Goal: Information Seeking & Learning: Learn about a topic

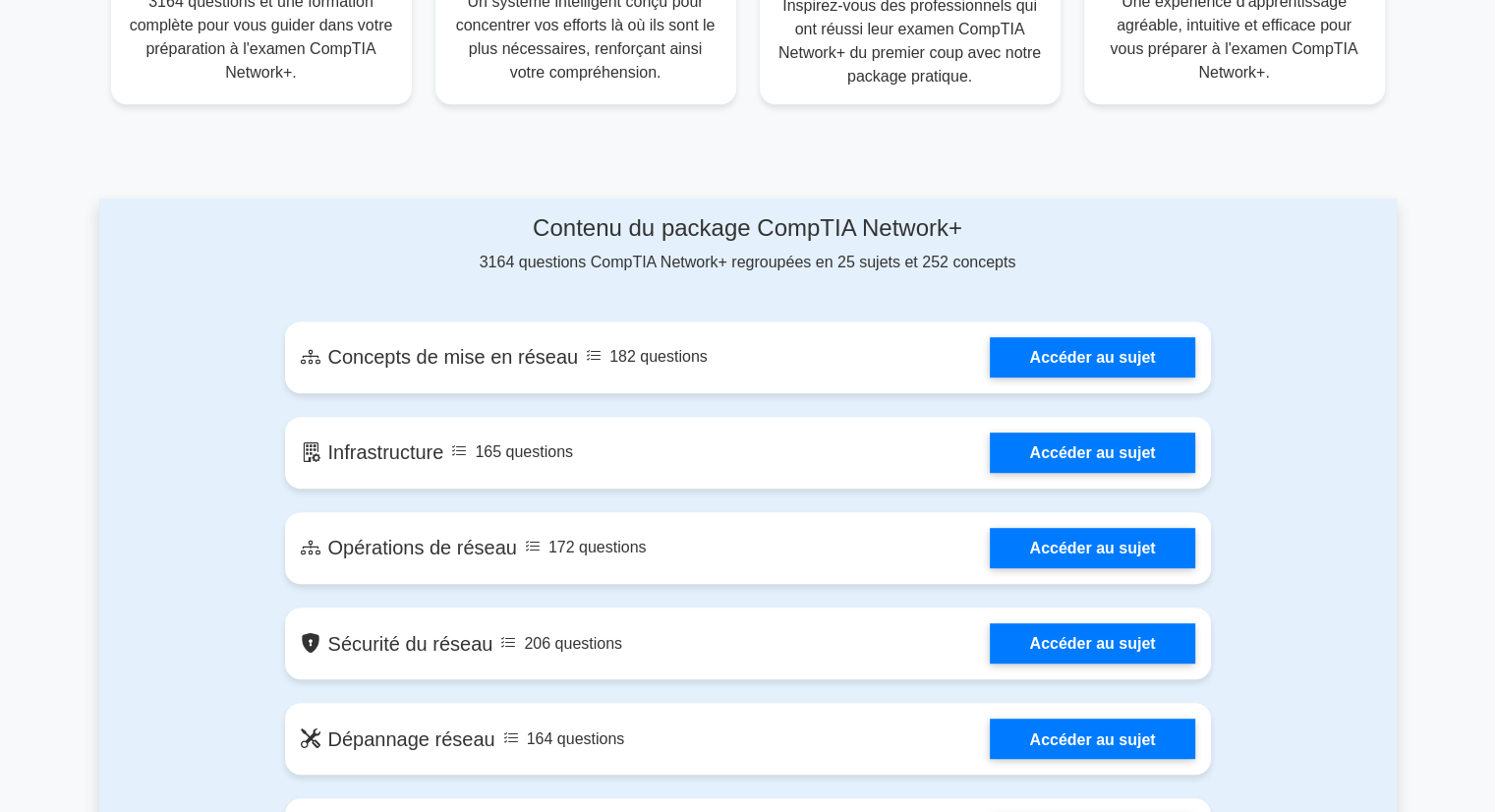
scroll to position [895, 0]
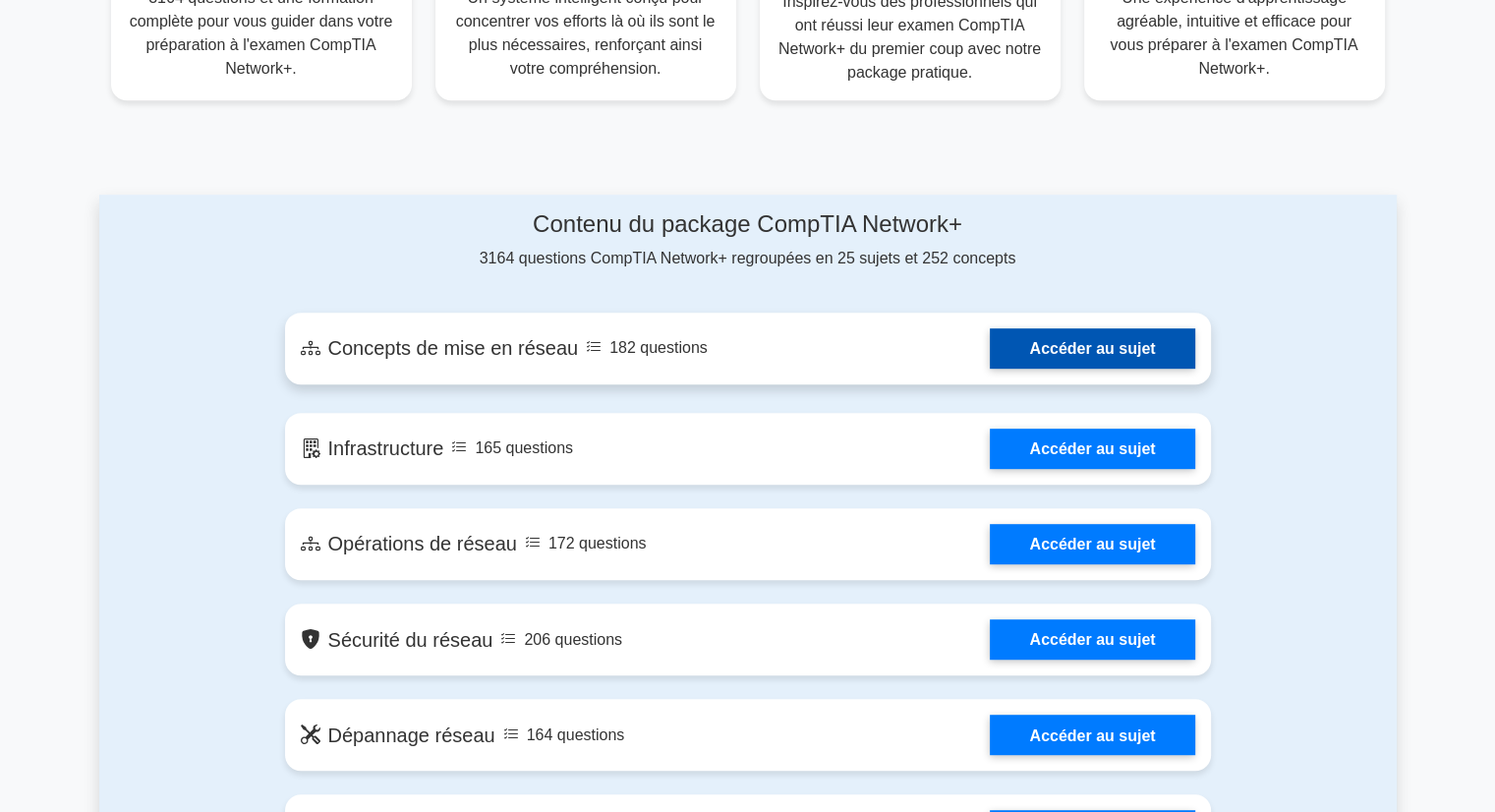
click at [1058, 358] on link "Accéder au sujet" at bounding box center [1091, 348] width 204 height 40
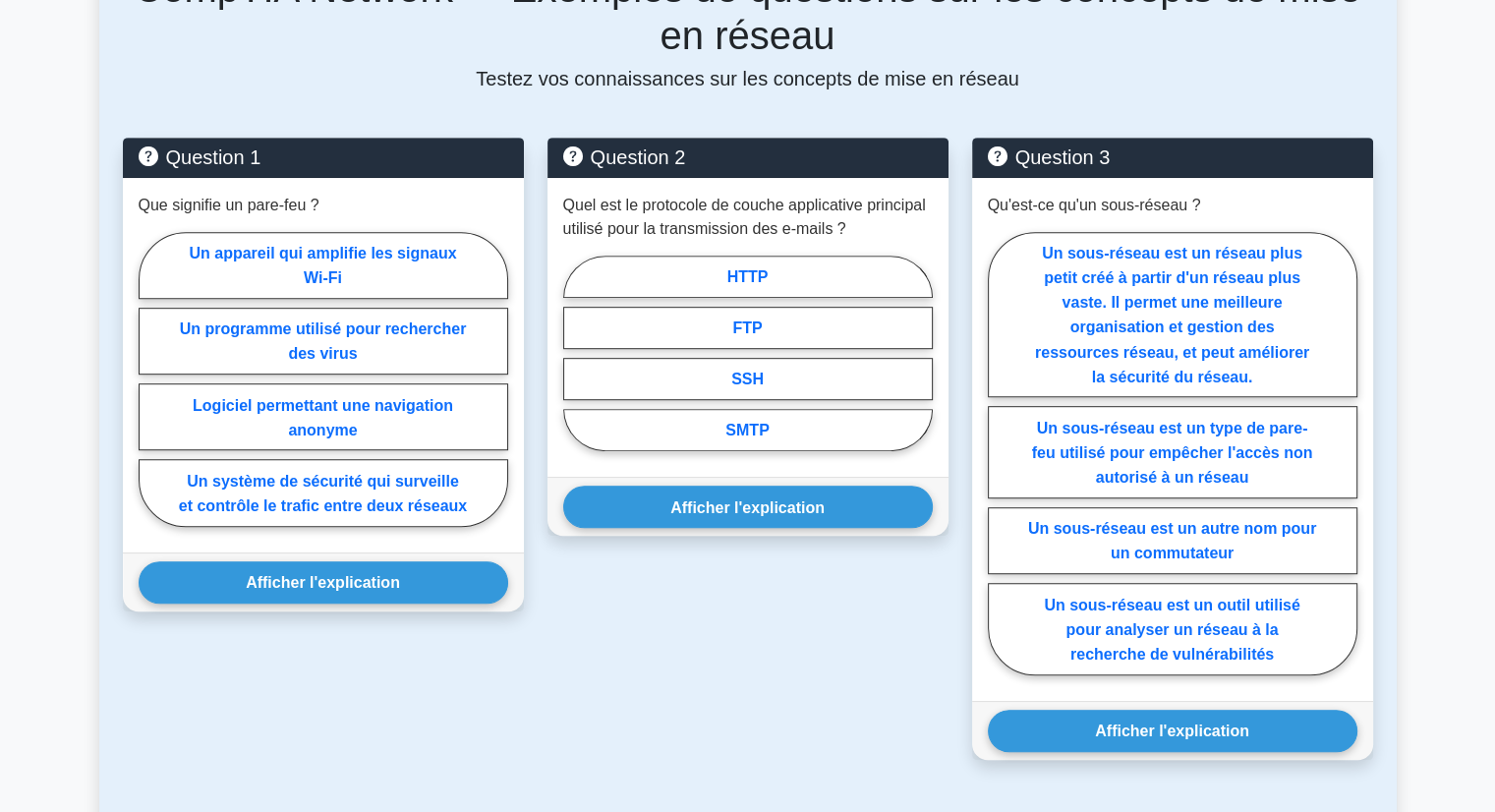
scroll to position [994, 0]
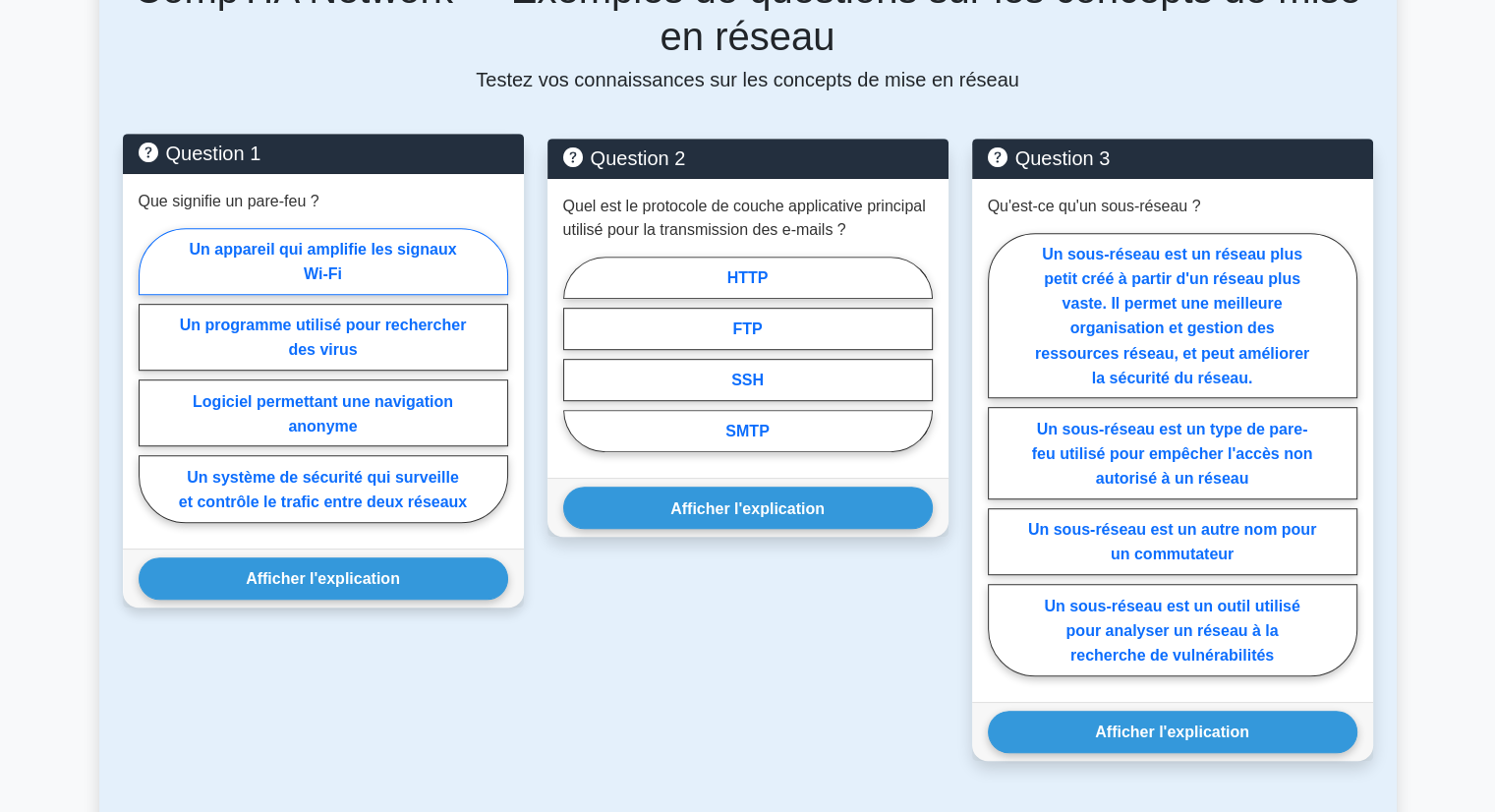
click at [347, 273] on label "Un appareil qui amplifie les signaux Wi-Fi" at bounding box center [323, 261] width 370 height 67
click at [151, 375] on input "Un appareil qui amplifie les signaux Wi-Fi" at bounding box center [144, 381] width 13 height 13
radio input "true"
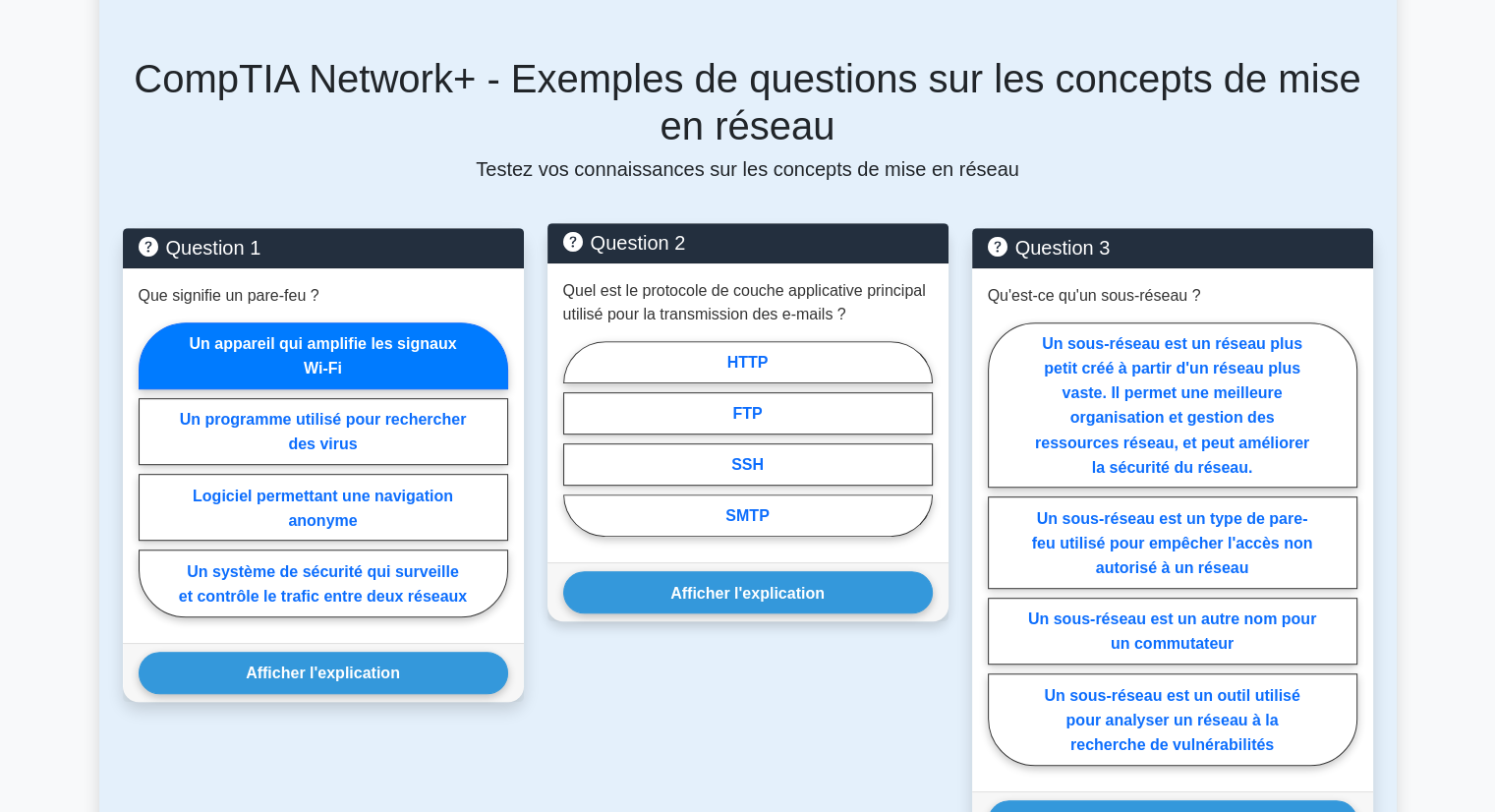
scroll to position [906, 0]
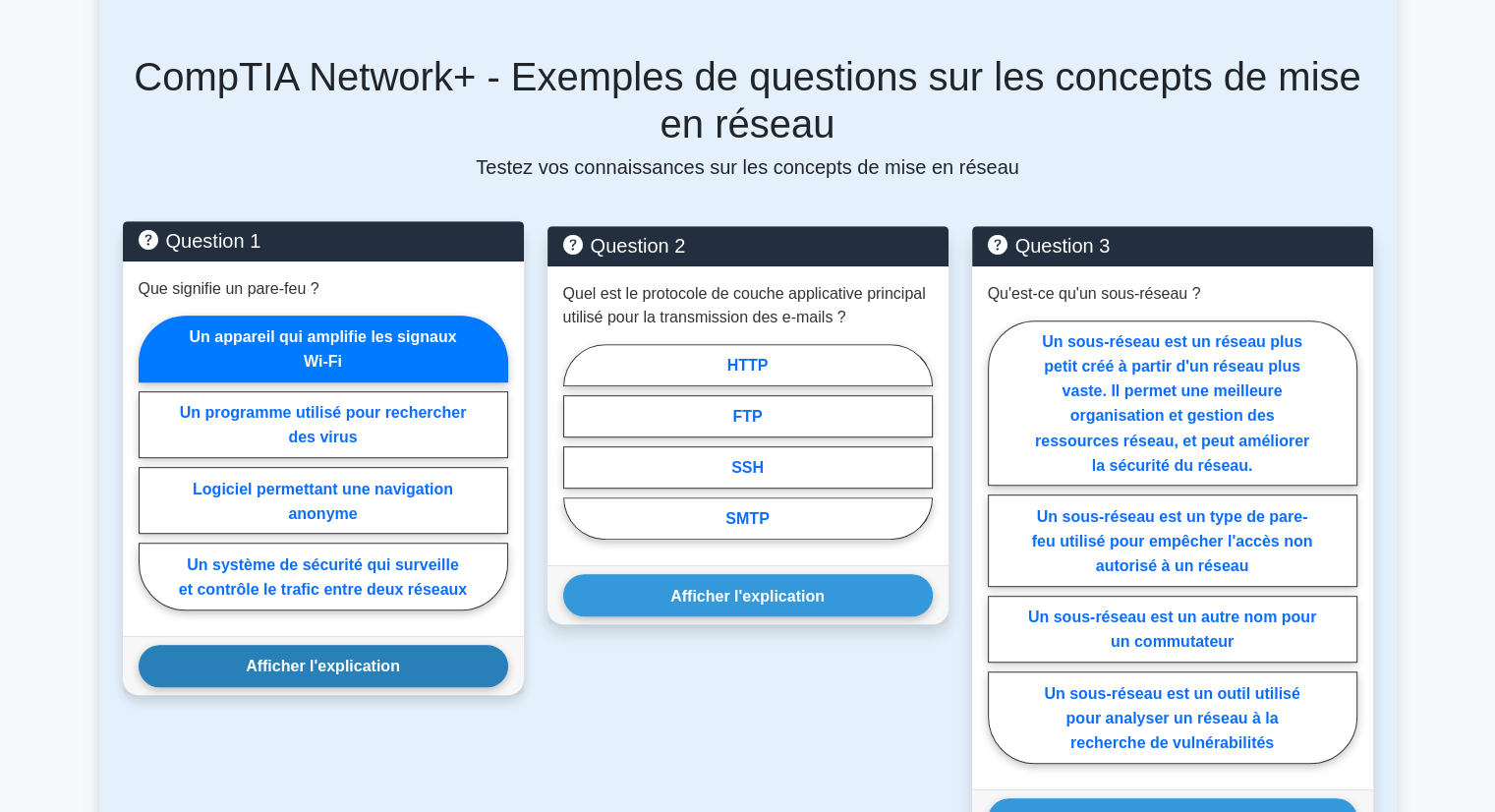
click at [313, 667] on font "Afficher l'explication" at bounding box center [323, 665] width 154 height 17
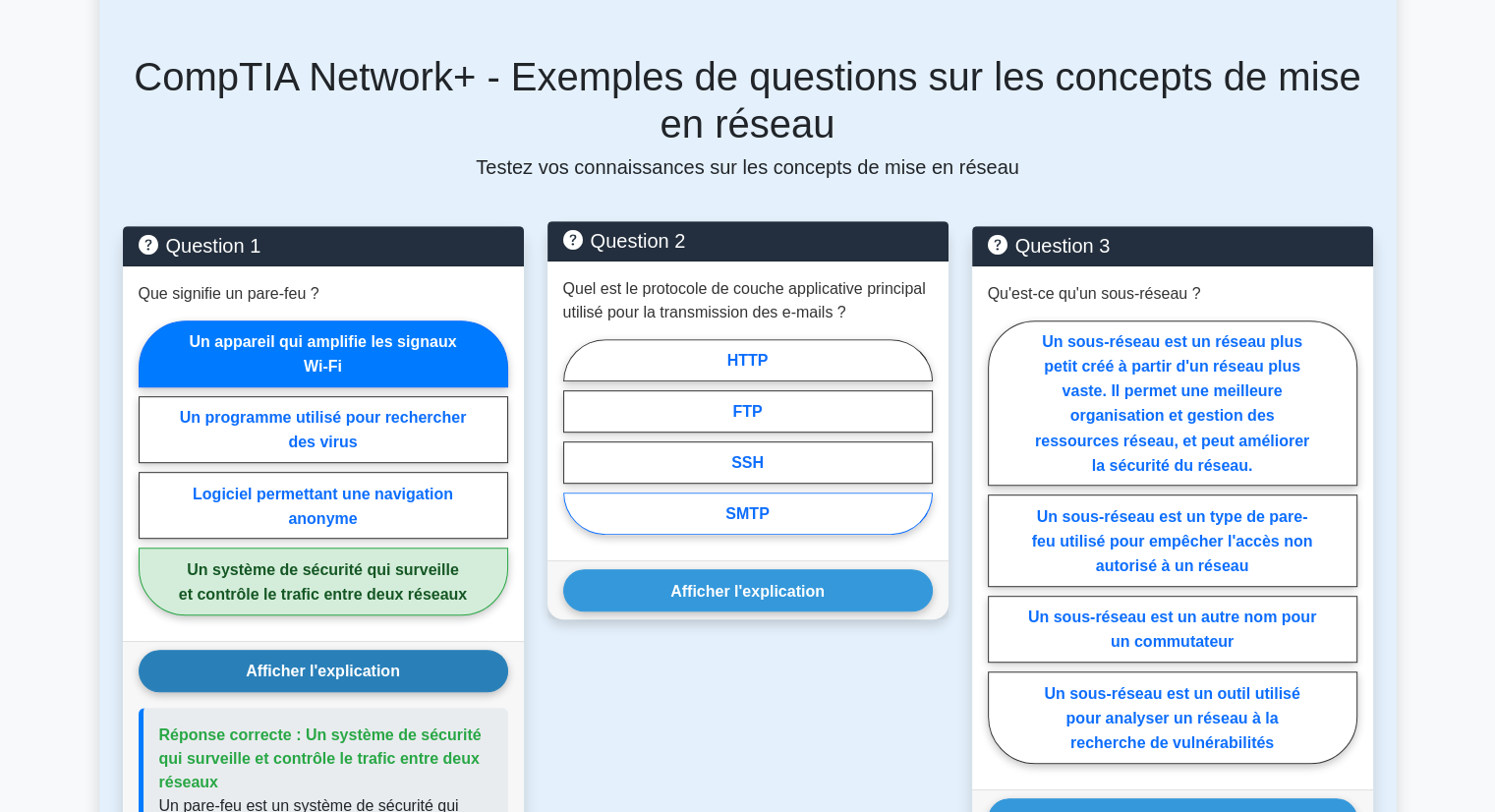
click at [656, 513] on label "SMTP" at bounding box center [748, 513] width 370 height 42
click at [576, 448] on input "SMTP" at bounding box center [569, 441] width 13 height 13
radio input "true"
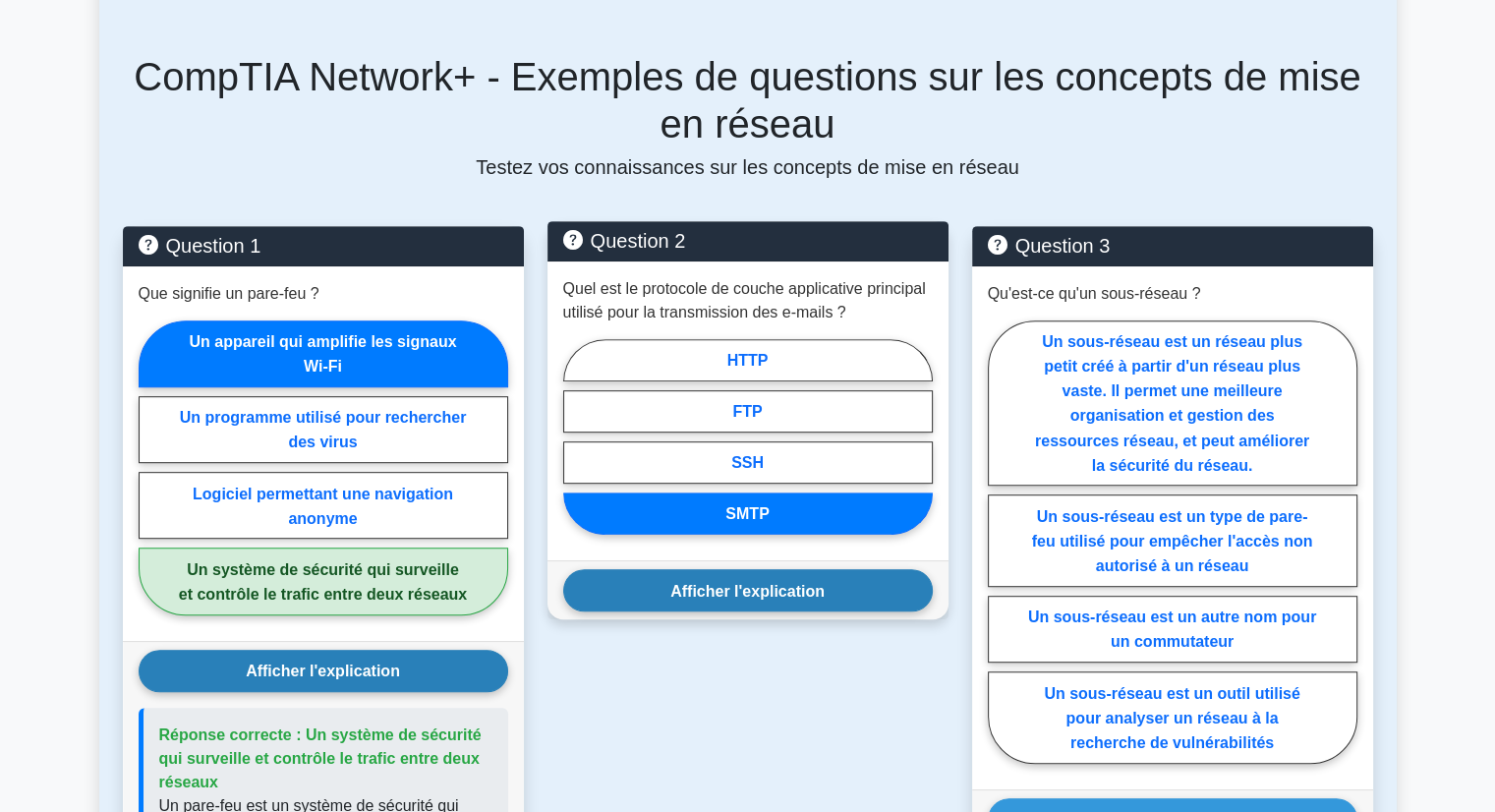
click at [687, 592] on font "Afficher l'explication" at bounding box center [747, 590] width 154 height 17
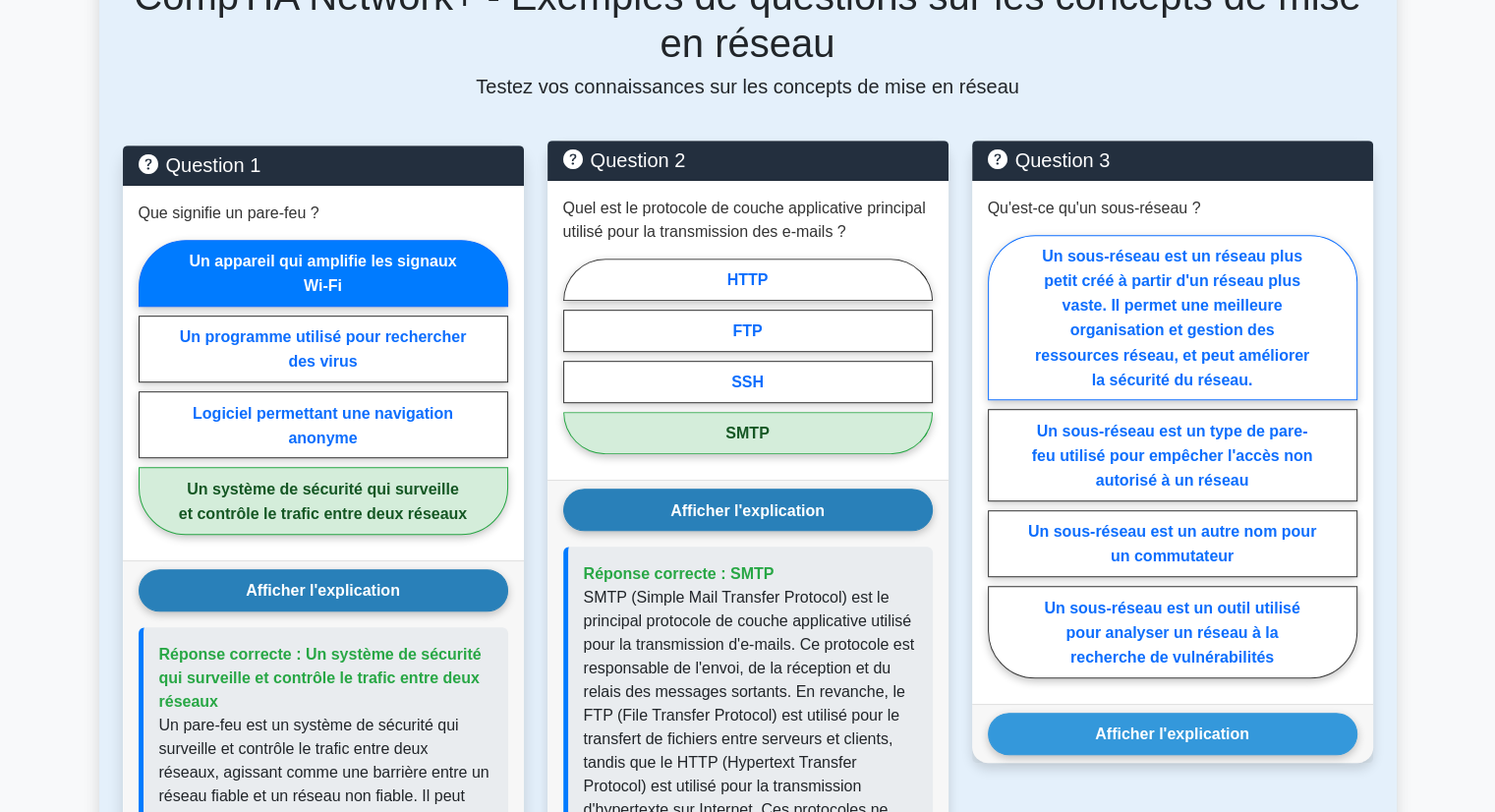
scroll to position [986, 0]
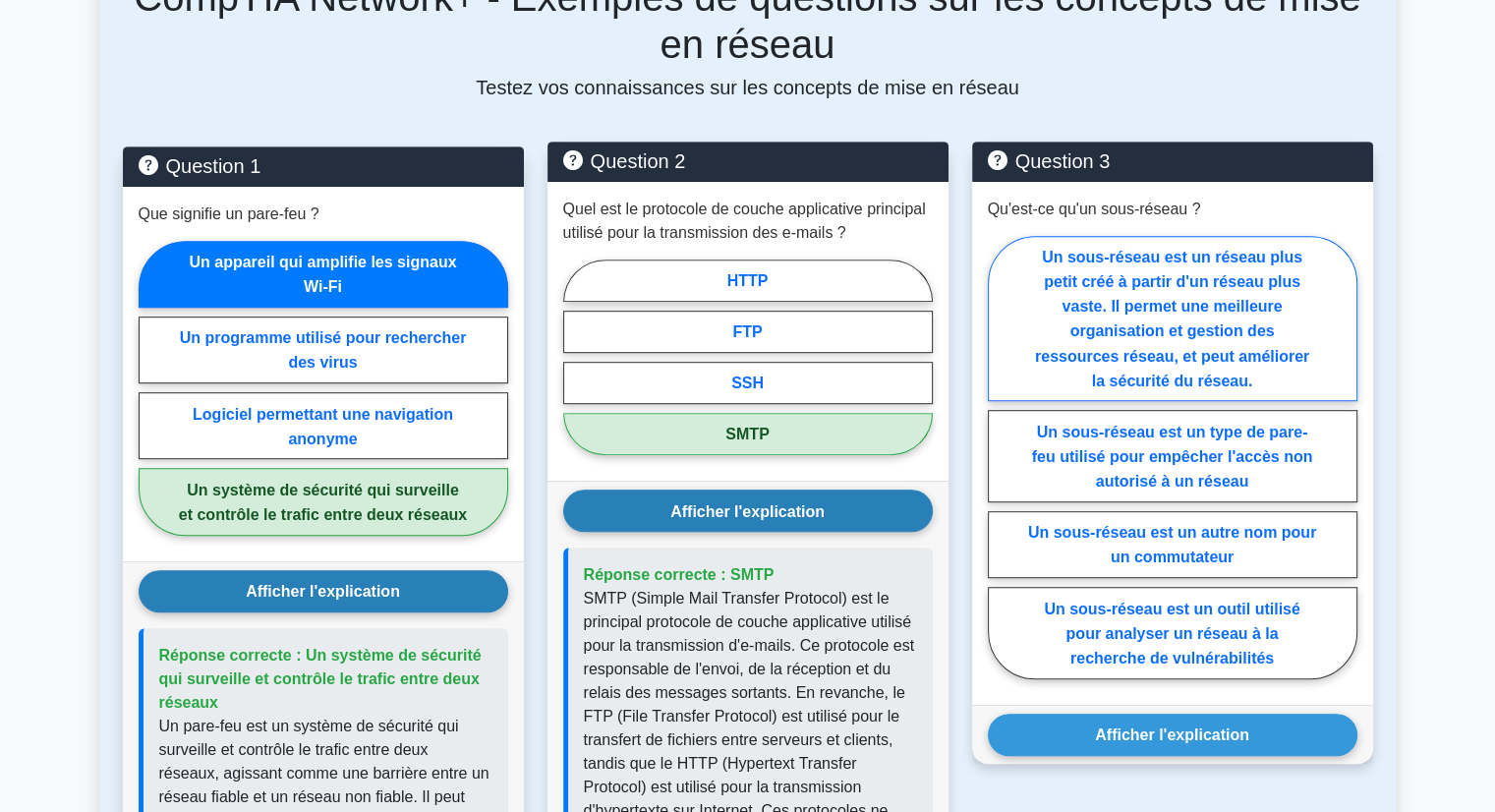
click at [1081, 366] on font "Un sous-réseau est un réseau plus petit créé à partir d'un réseau plus vaste. I…" at bounding box center [1172, 319] width 274 height 140
click at [1001, 456] on input "Un sous-réseau est un réseau plus petit créé à partir d'un réseau plus vaste. I…" at bounding box center [994, 462] width 13 height 13
radio input "true"
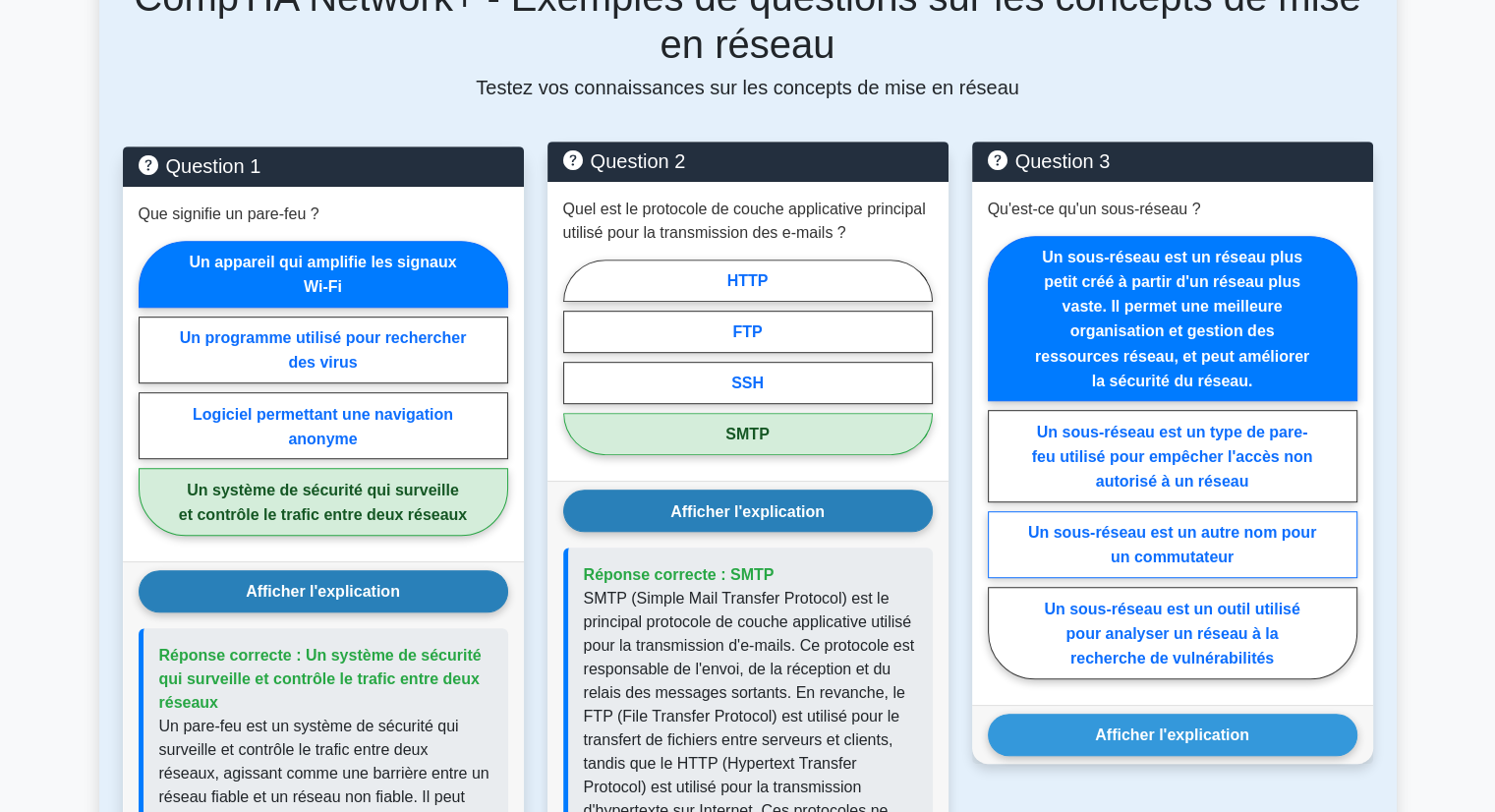
click at [1117, 565] on font "Un sous-réseau est un autre nom pour un commutateur" at bounding box center [1172, 545] width 288 height 41
click at [1001, 469] on input "Un sous-réseau est un autre nom pour un commutateur" at bounding box center [994, 462] width 13 height 13
radio input "true"
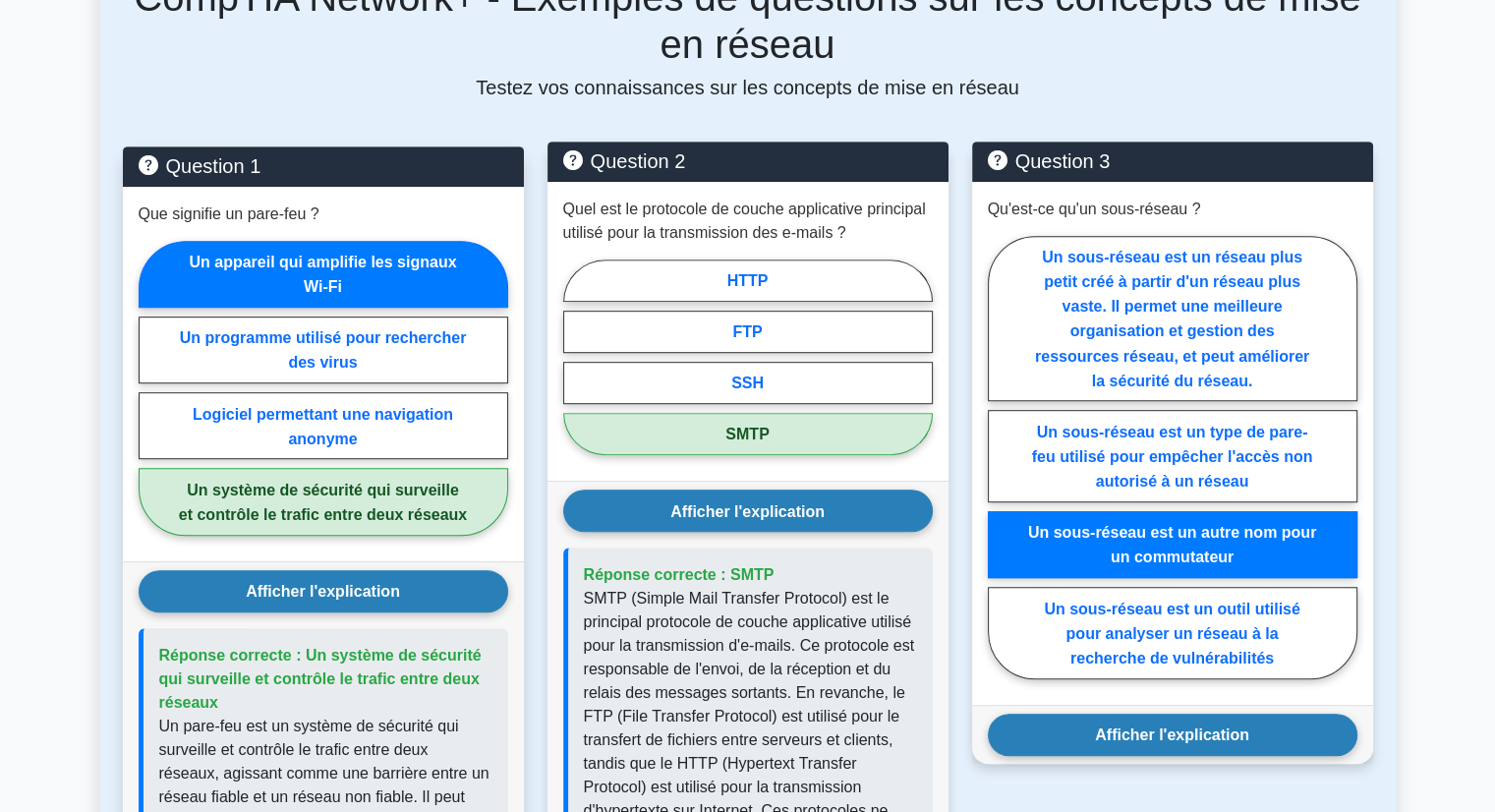
click at [1125, 732] on button "Afficher l'explication" at bounding box center [1172, 734] width 370 height 42
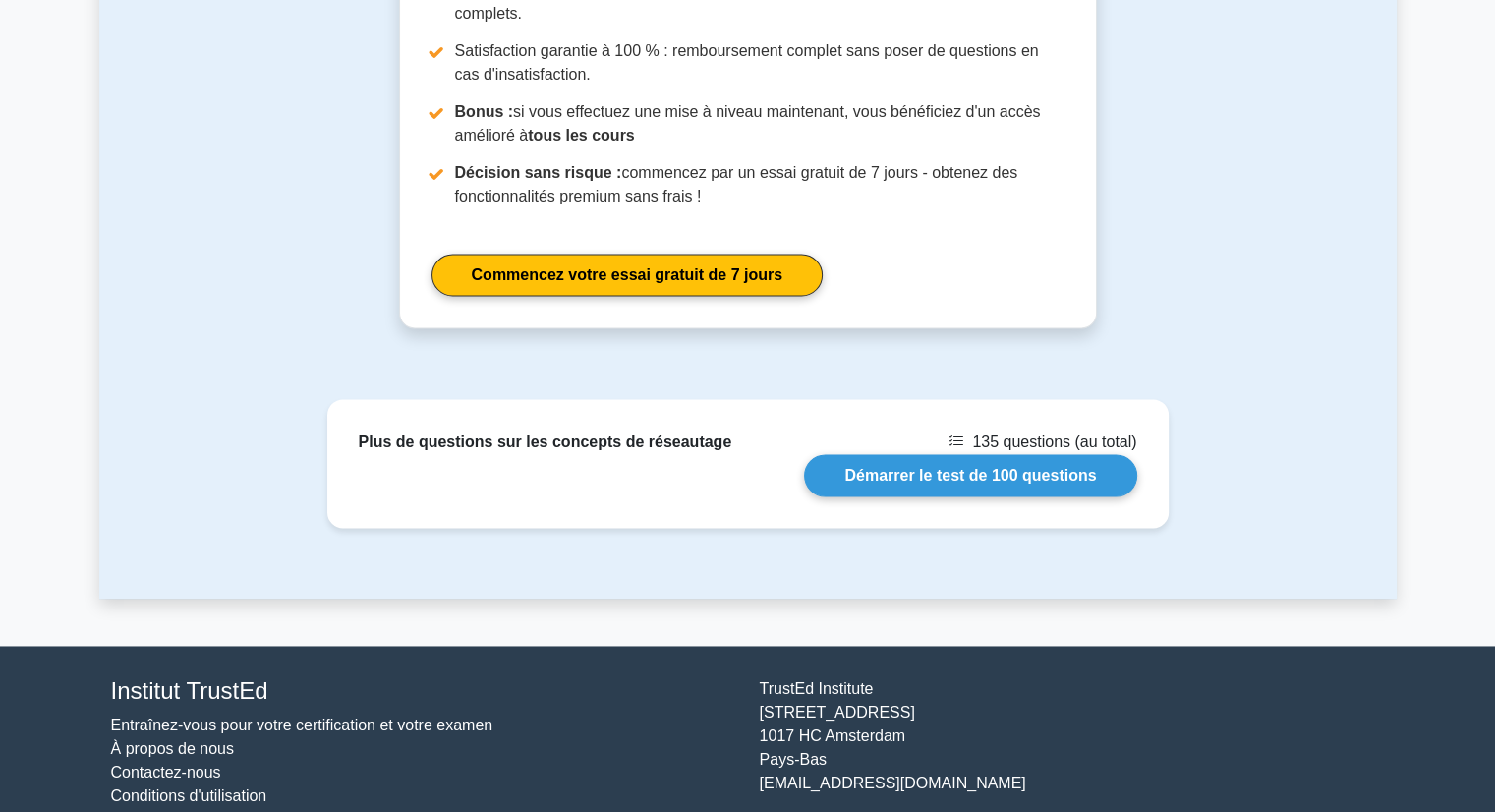
scroll to position [2826, 0]
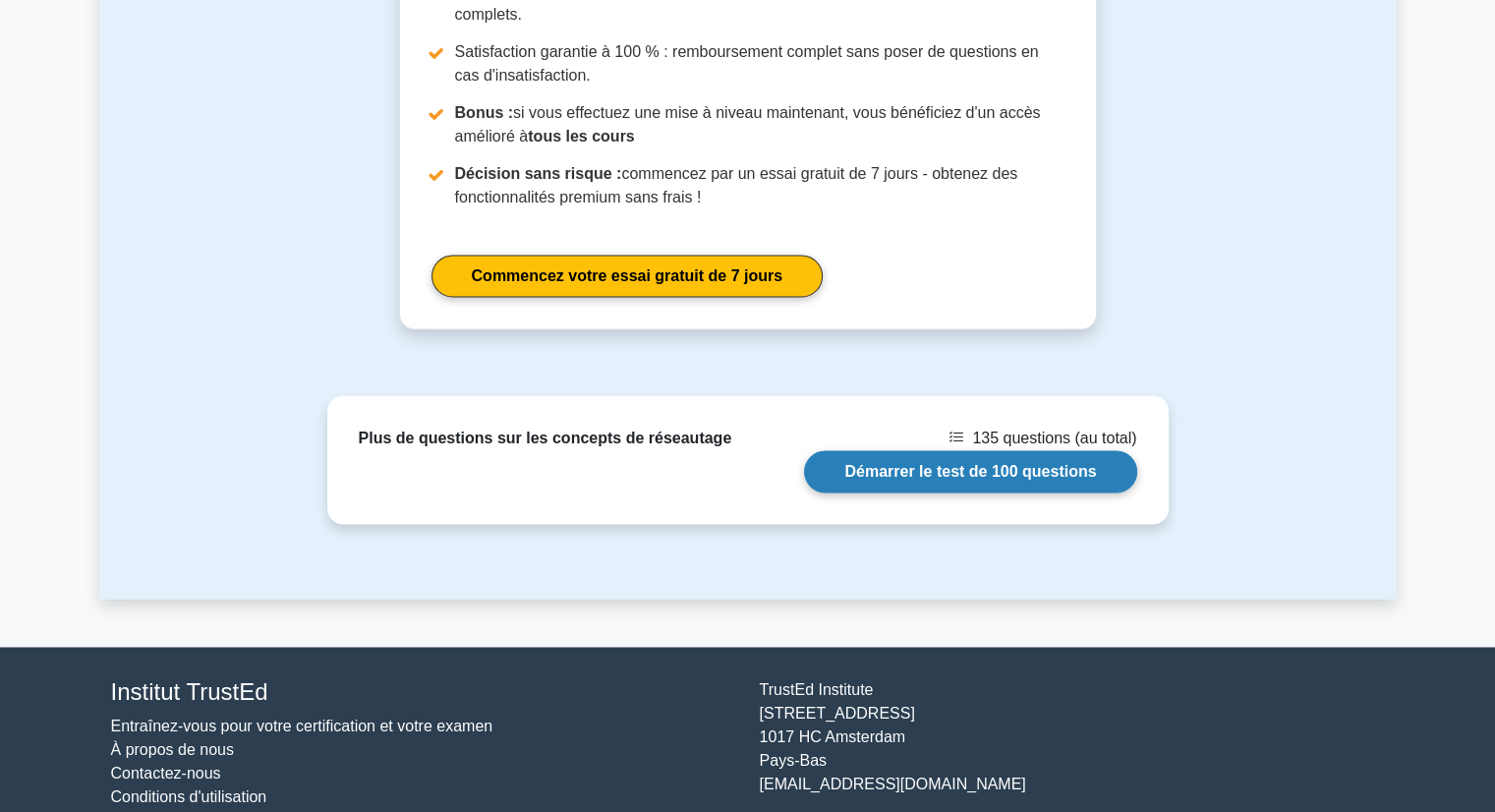
click at [1058, 460] on link "Démarrer le test de 100 questions" at bounding box center [970, 471] width 333 height 42
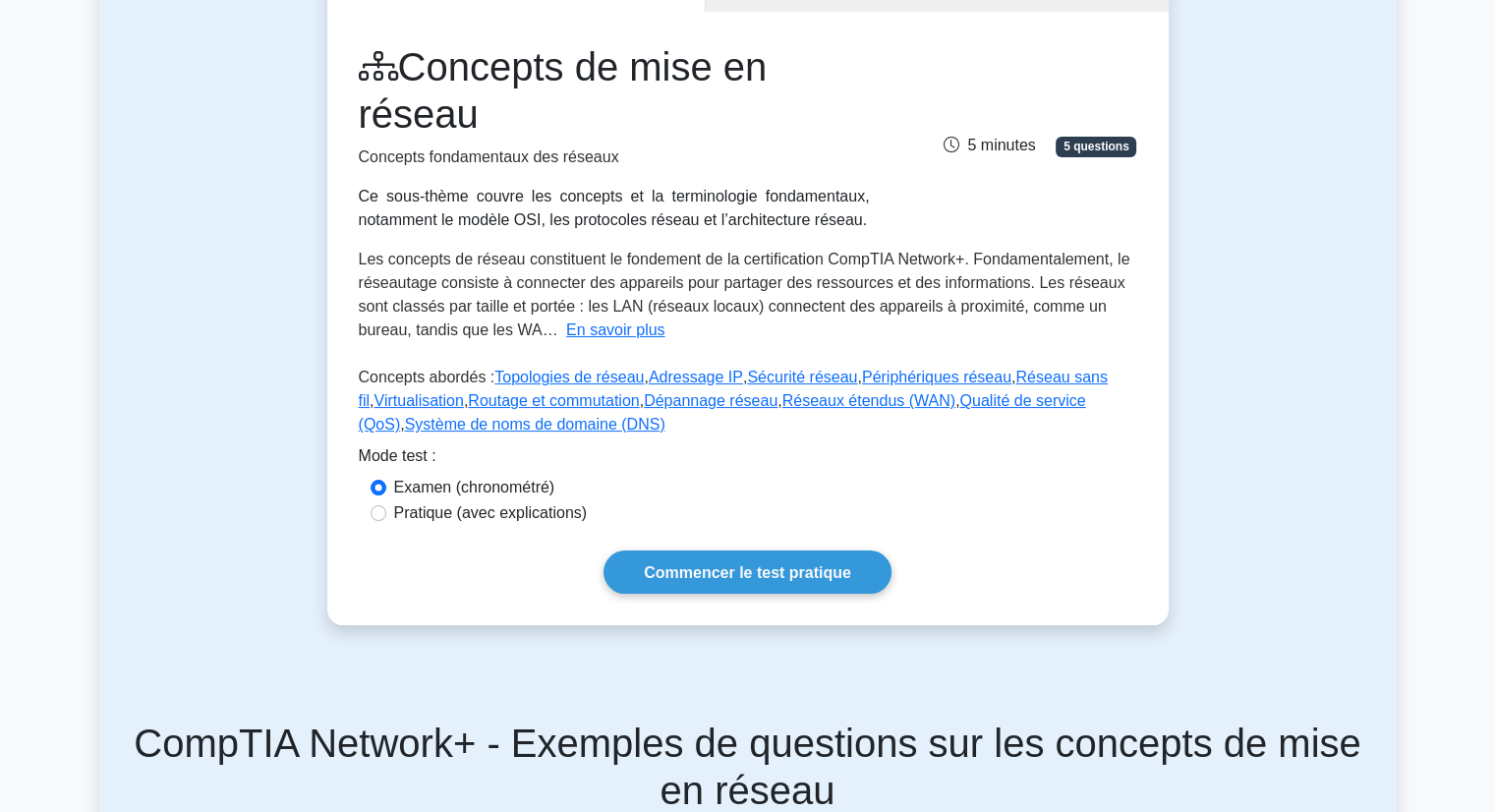
scroll to position [214, 0]
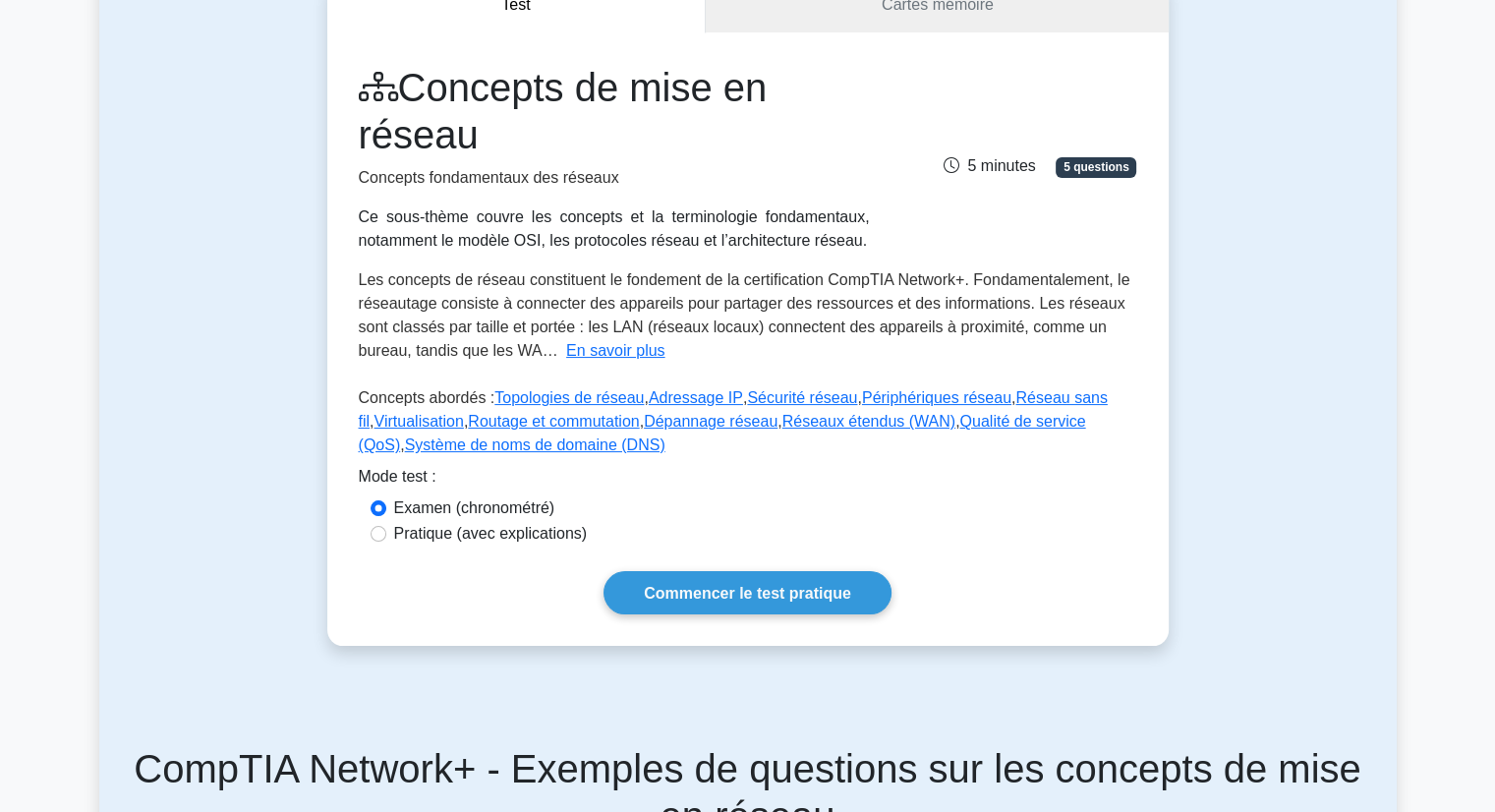
click at [461, 541] on font "Pratique (avec explications)" at bounding box center [490, 533] width 193 height 17
click at [387, 541] on input "Pratique (avec explications)" at bounding box center [379, 534] width 16 height 16
radio input "true"
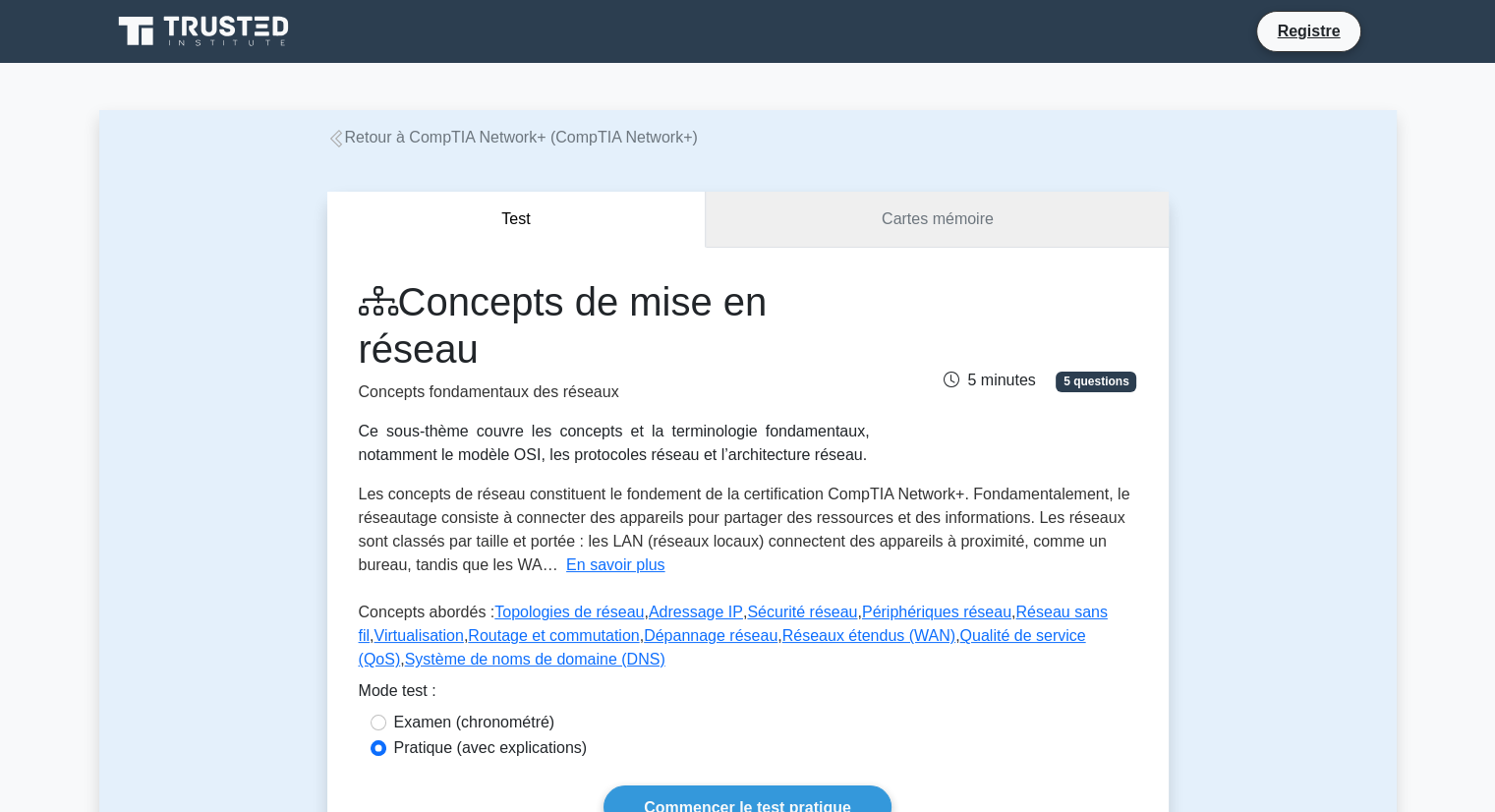
click at [935, 205] on link "Cartes mémoire" at bounding box center [936, 219] width 462 height 56
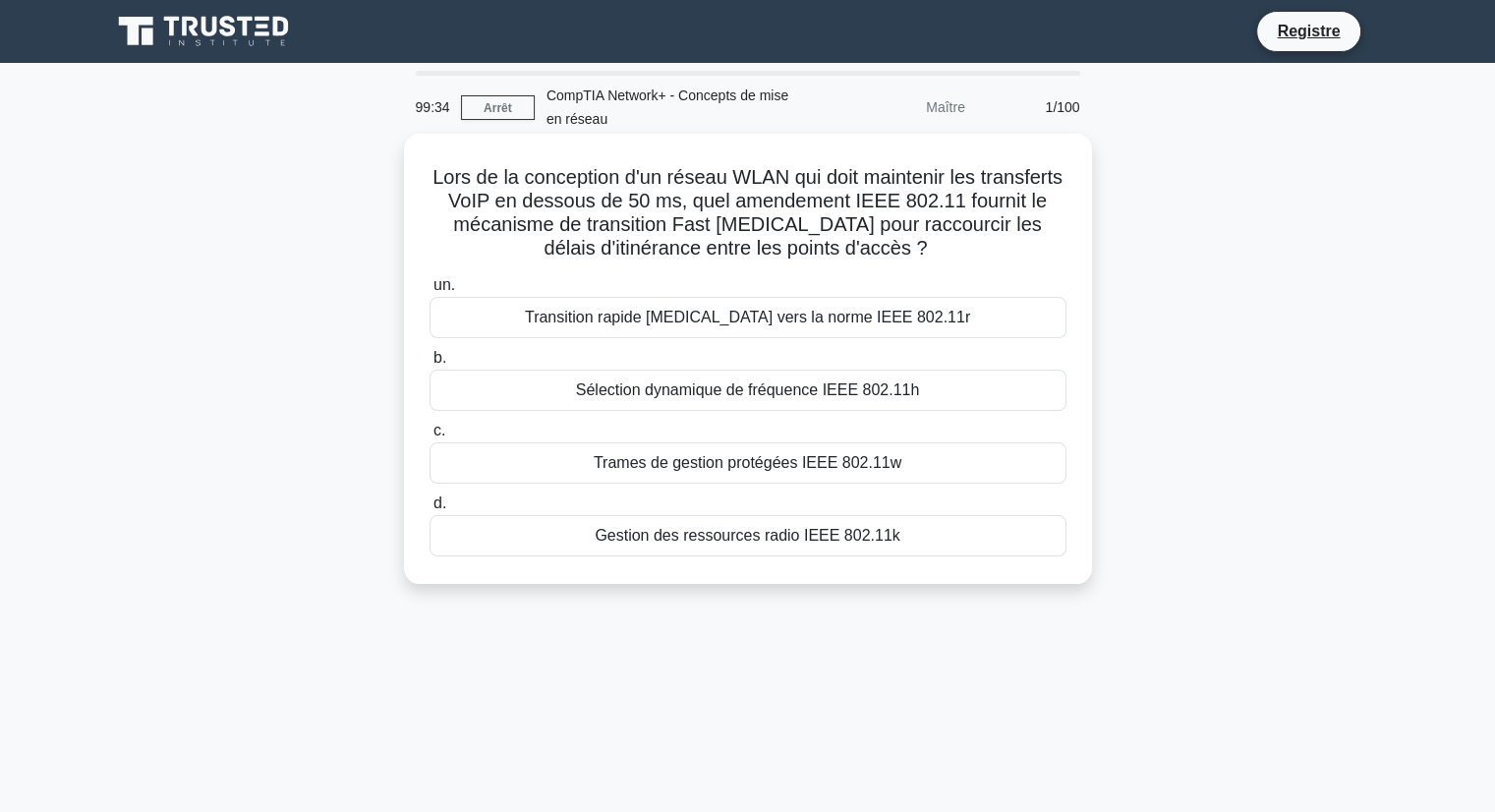
click at [795, 467] on font "Trames de gestion protégées IEEE 802.11w" at bounding box center [748, 462] width 308 height 17
click at [429, 437] on input "c. Trames de gestion protégées IEEE 802.11w" at bounding box center [429, 430] width 0 height 13
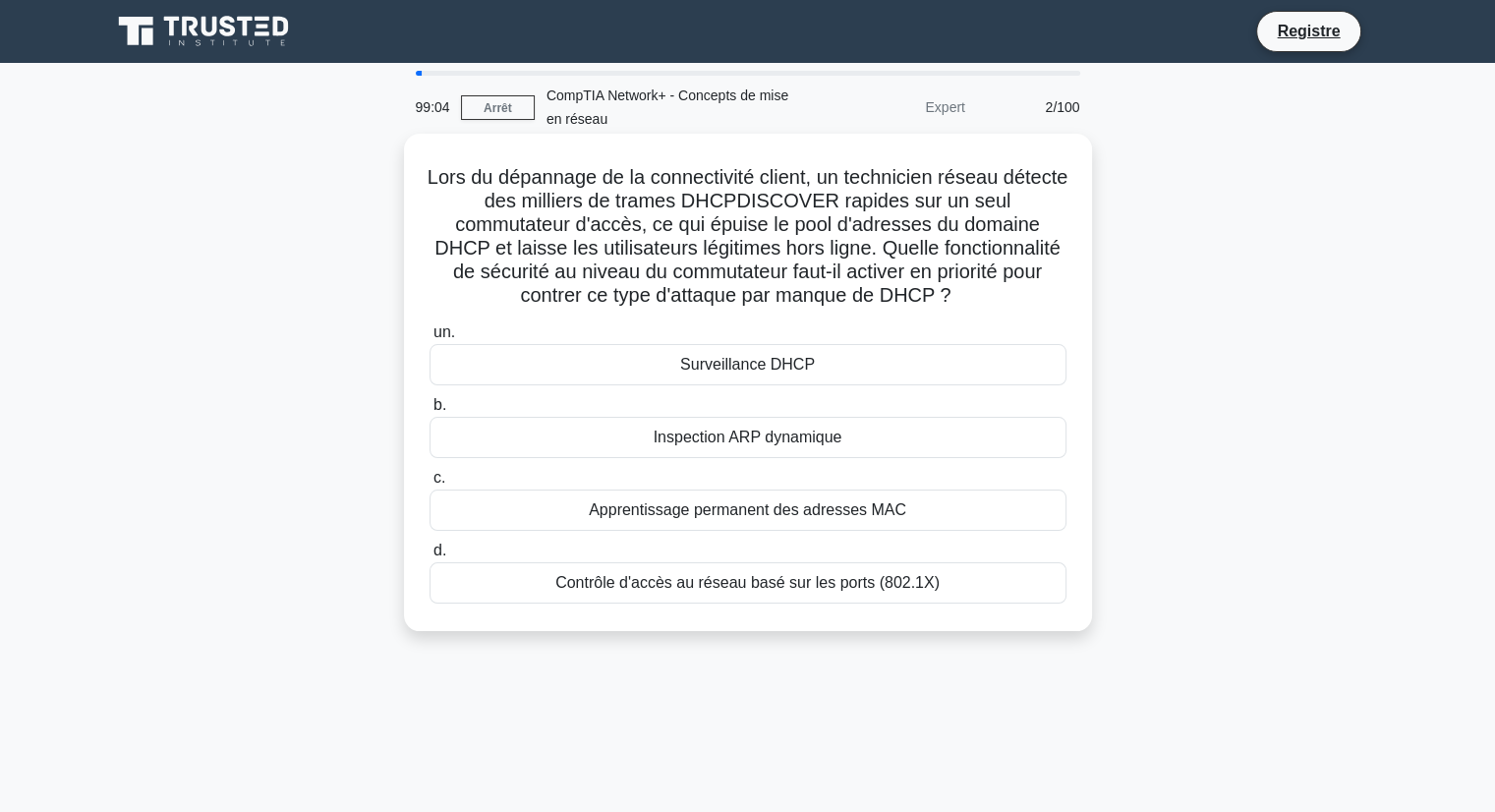
click at [705, 579] on font "Contrôle d'accès au réseau basé sur les ports (802.1X)" at bounding box center [748, 582] width 385 height 17
click at [429, 557] on input "d. Contrôle d'accès au réseau basé sur les ports (802.1X)" at bounding box center [429, 551] width 0 height 13
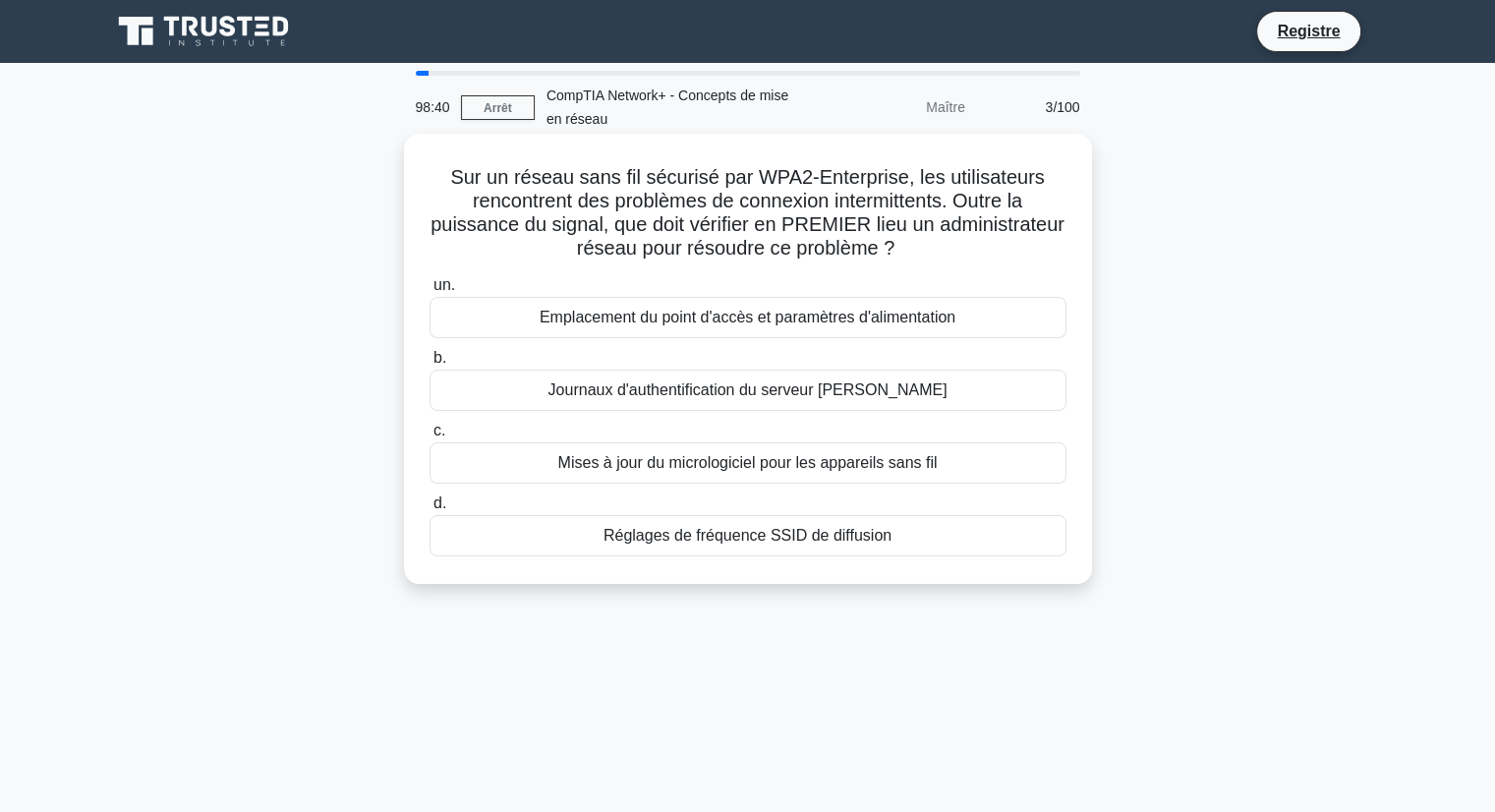
click at [692, 528] on font "Réglages de fréquence SSID de diffusion" at bounding box center [748, 535] width 288 height 17
click at [429, 510] on input "d. Réglages de fréquence SSID de diffusion" at bounding box center [429, 503] width 0 height 13
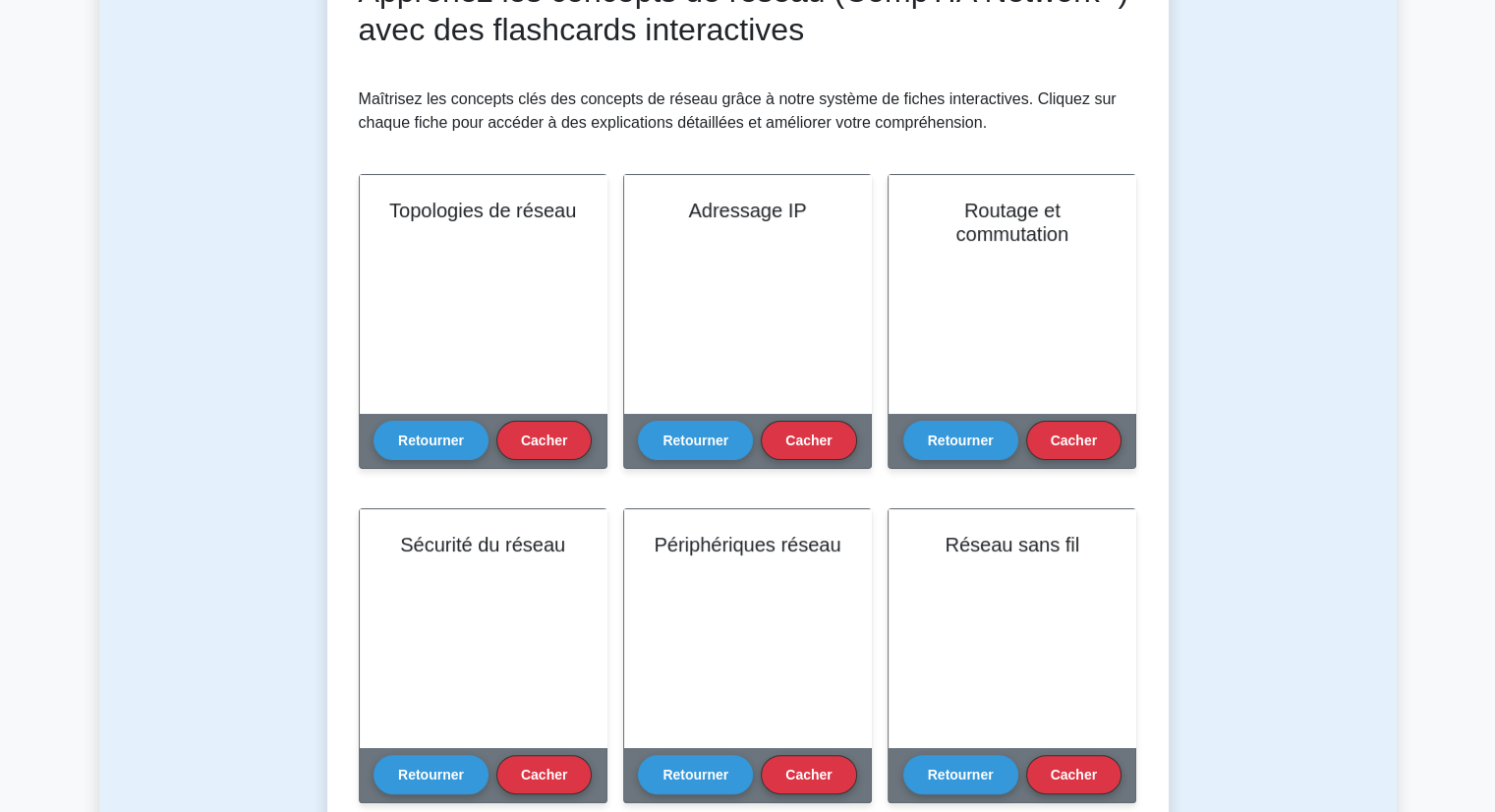
scroll to position [327, 0]
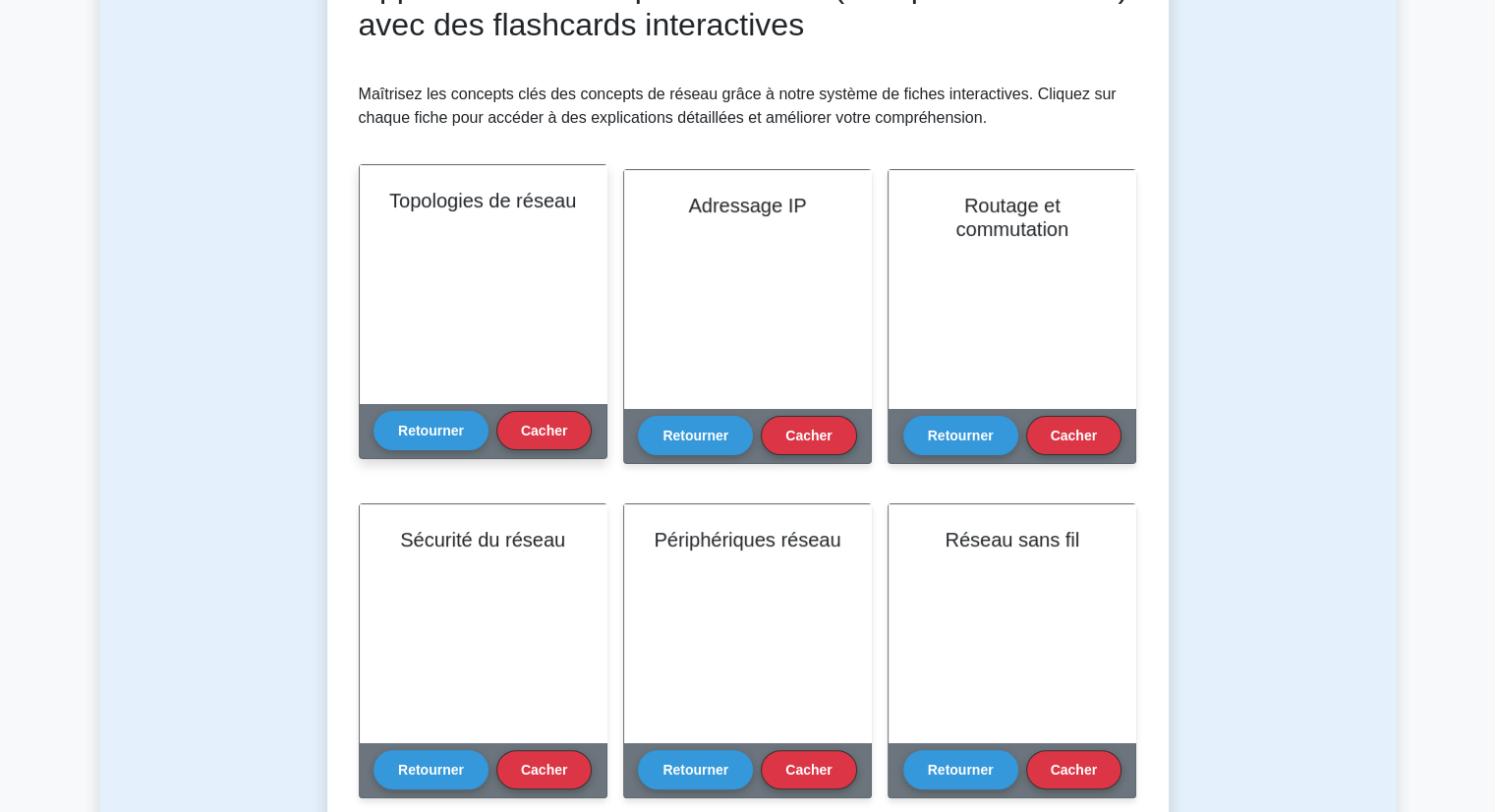
click at [534, 349] on div "Topologies de réseau" at bounding box center [484, 283] width 247 height 238
click at [428, 422] on font "Retourner" at bounding box center [430, 429] width 66 height 16
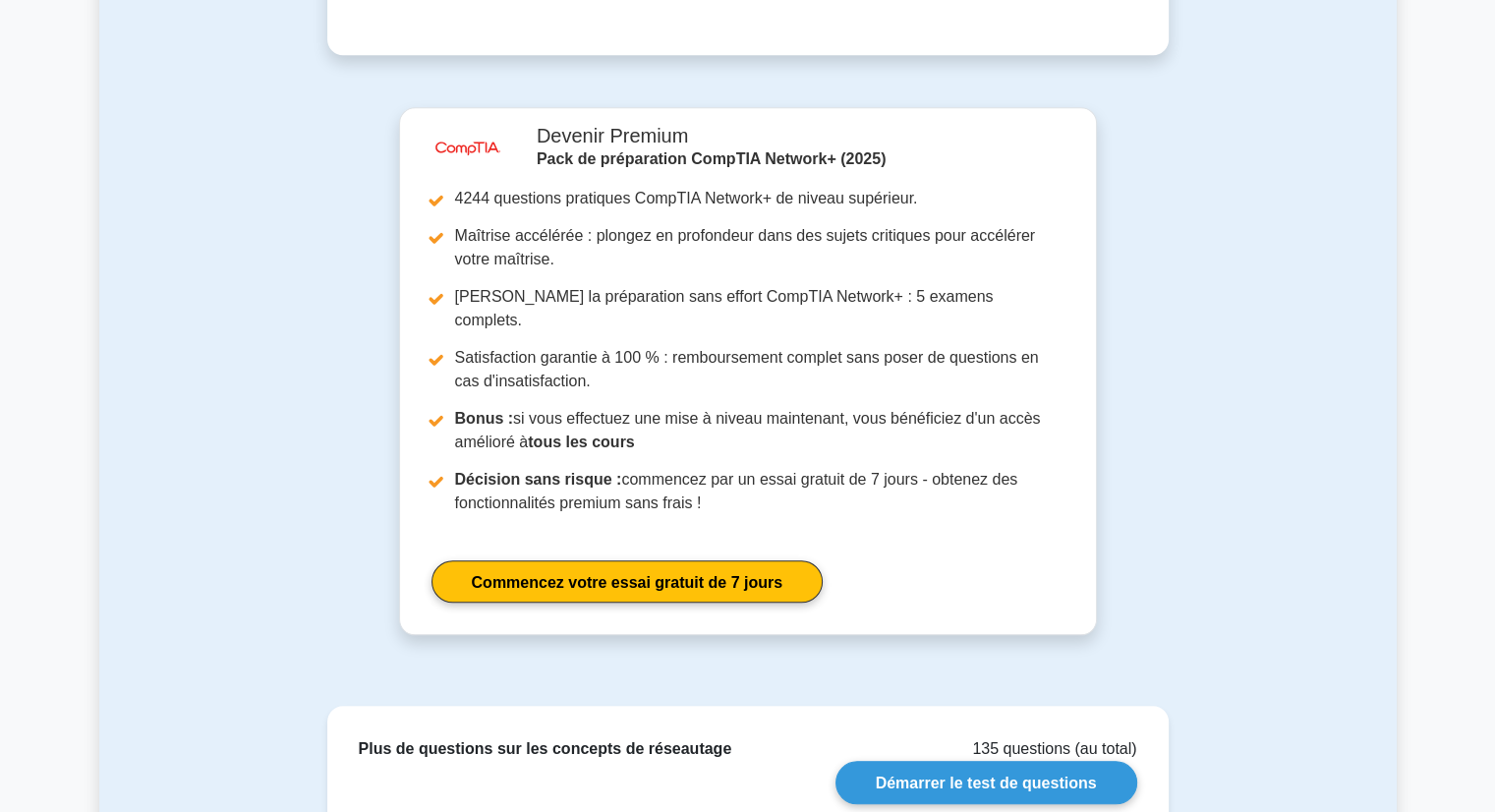
scroll to position [1809, 0]
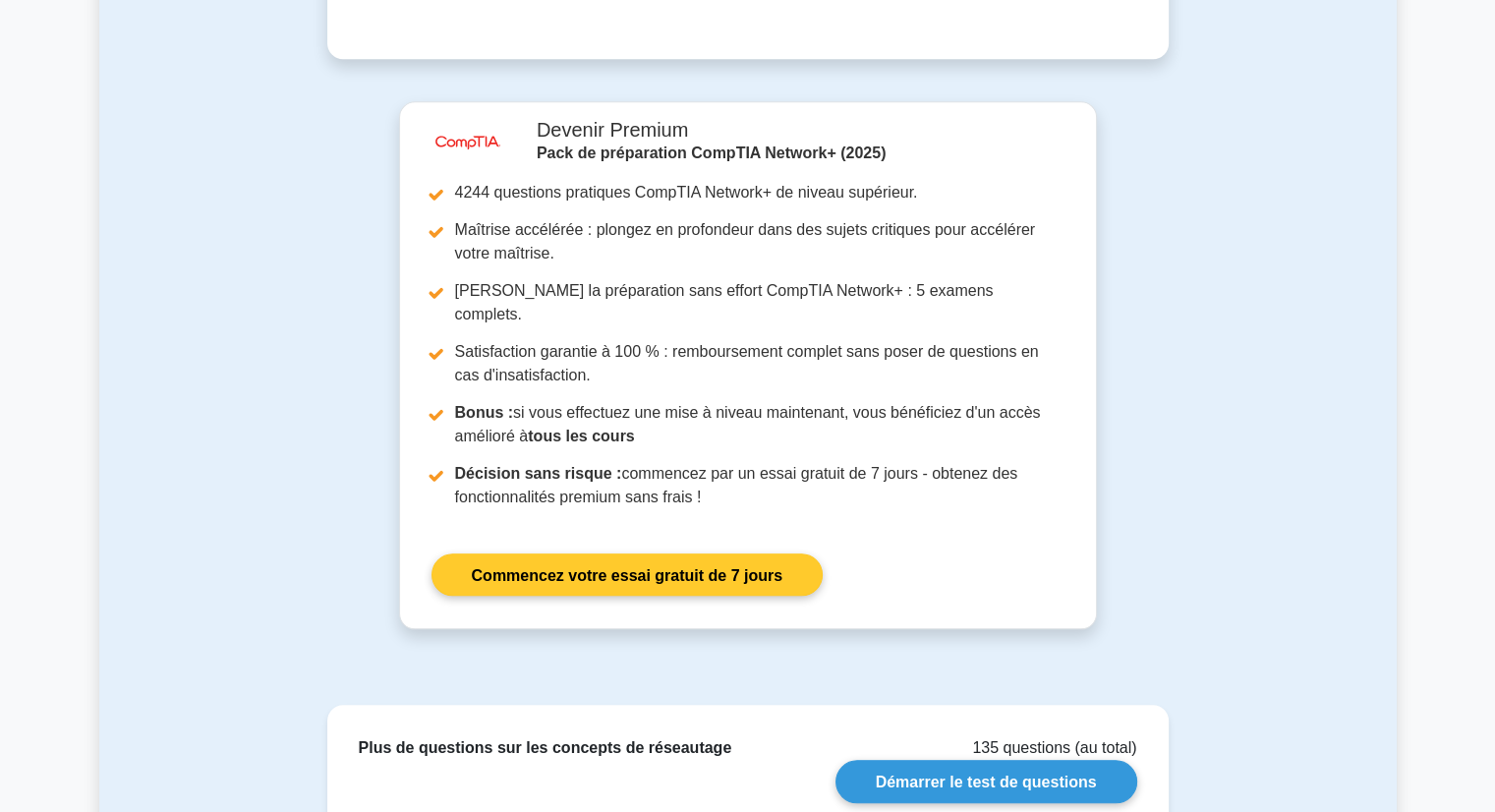
click at [656, 554] on link "Commencez votre essai gratuit de 7 jours" at bounding box center [627, 574] width 392 height 42
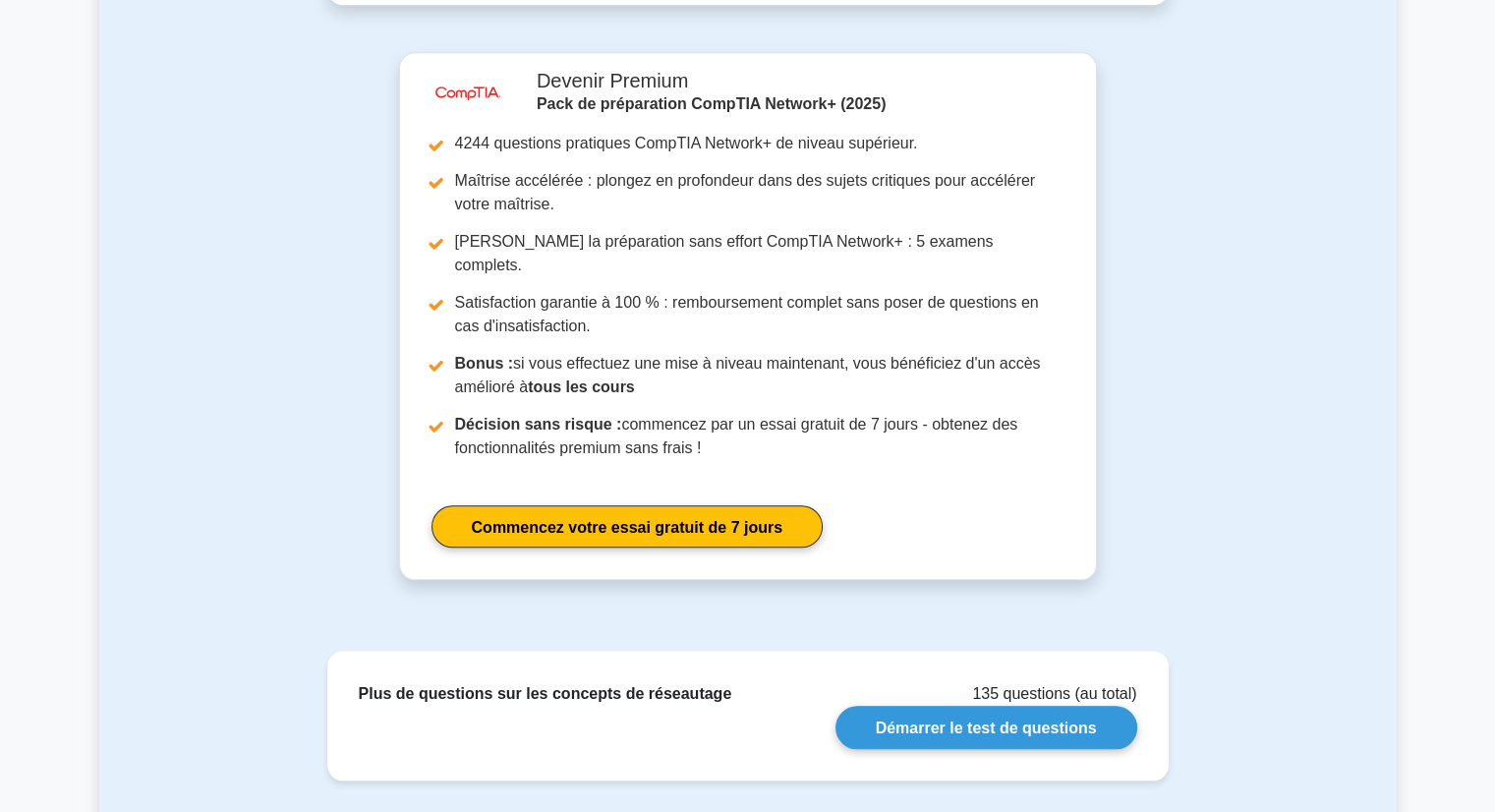
scroll to position [1864, 0]
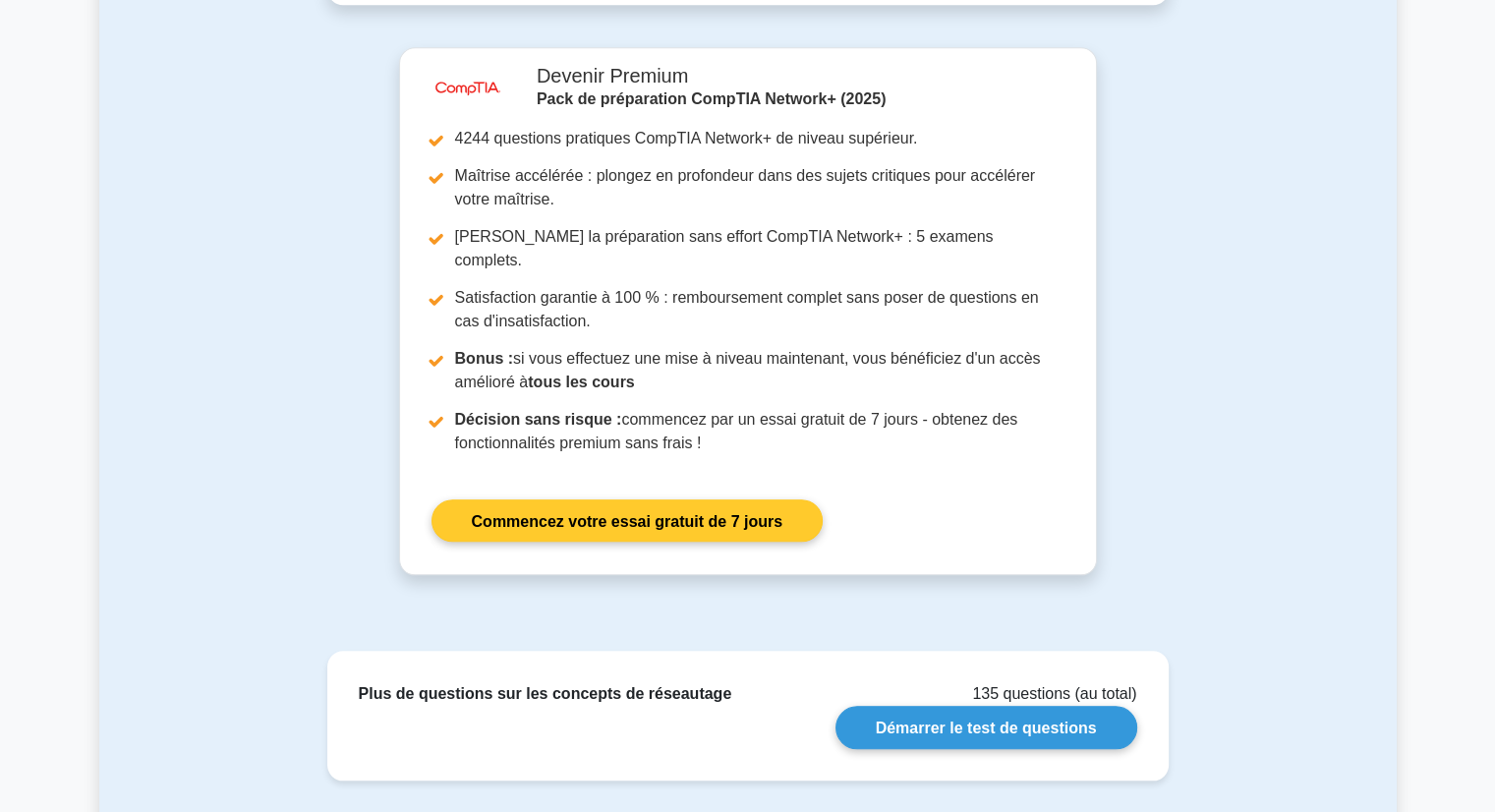
click at [551, 499] on link "Commencez votre essai gratuit de 7 jours" at bounding box center [627, 520] width 392 height 42
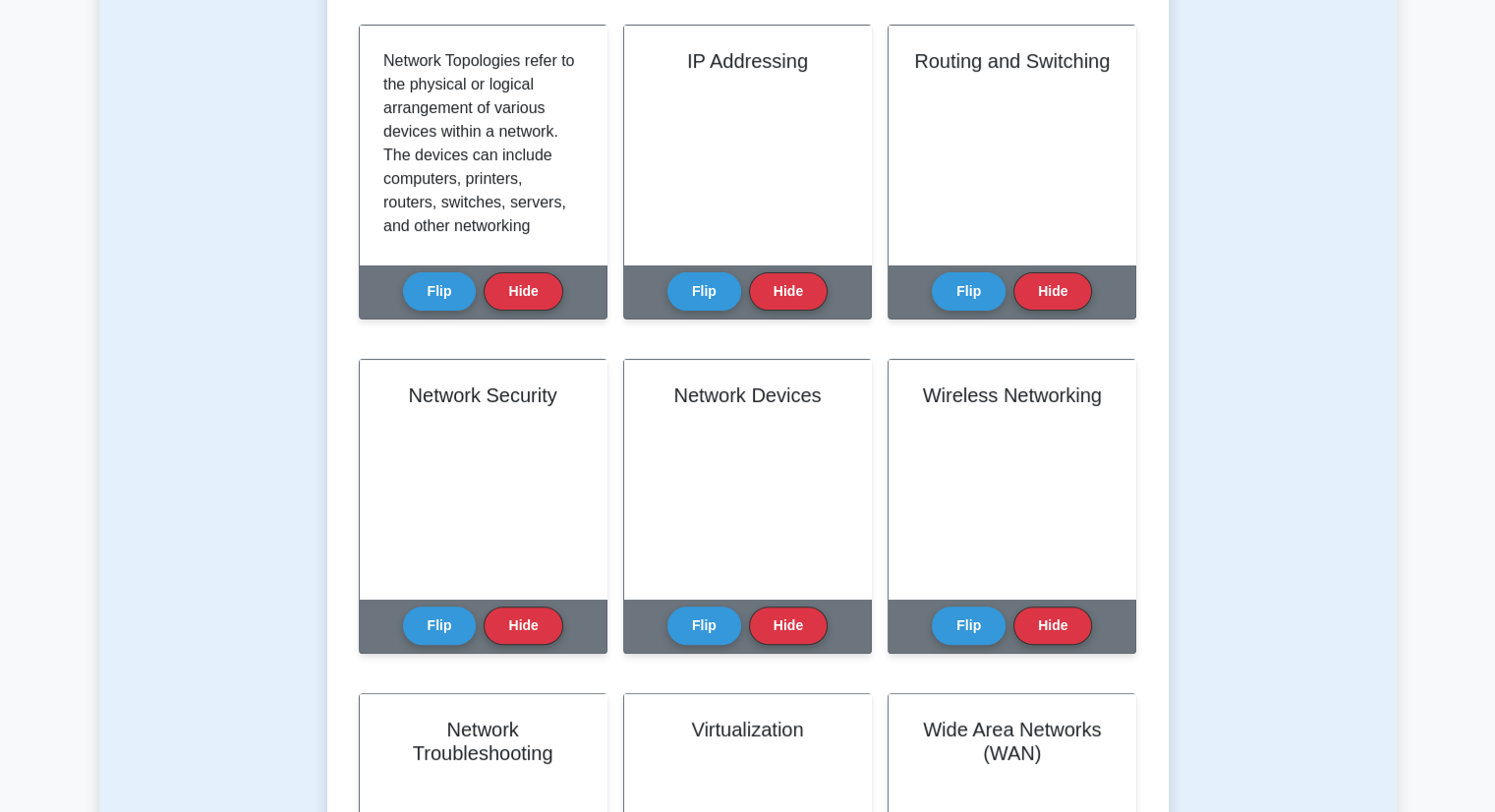
scroll to position [224, 0]
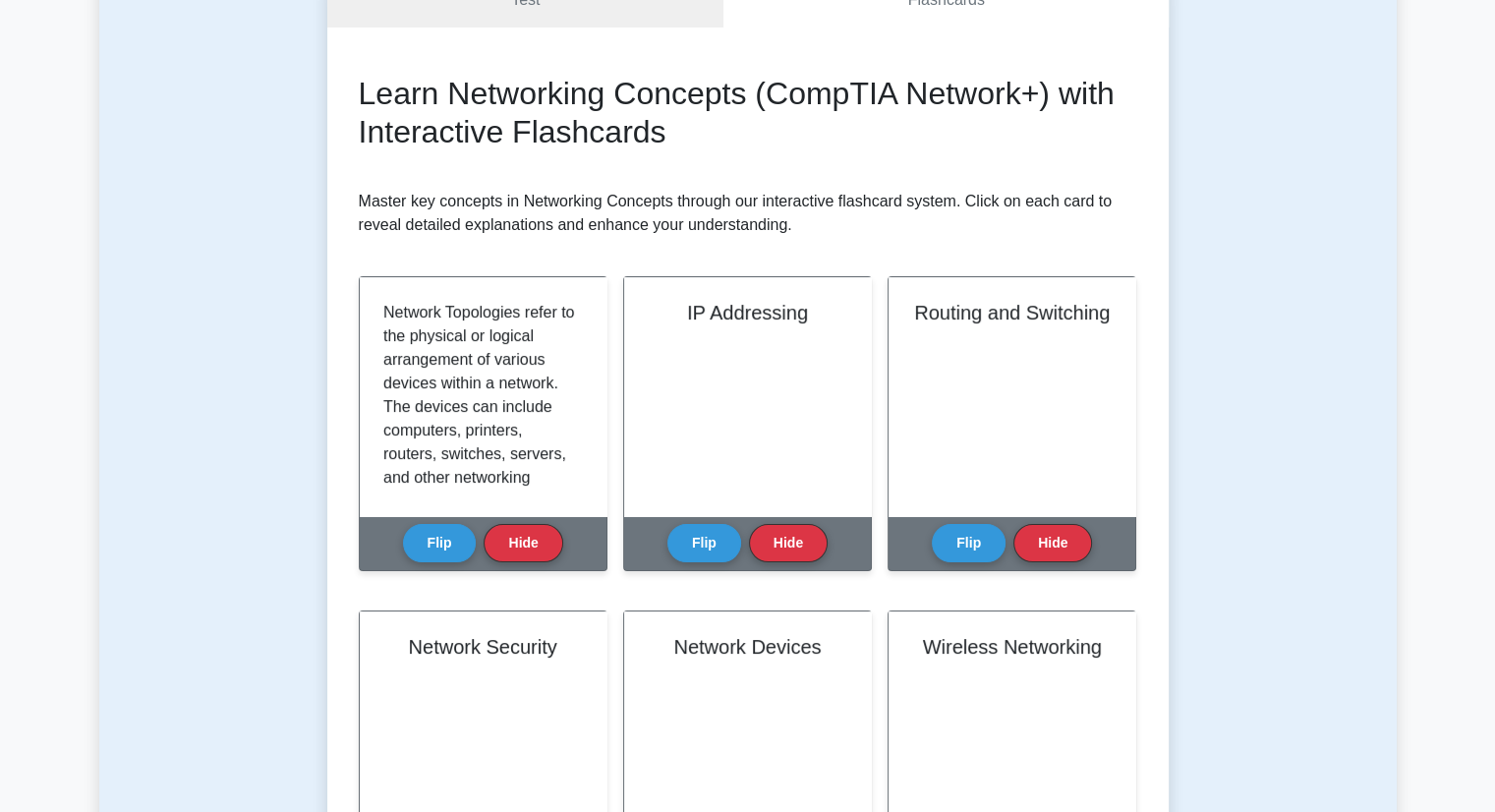
click at [1227, 74] on div "Test Flashcards Learn Networking Concepts (CompTIA Network+) with Interactive F…" at bounding box center [748, 808] width 1298 height 1766
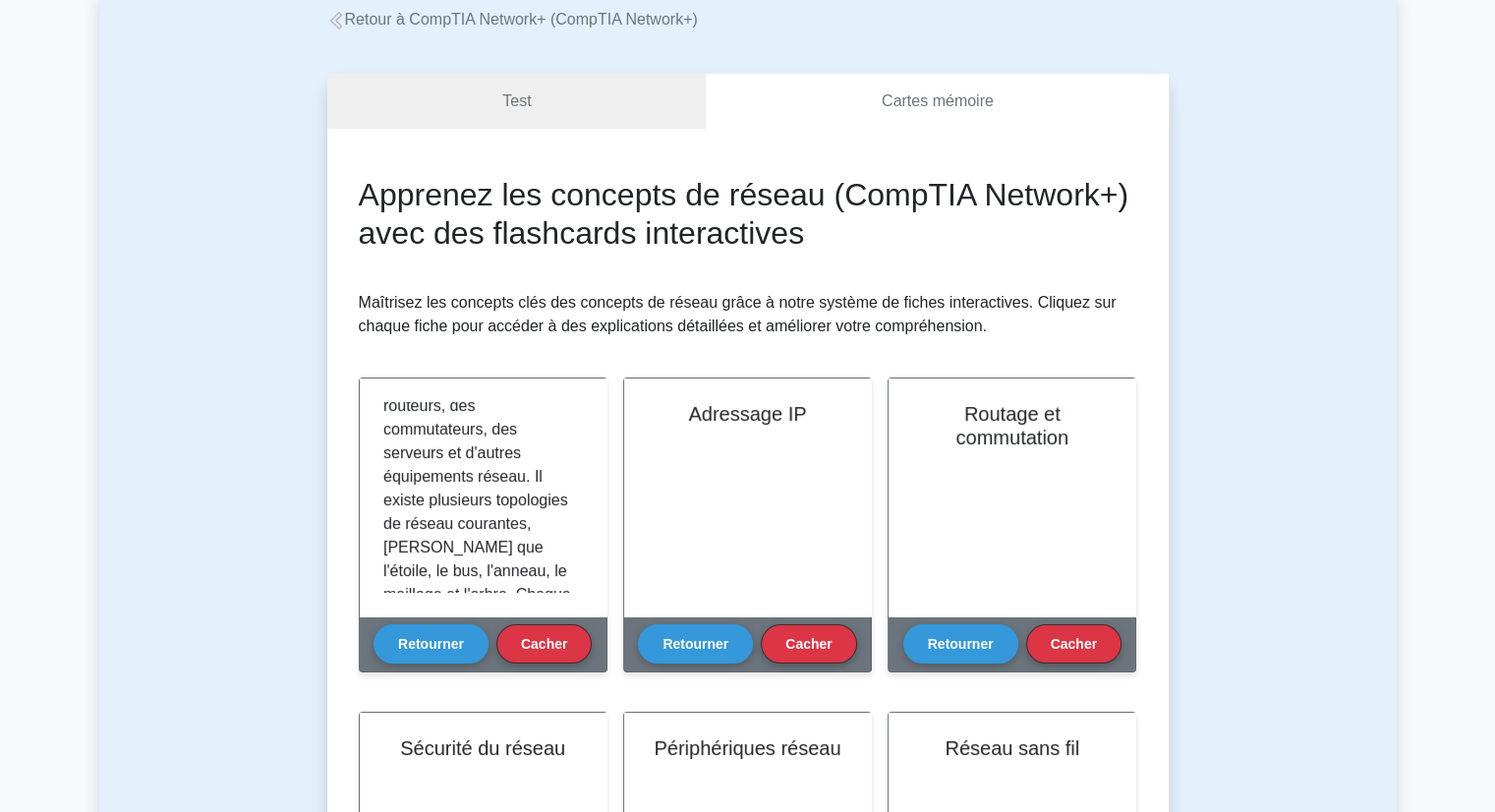
scroll to position [0, 0]
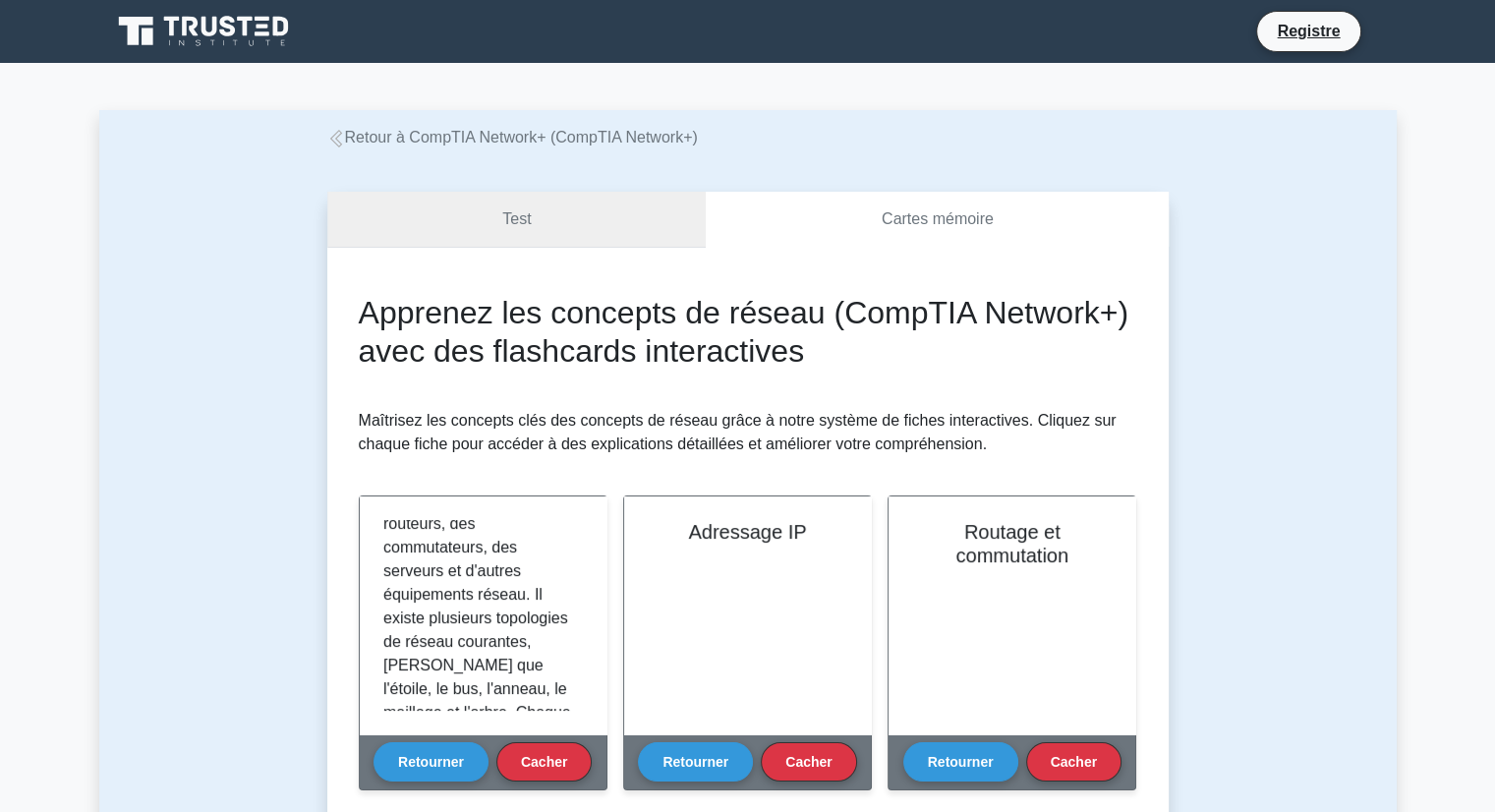
click at [416, 198] on link "Test" at bounding box center [517, 219] width 380 height 56
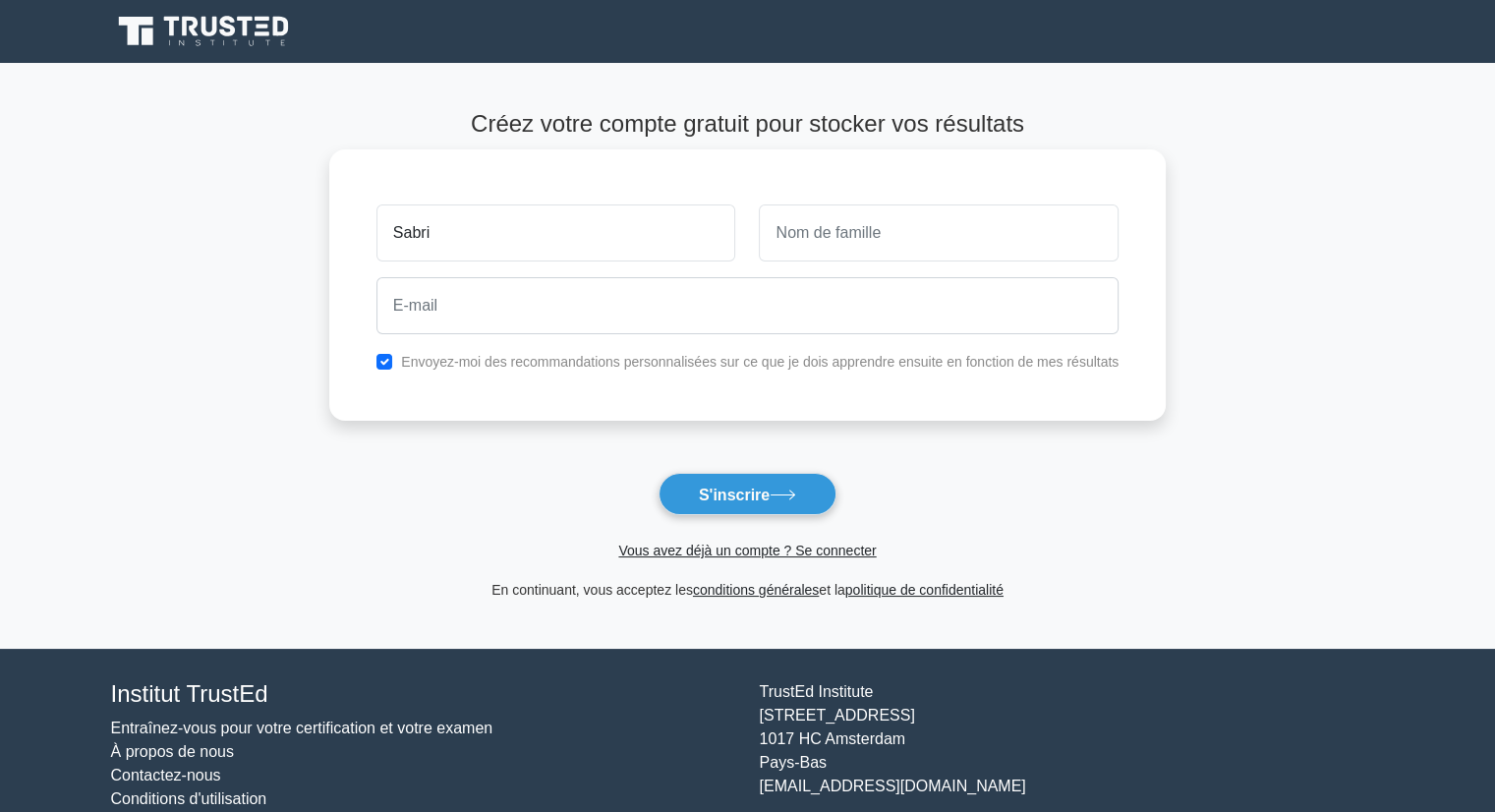
type input "Sabri"
type input "KHELLADI"
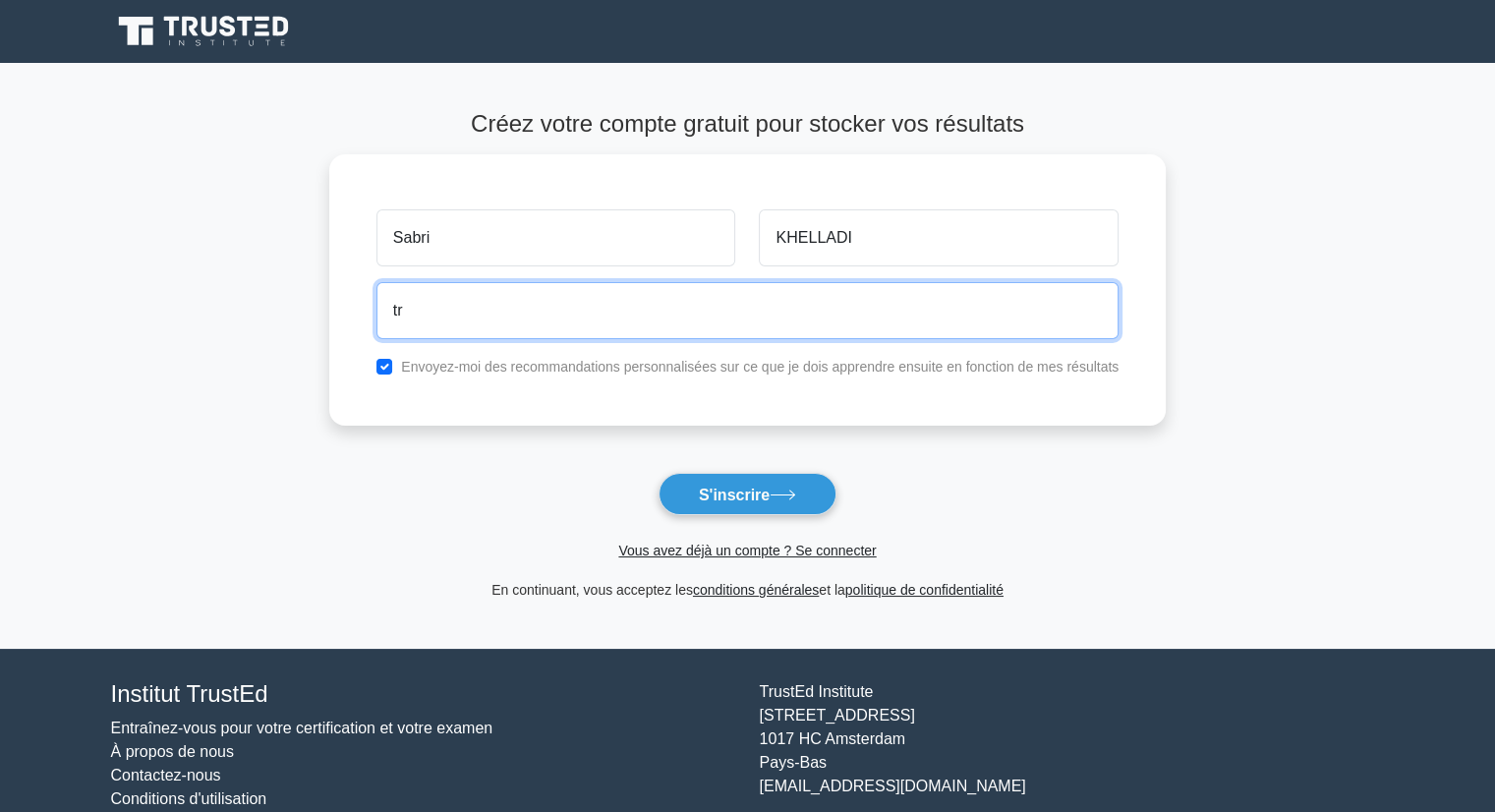
type input "trkh.sabri@gmail.com"
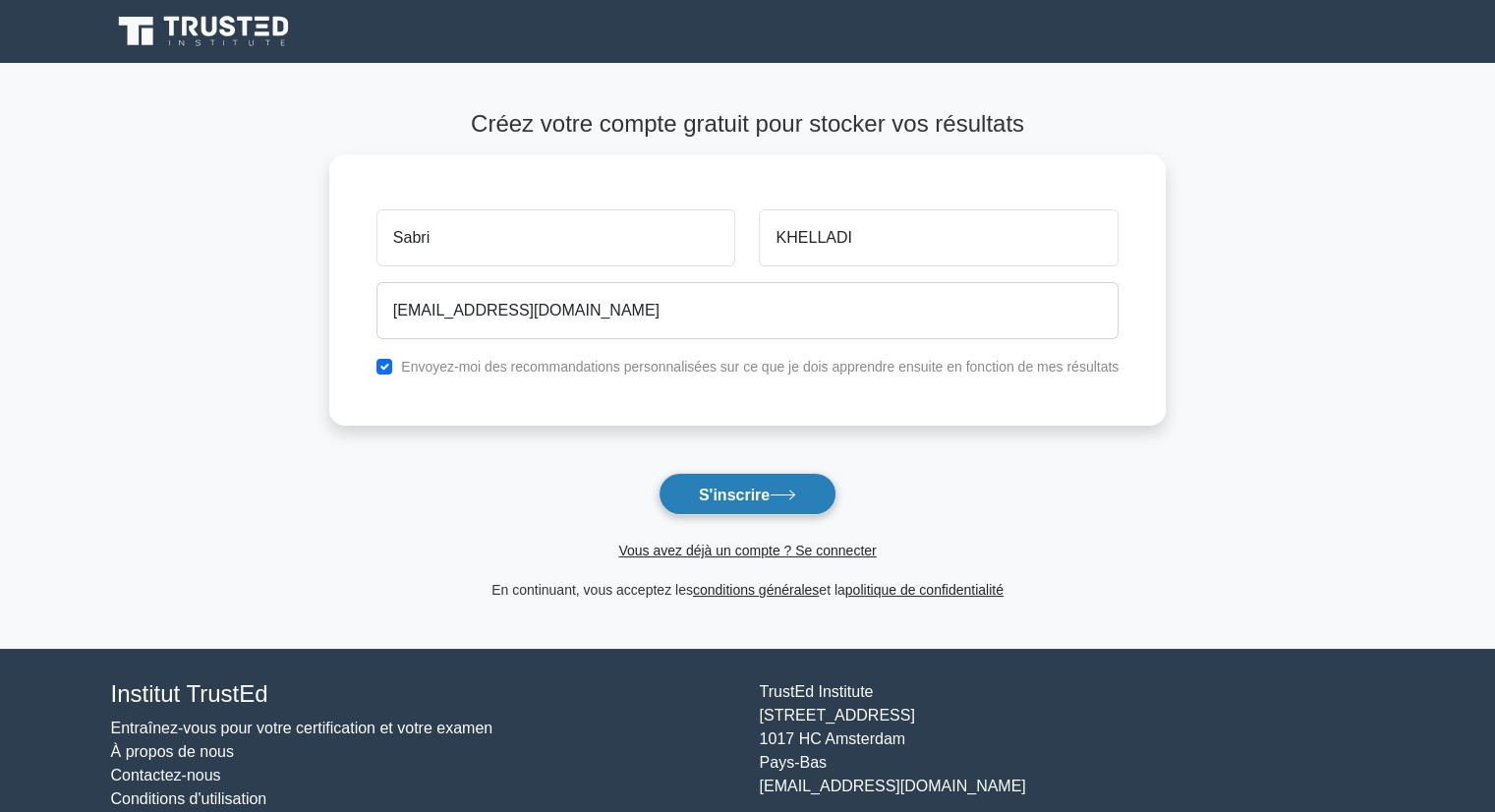
click at [716, 501] on font "S'inscrire" at bounding box center [734, 493] width 71 height 17
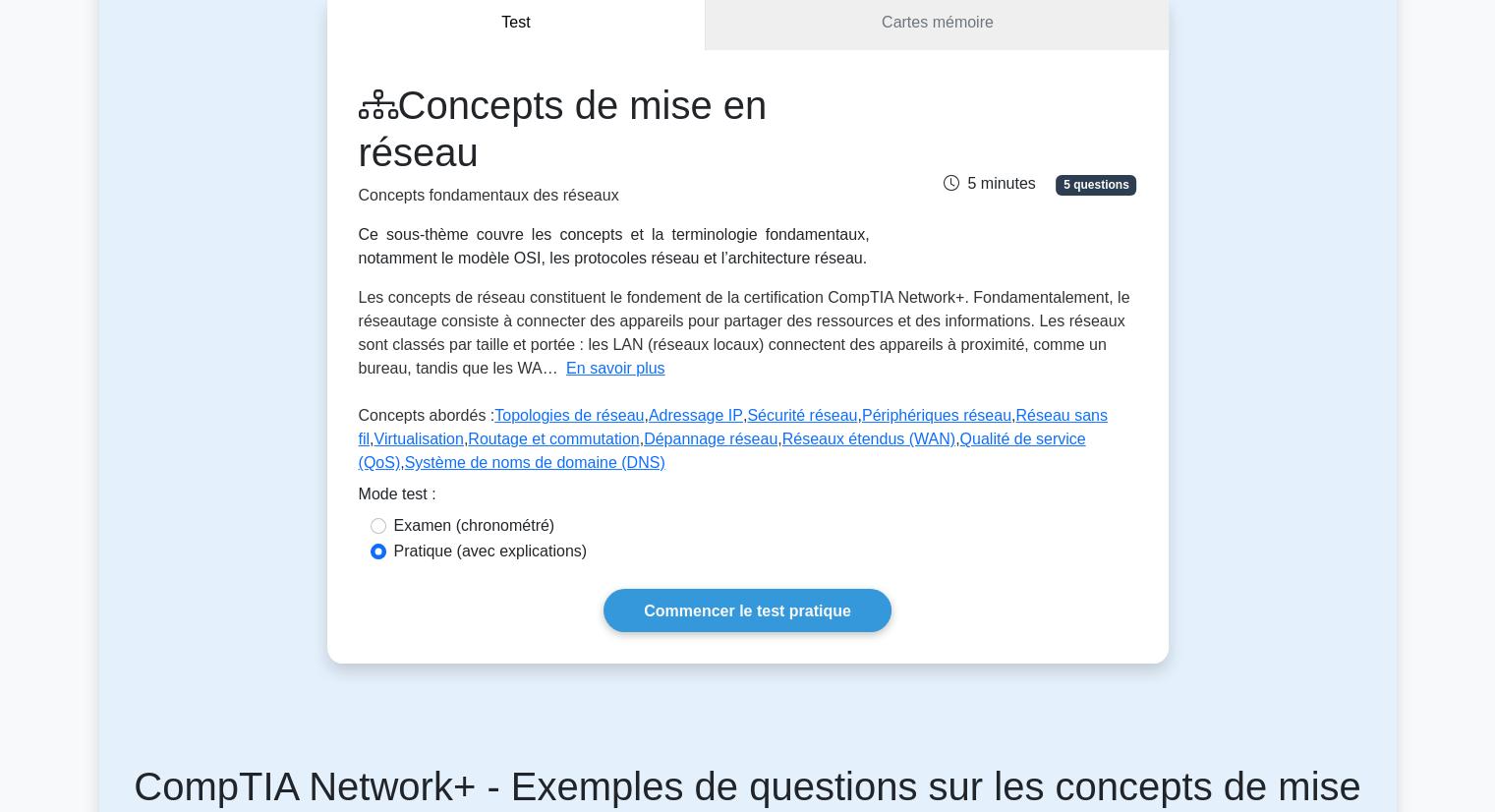
scroll to position [393, 0]
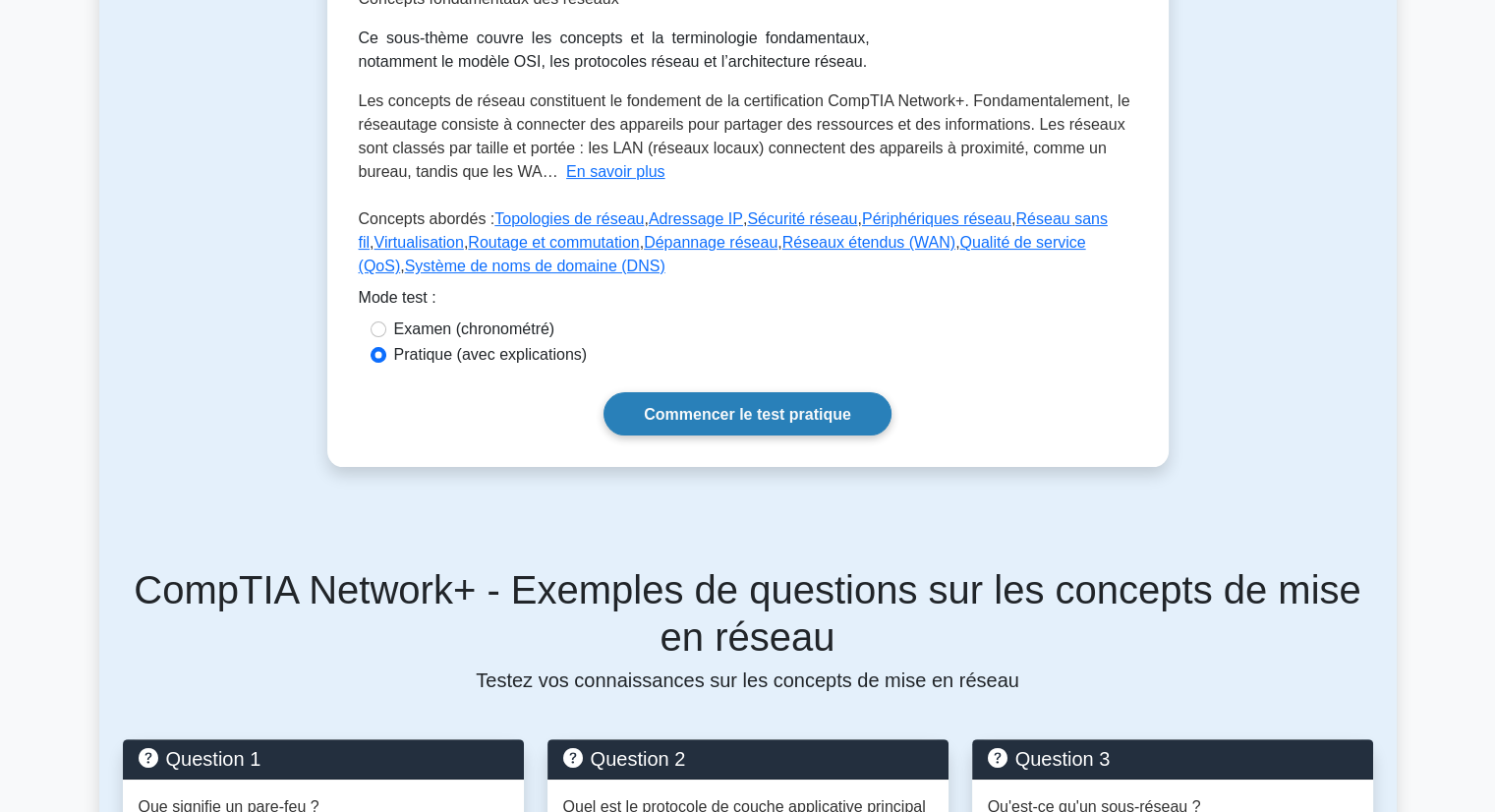
click at [857, 433] on link "Commencer le test pratique" at bounding box center [748, 412] width 288 height 42
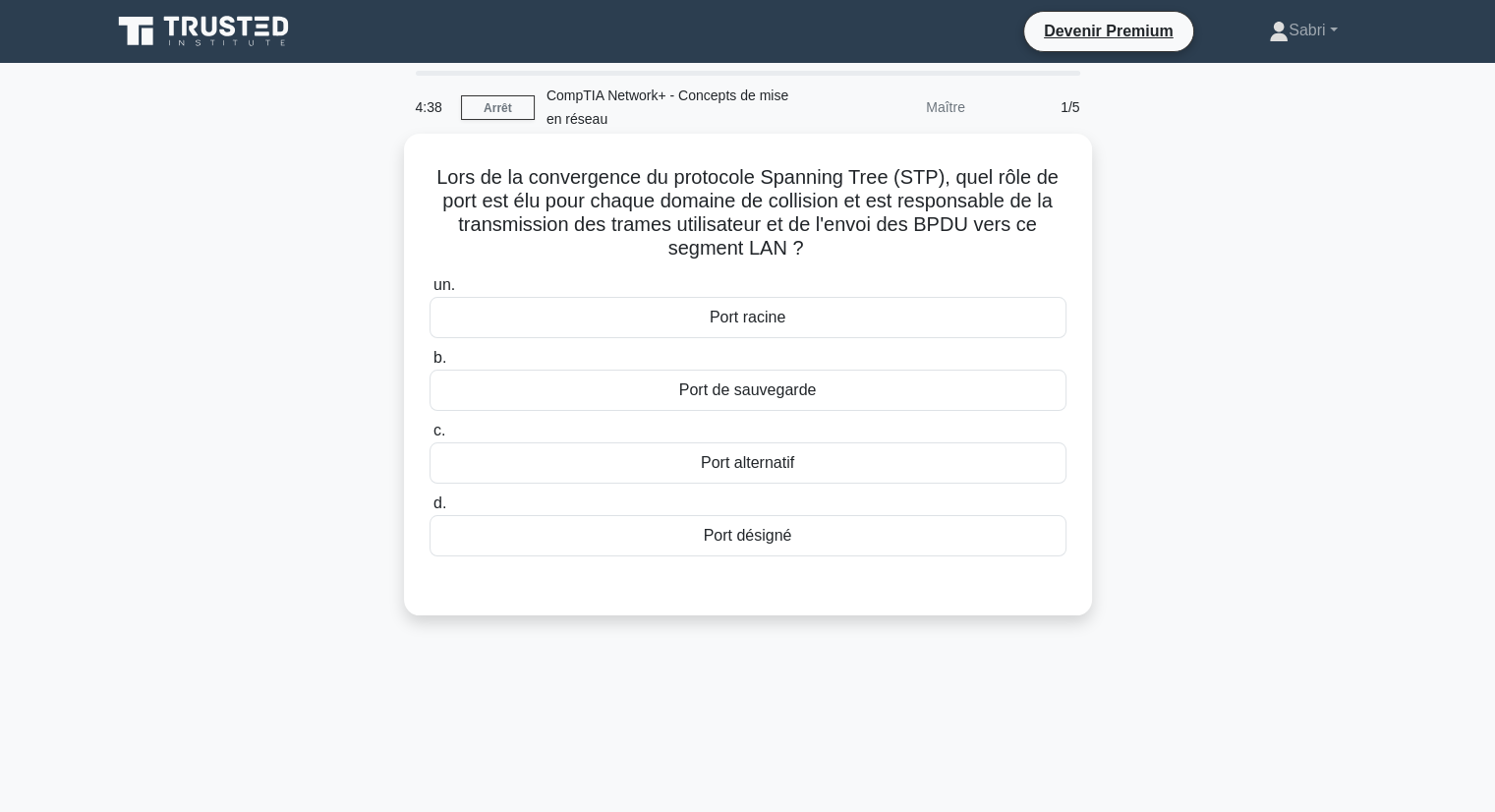
click at [736, 398] on font "Port de sauvegarde" at bounding box center [747, 390] width 137 height 17
click at [429, 365] on input "b. Port de sauvegarde" at bounding box center [429, 358] width 0 height 13
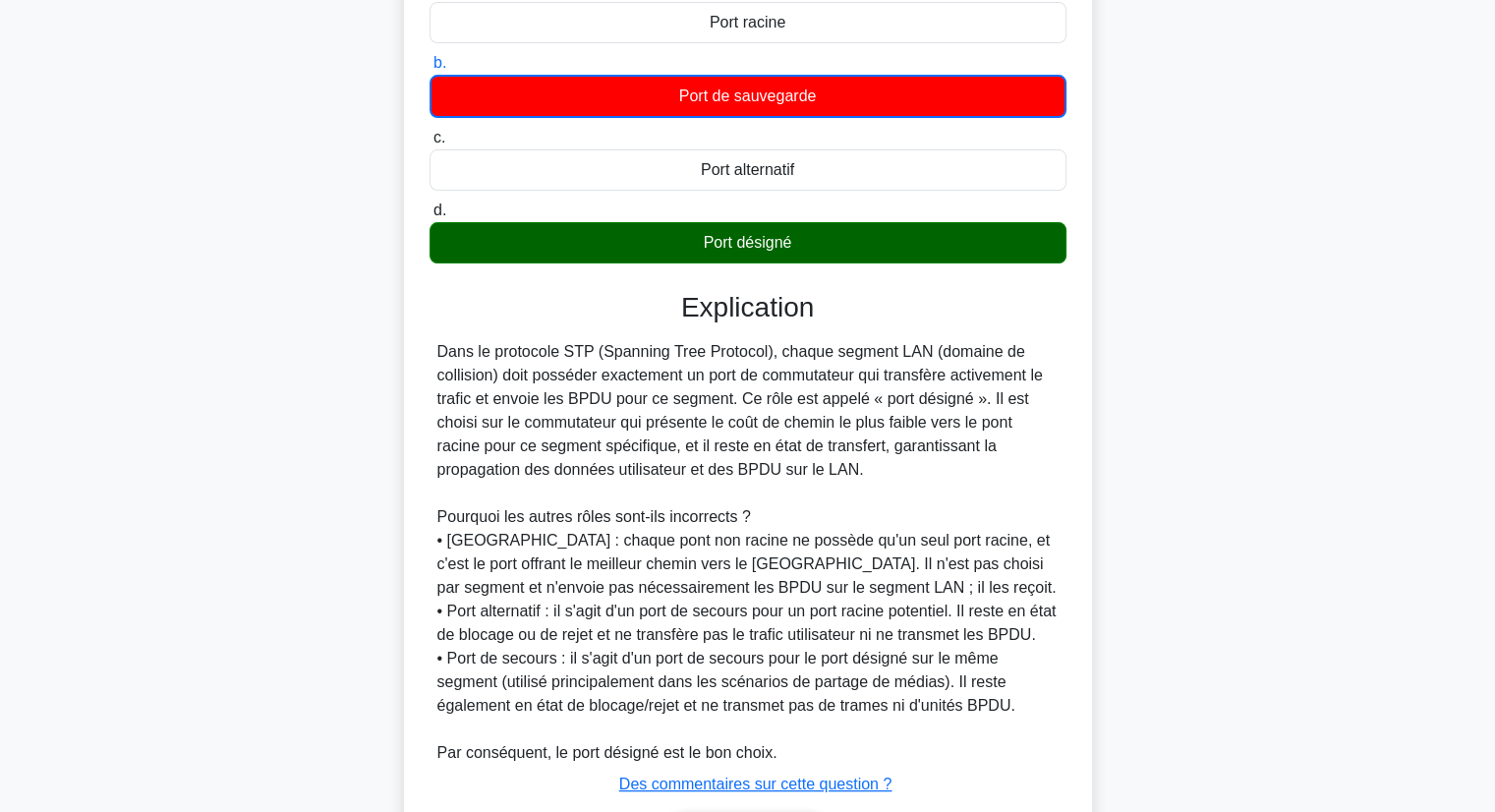
scroll to position [450, 0]
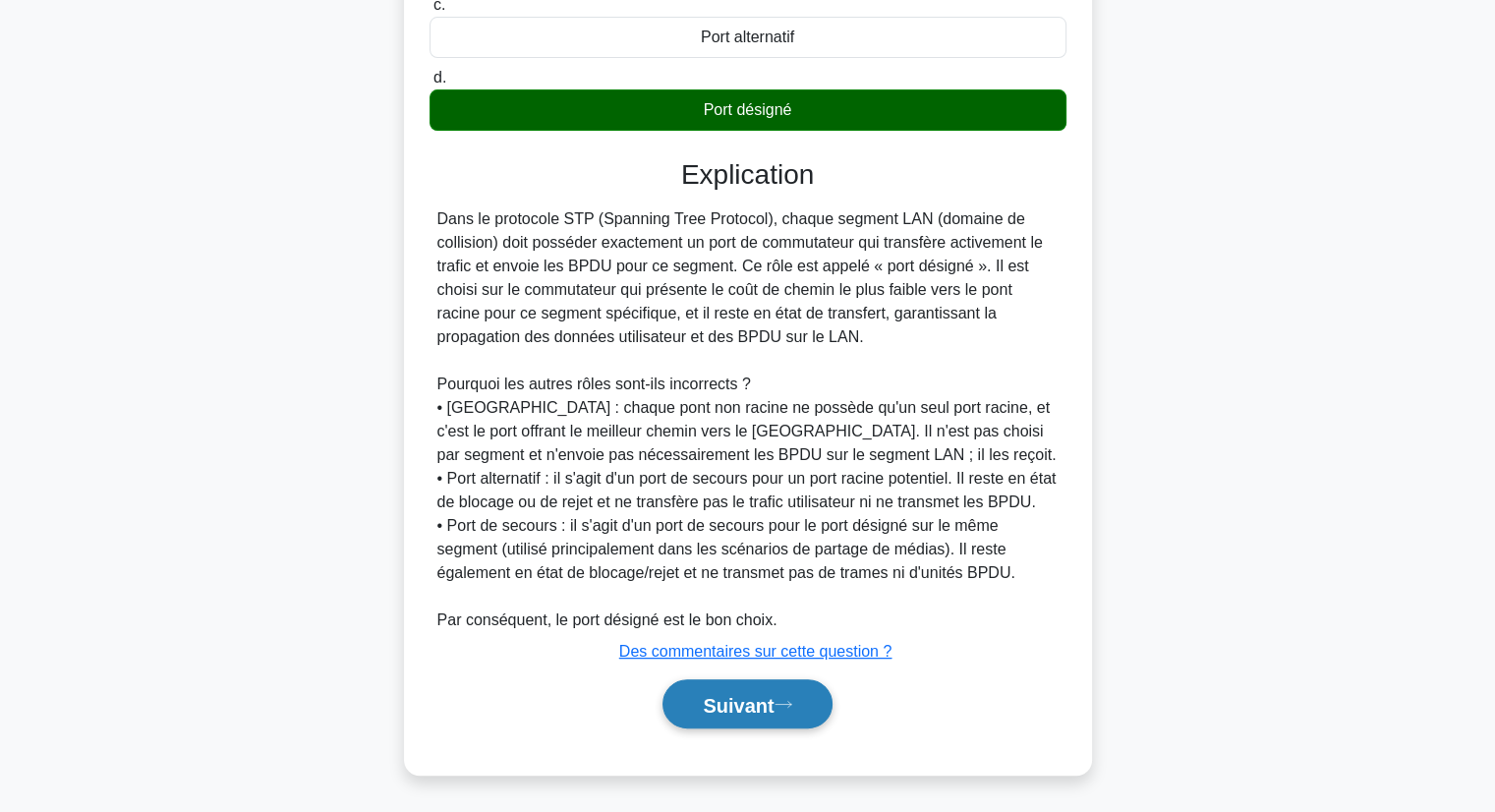
click at [739, 713] on font "Suivant" at bounding box center [738, 704] width 71 height 22
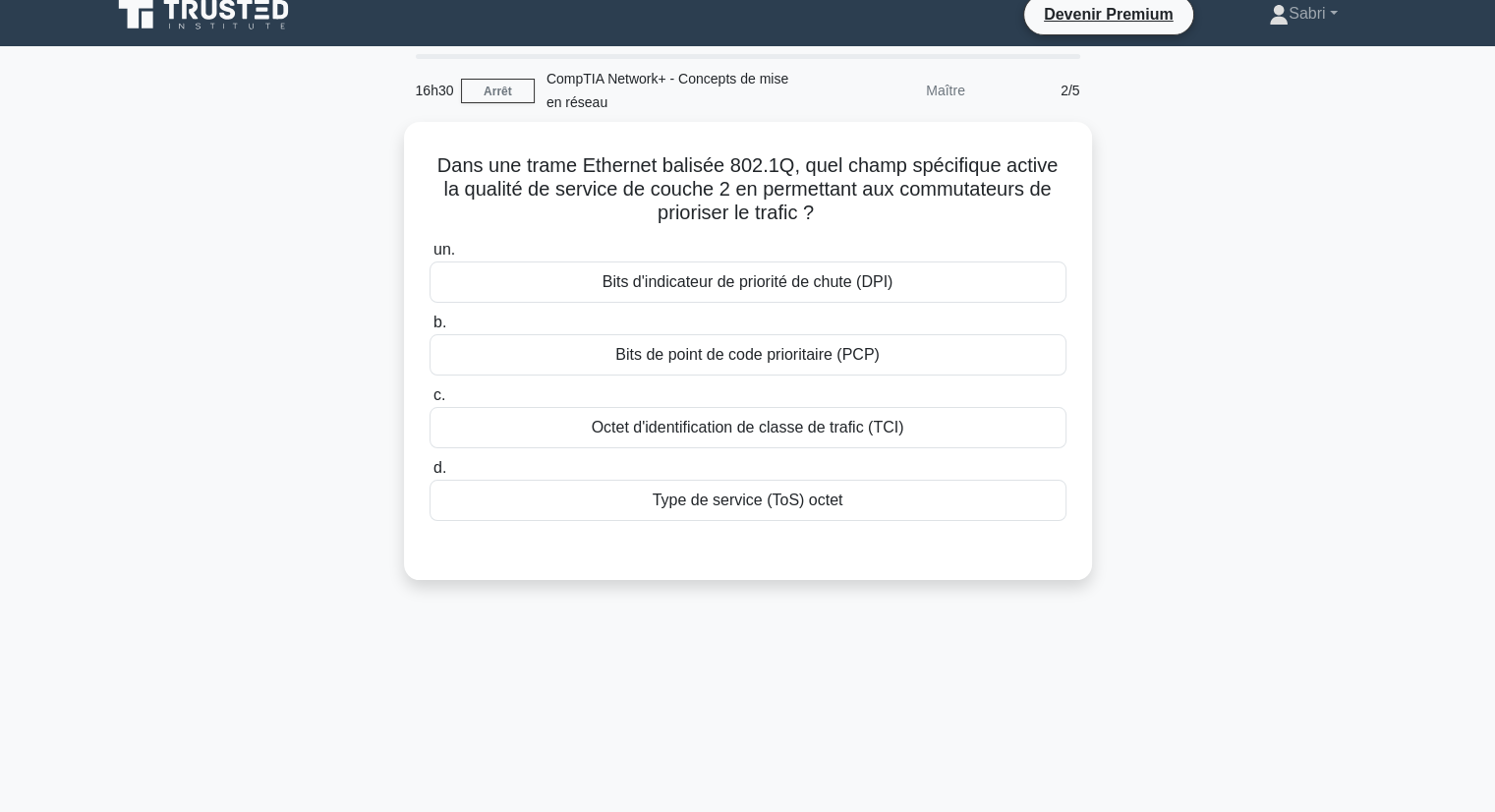
scroll to position [0, 0]
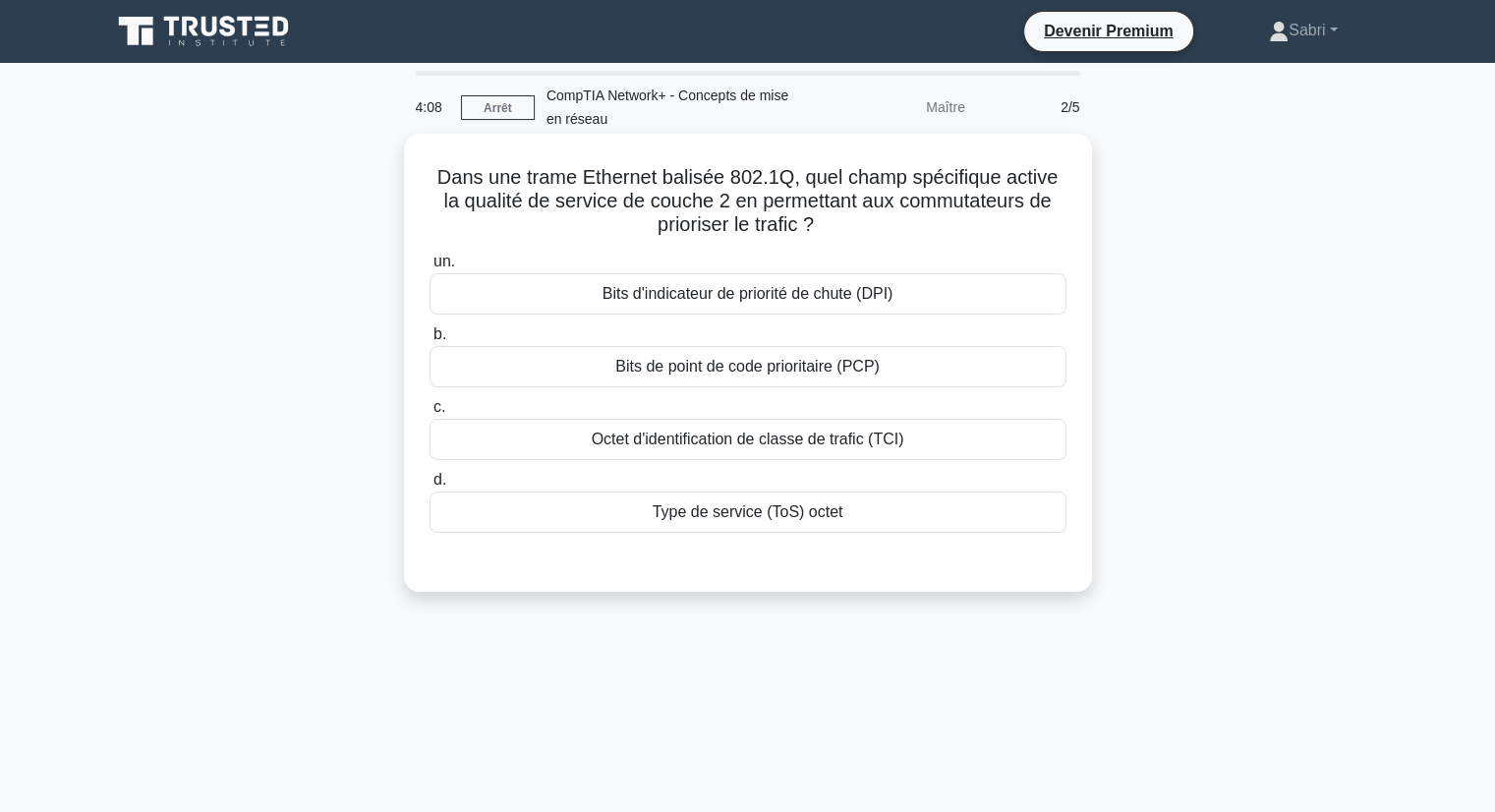
click at [708, 512] on font "Type de service (ToS) octet" at bounding box center [747, 511] width 190 height 17
click at [429, 486] on input "d. Type de service (ToS) octet" at bounding box center [429, 480] width 0 height 13
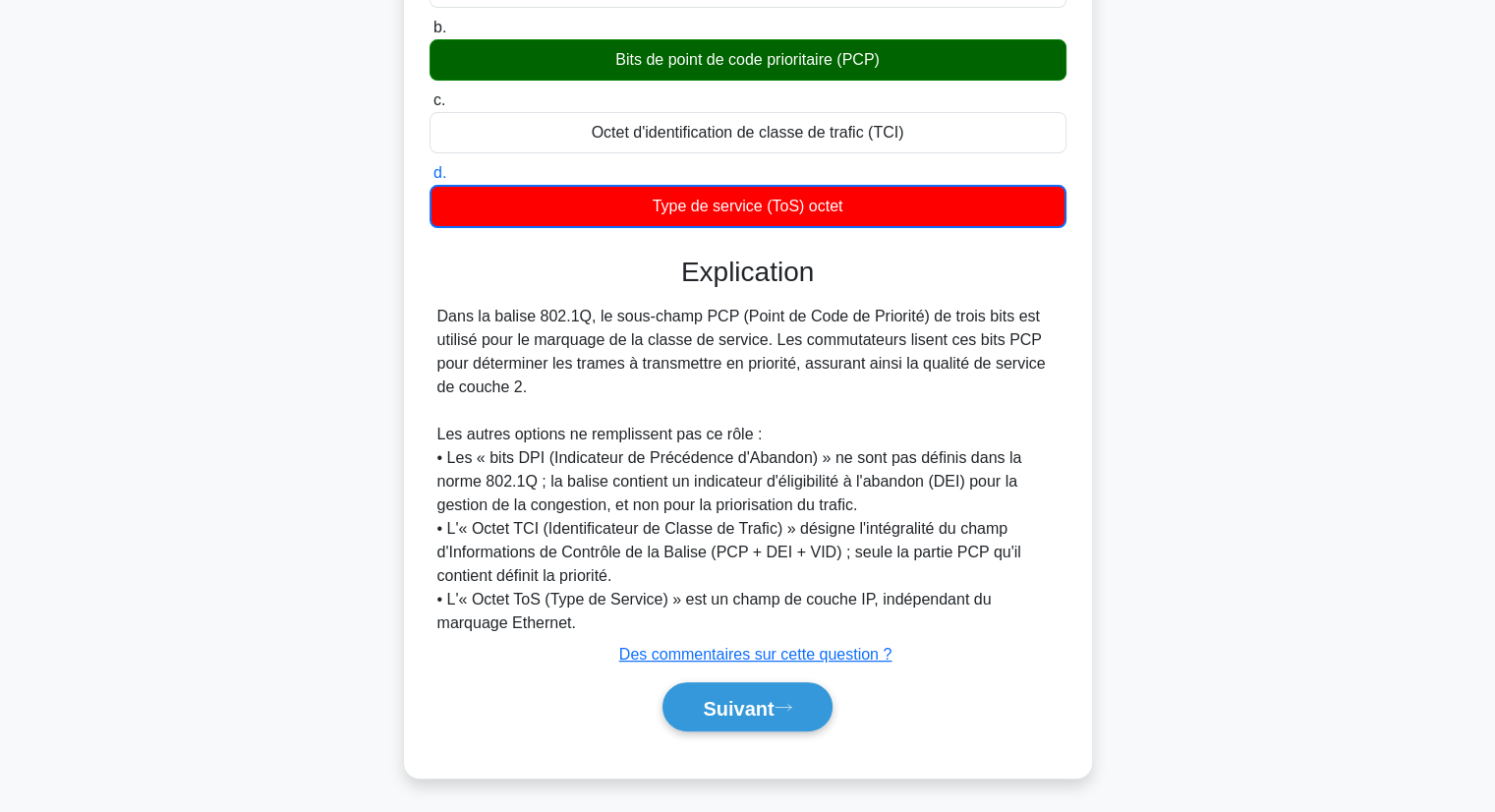
scroll to position [309, 0]
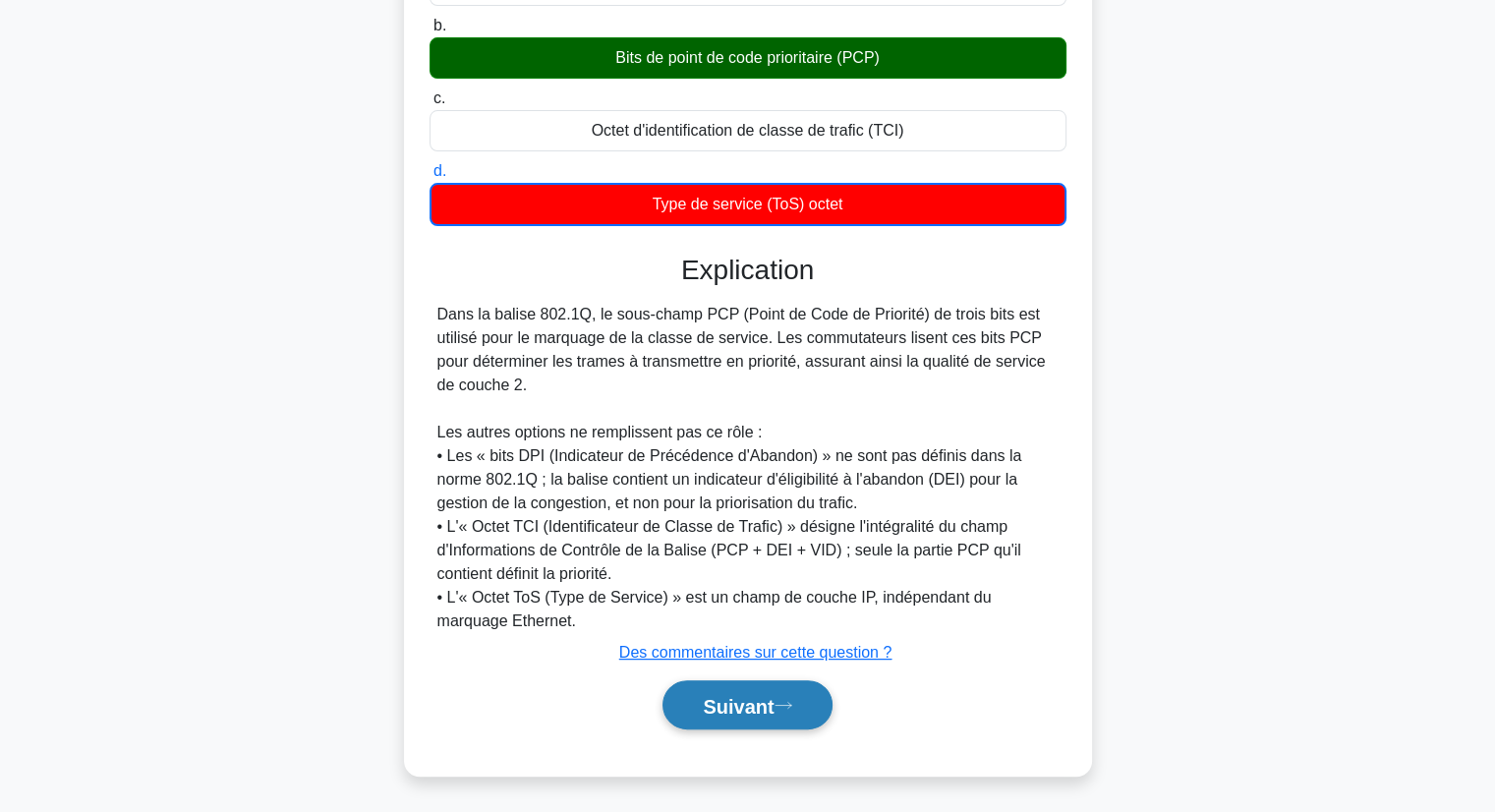
click at [723, 703] on font "Suivant" at bounding box center [738, 705] width 71 height 22
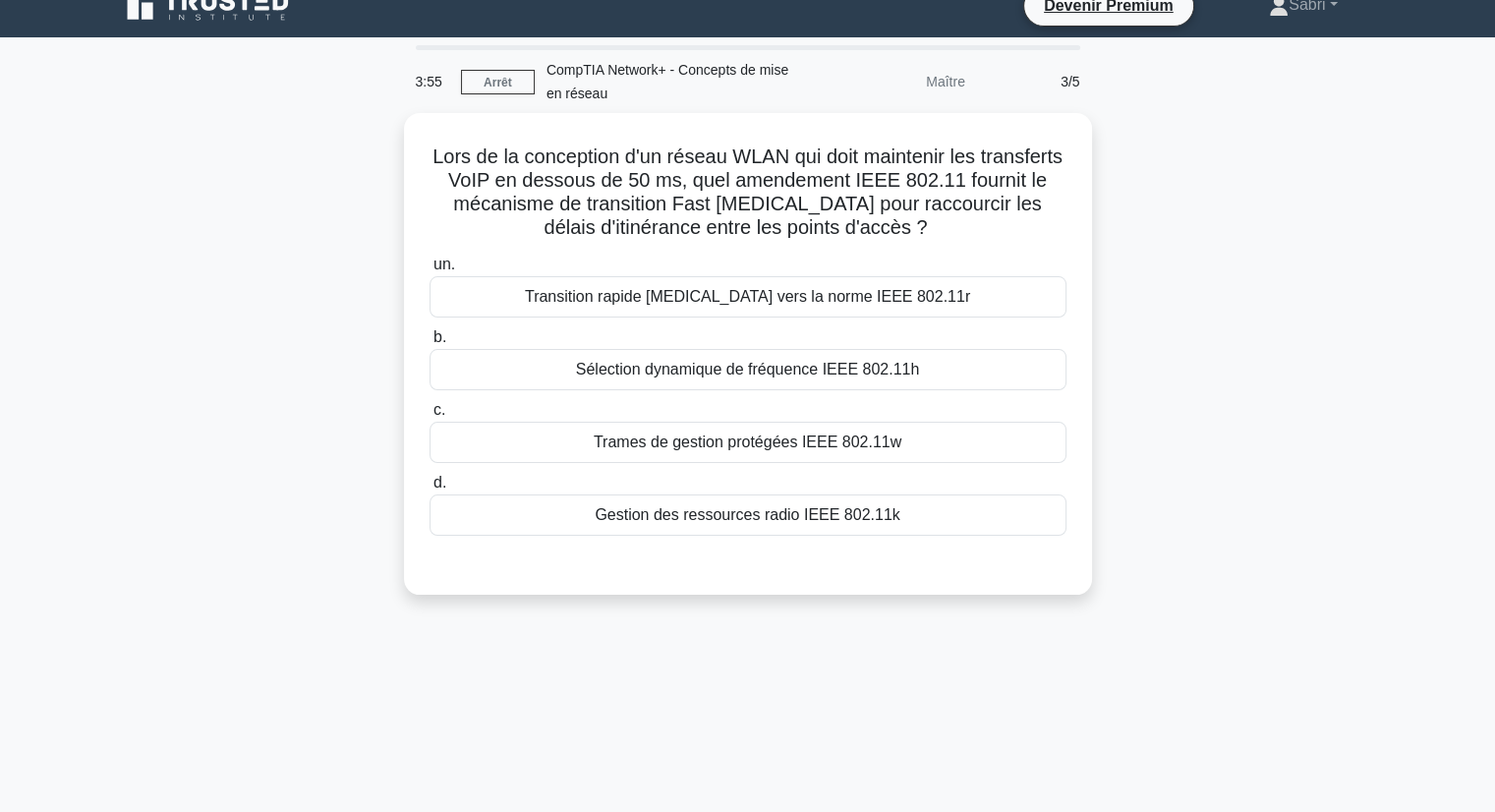
scroll to position [0, 0]
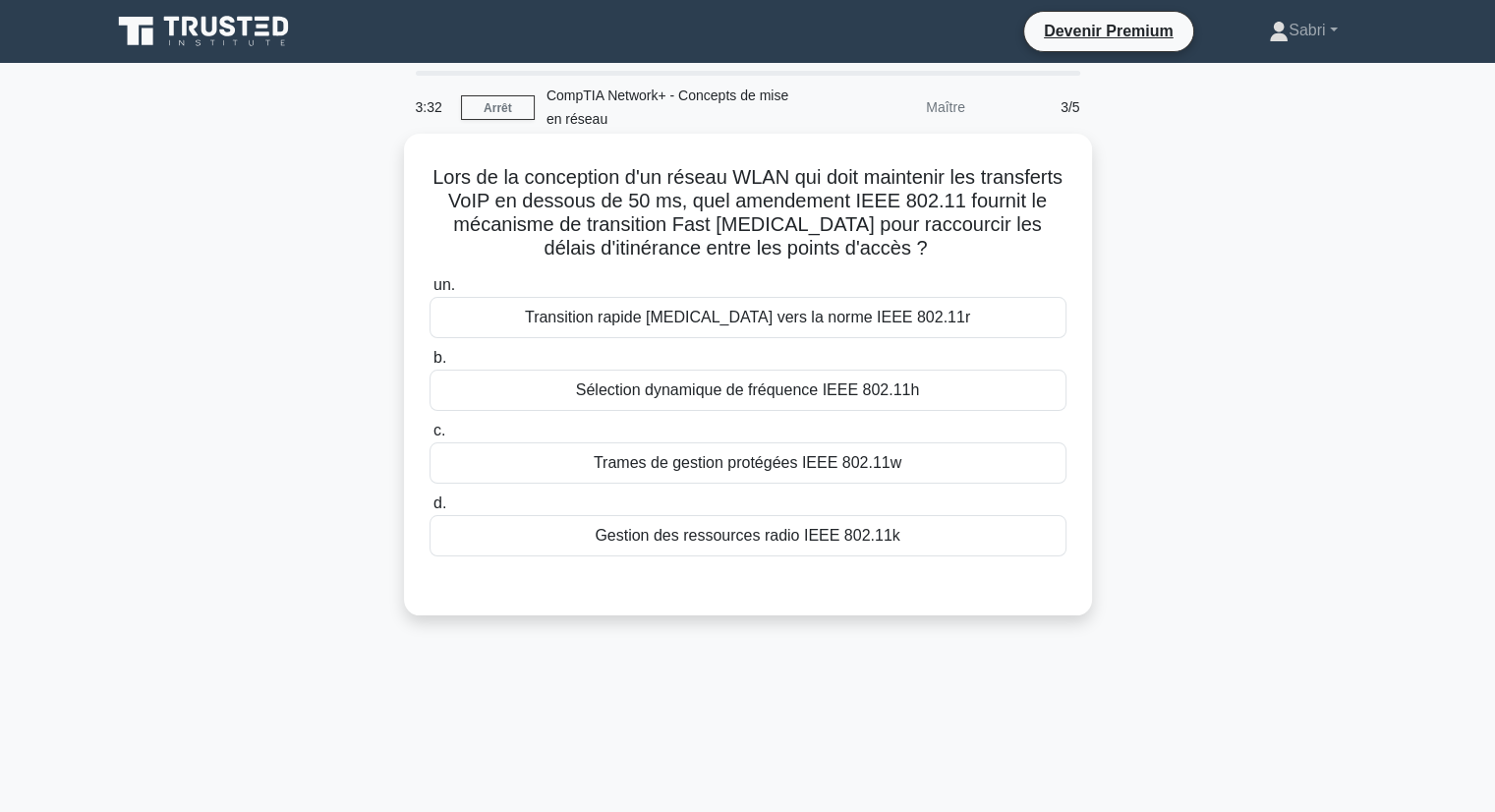
click at [725, 398] on font "Sélection dynamique de fréquence IEEE 802.11h" at bounding box center [748, 390] width 344 height 17
click at [429, 365] on input "b. Sélection dynamique de fréquence IEEE 802.11h" at bounding box center [429, 358] width 0 height 13
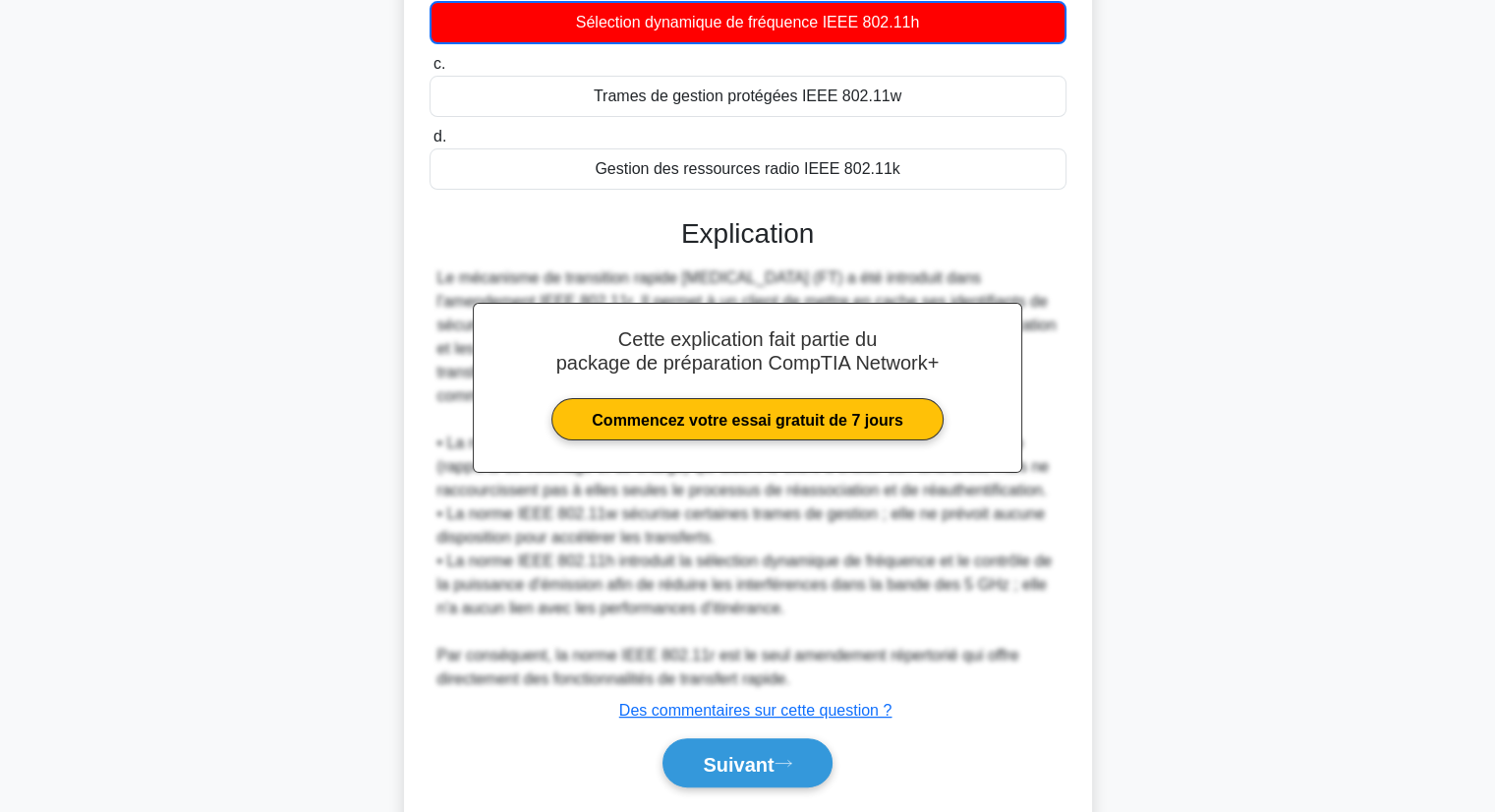
scroll to position [403, 0]
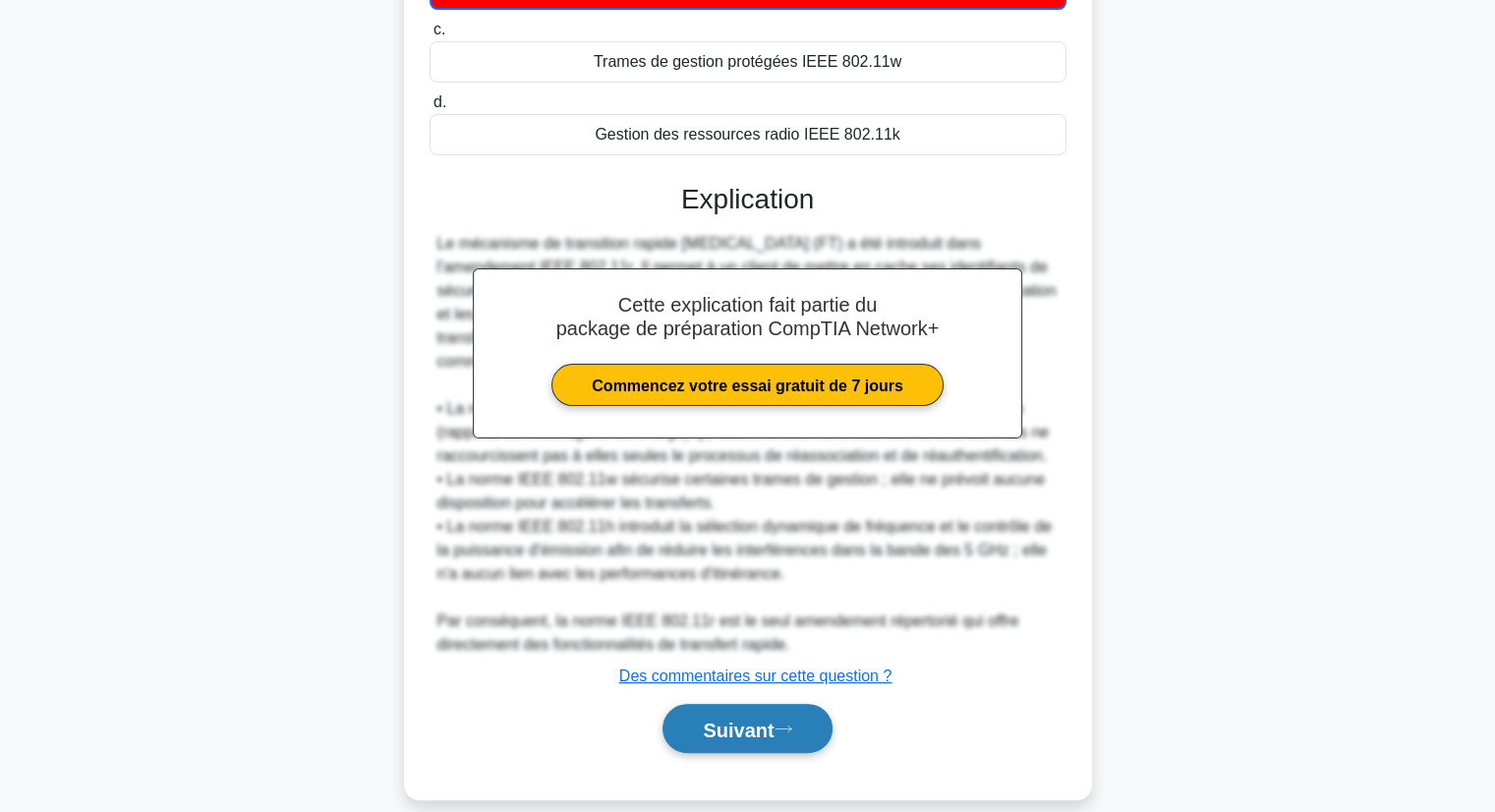
click at [703, 718] on font "Suivant" at bounding box center [738, 729] width 71 height 22
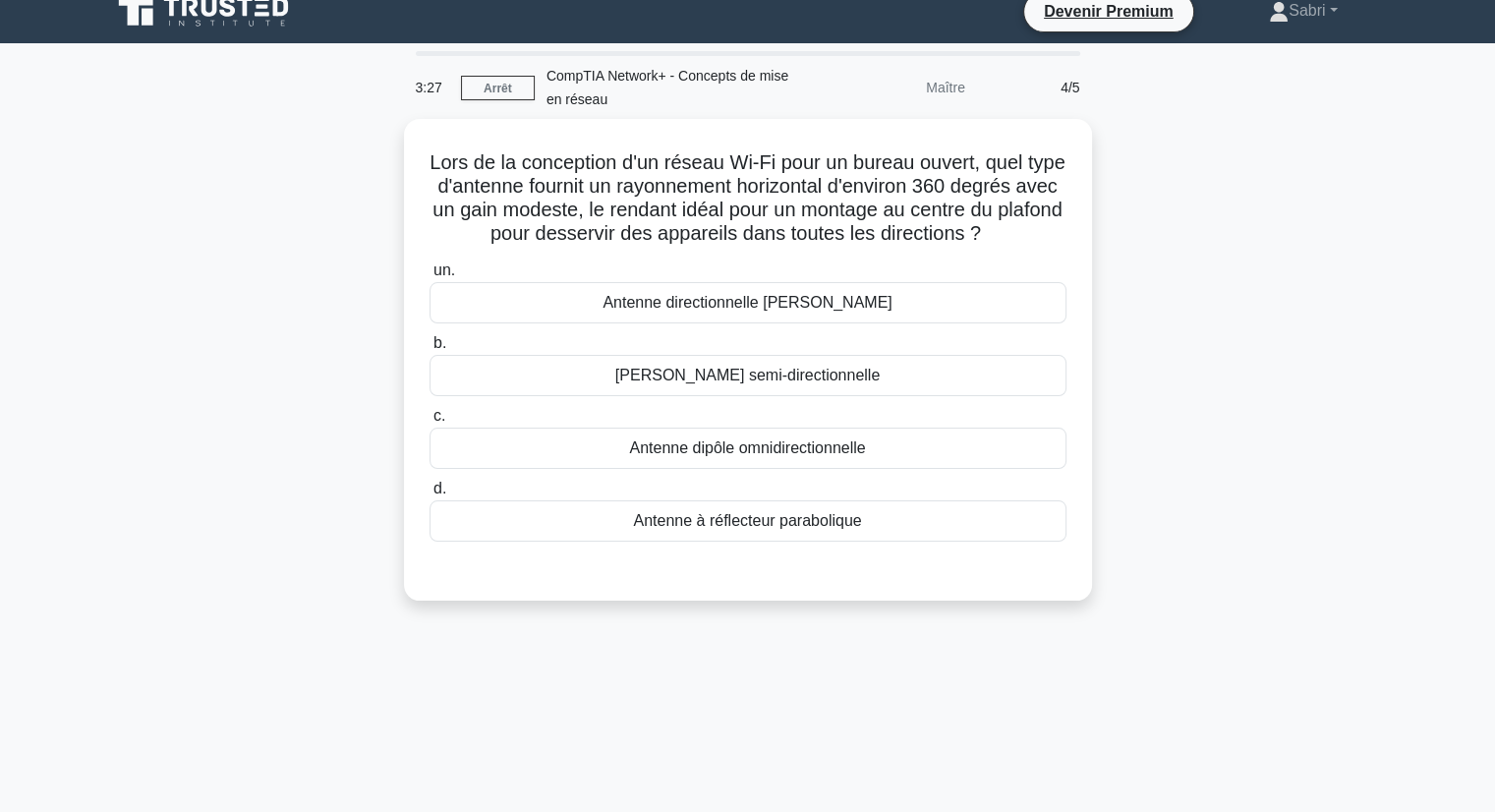
scroll to position [0, 0]
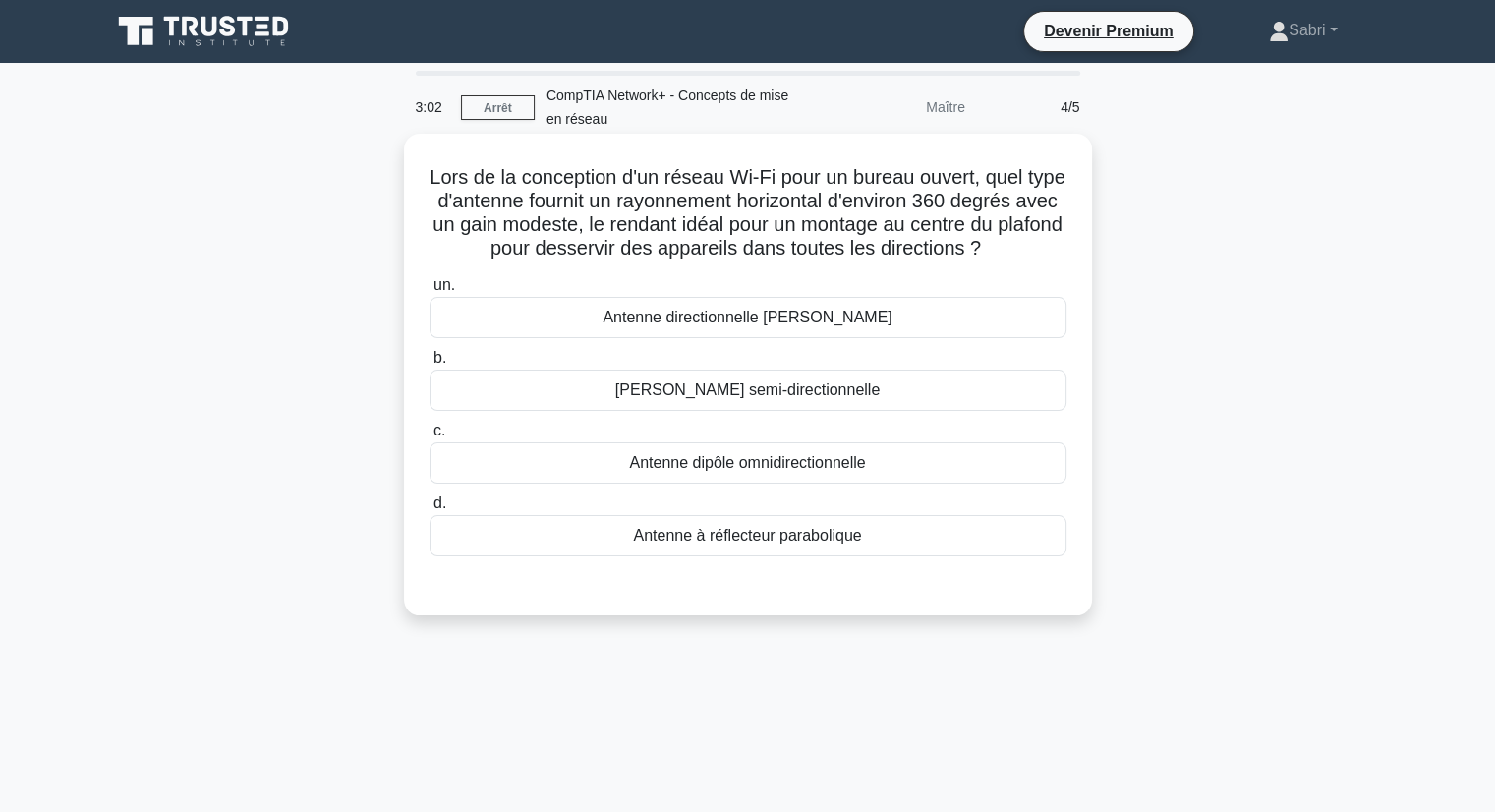
click at [684, 402] on font "Antenne panneau semi-directionnelle" at bounding box center [748, 391] width 264 height 24
click at [429, 365] on input "b. Antenne panneau semi-directionnelle" at bounding box center [429, 358] width 0 height 13
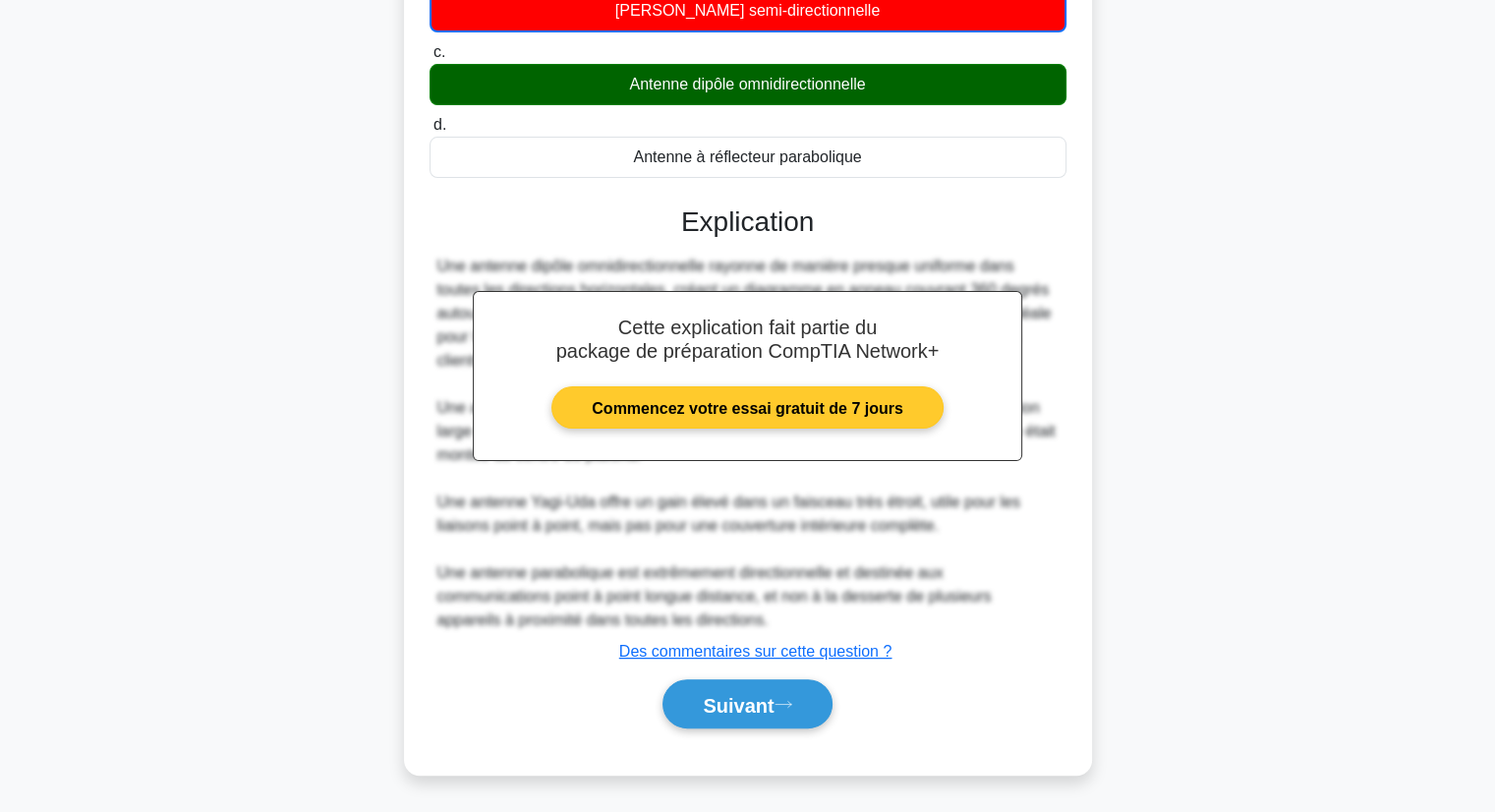
scroll to position [403, 0]
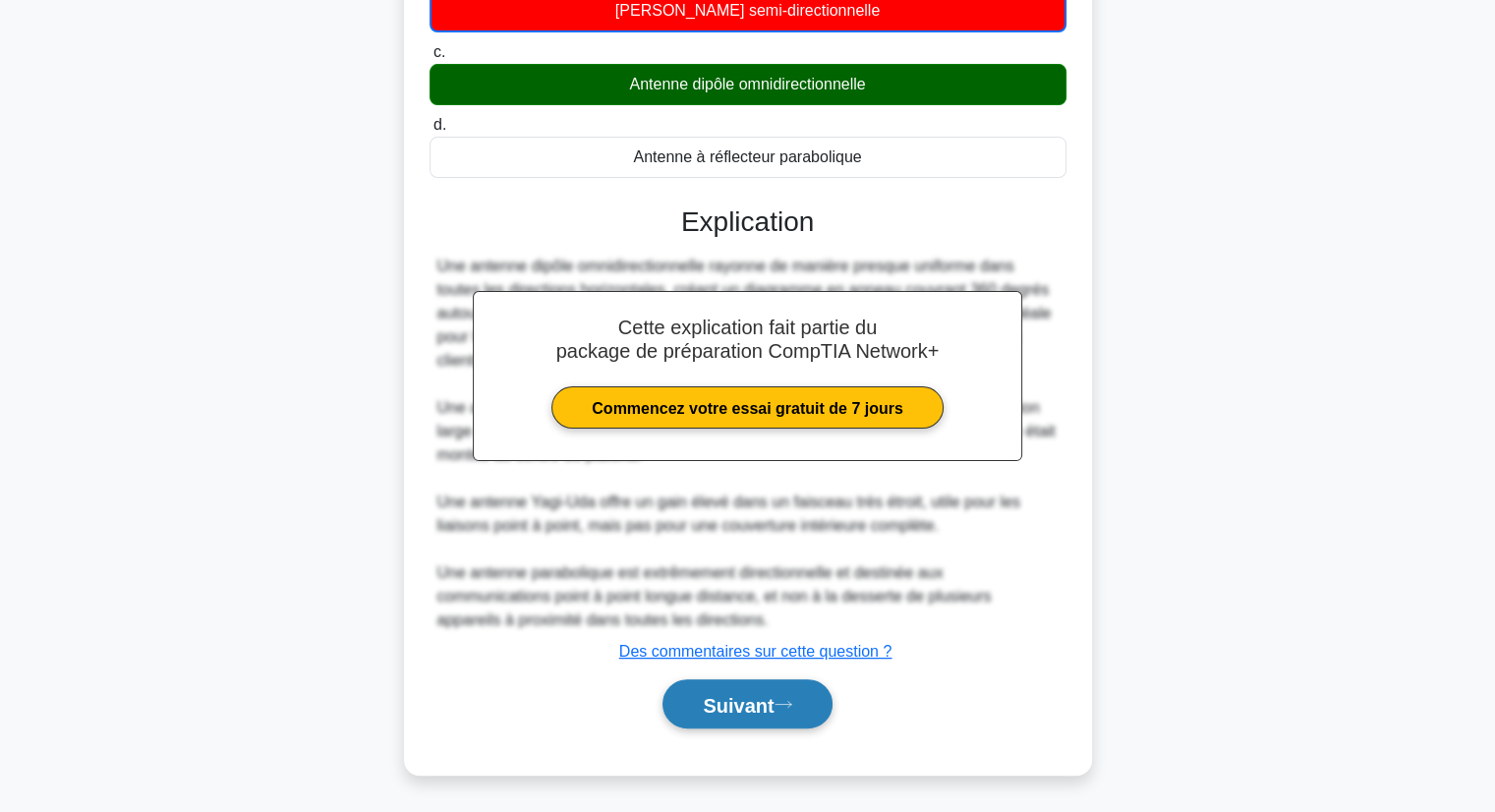
click at [696, 689] on button "Suivant" at bounding box center [746, 703] width 169 height 50
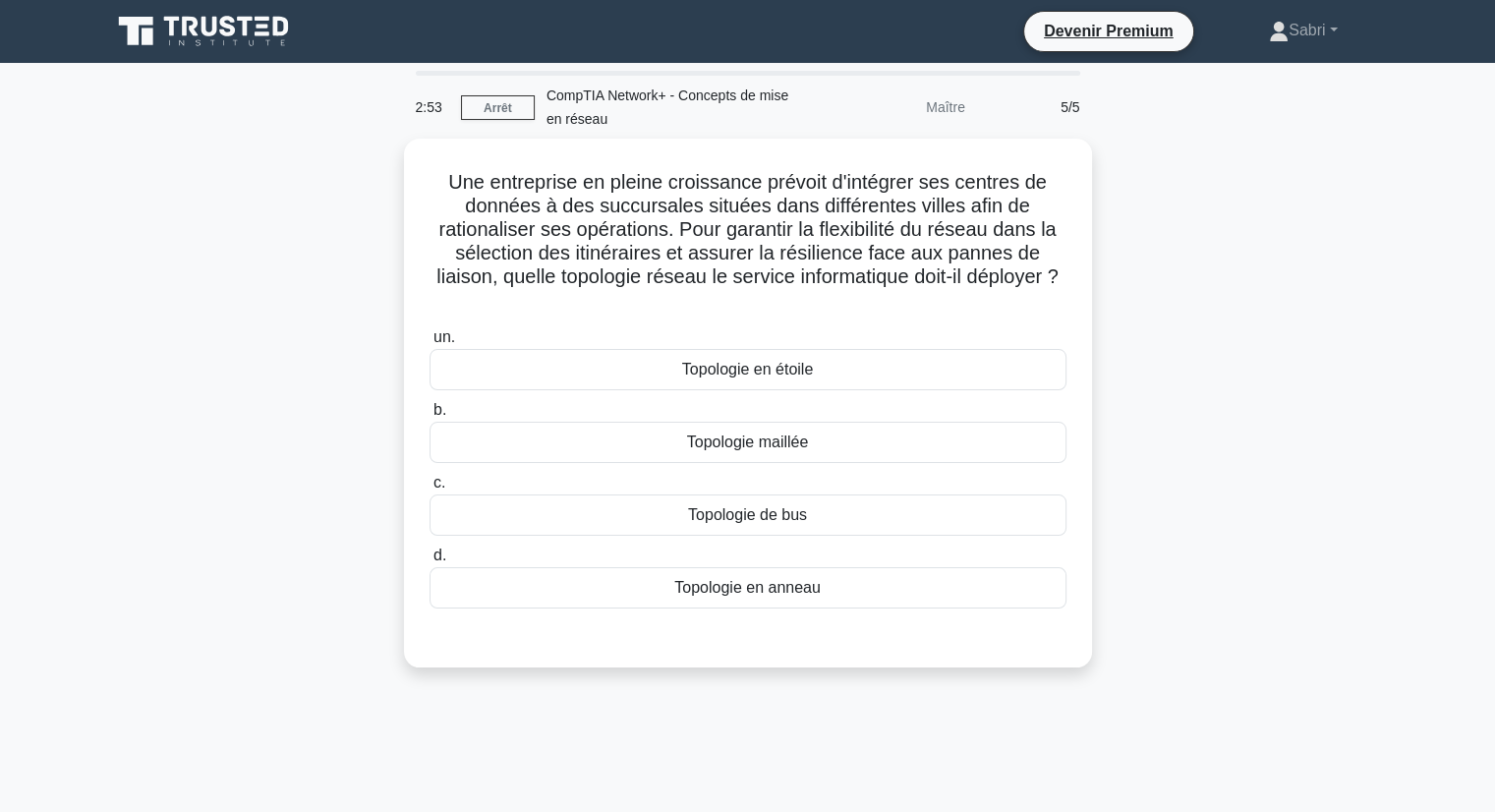
scroll to position [0, 0]
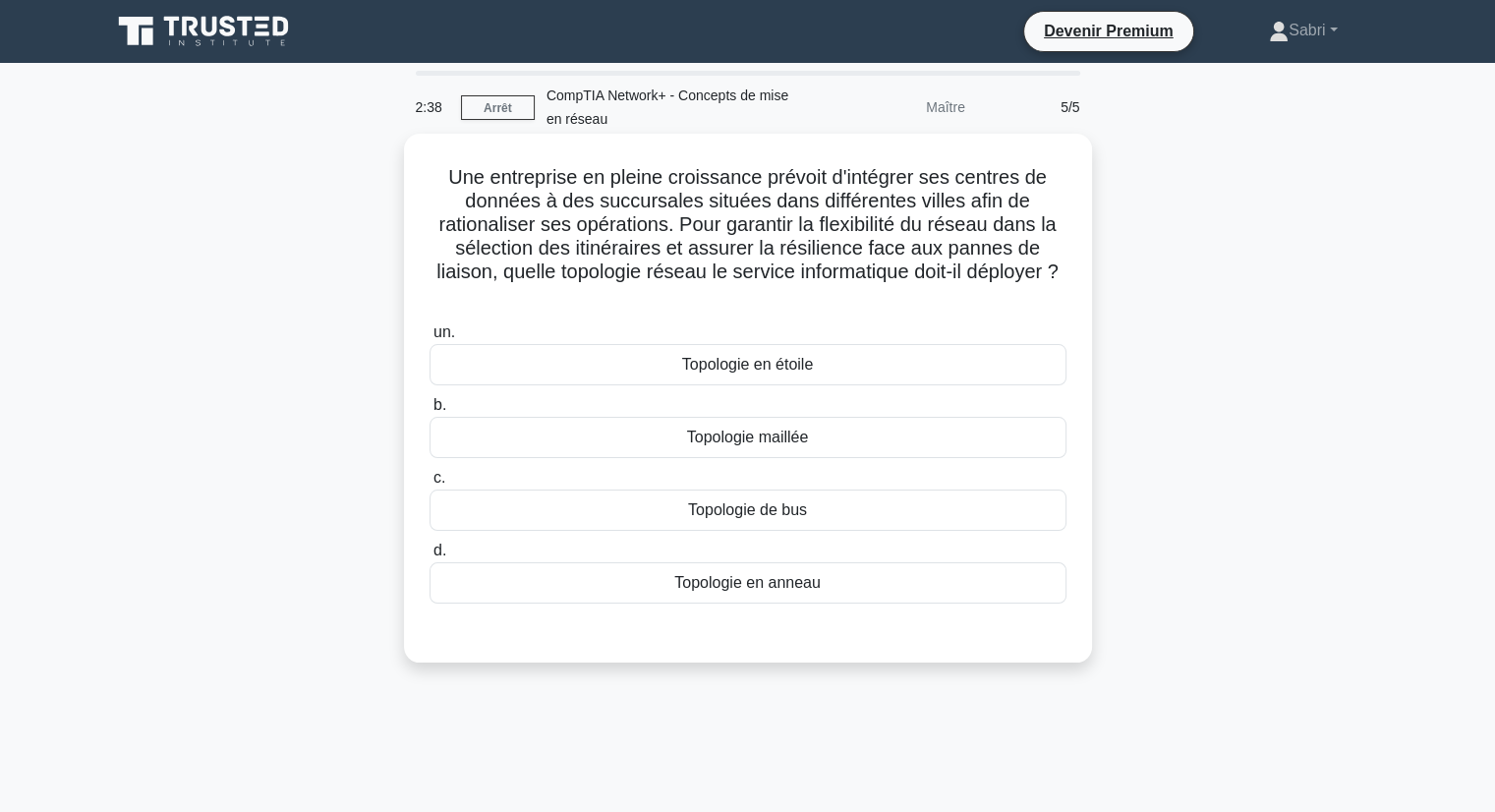
click at [677, 515] on div "Topologie de bus" at bounding box center [748, 510] width 637 height 41
click at [429, 484] on input "c. Topologie de bus" at bounding box center [429, 478] width 0 height 13
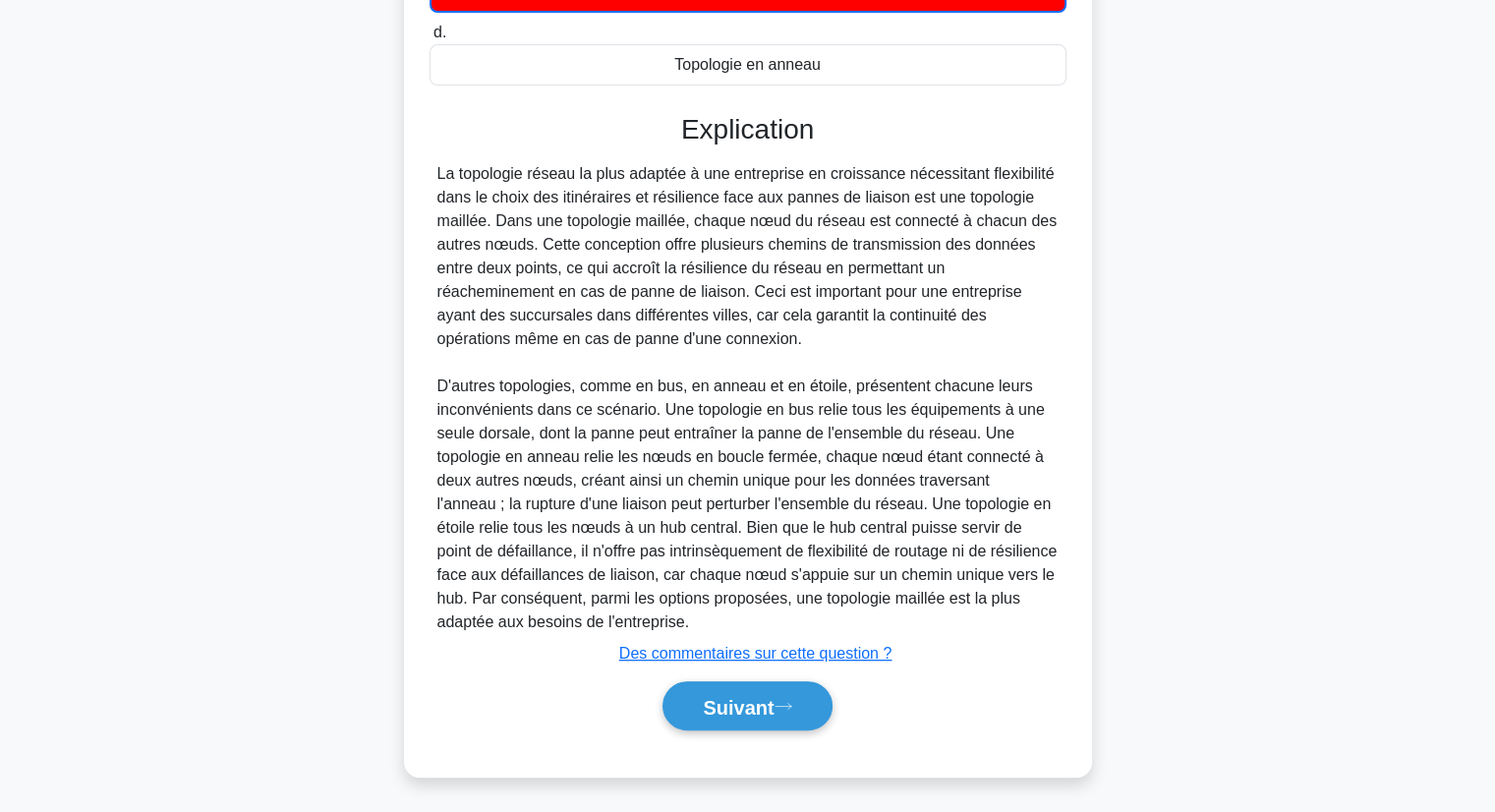
scroll to position [521, 0]
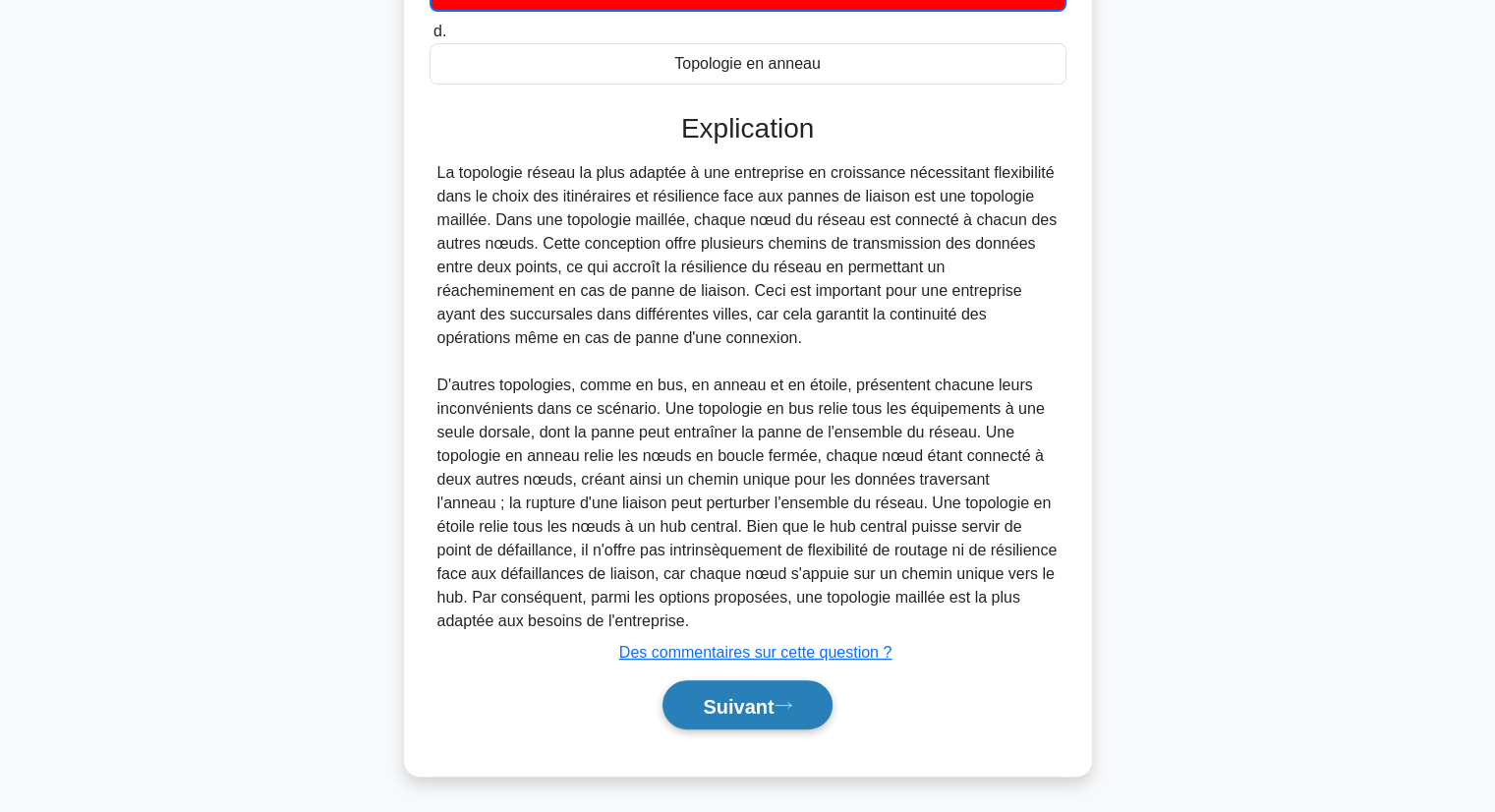
click at [742, 690] on button "Suivant" at bounding box center [746, 704] width 169 height 50
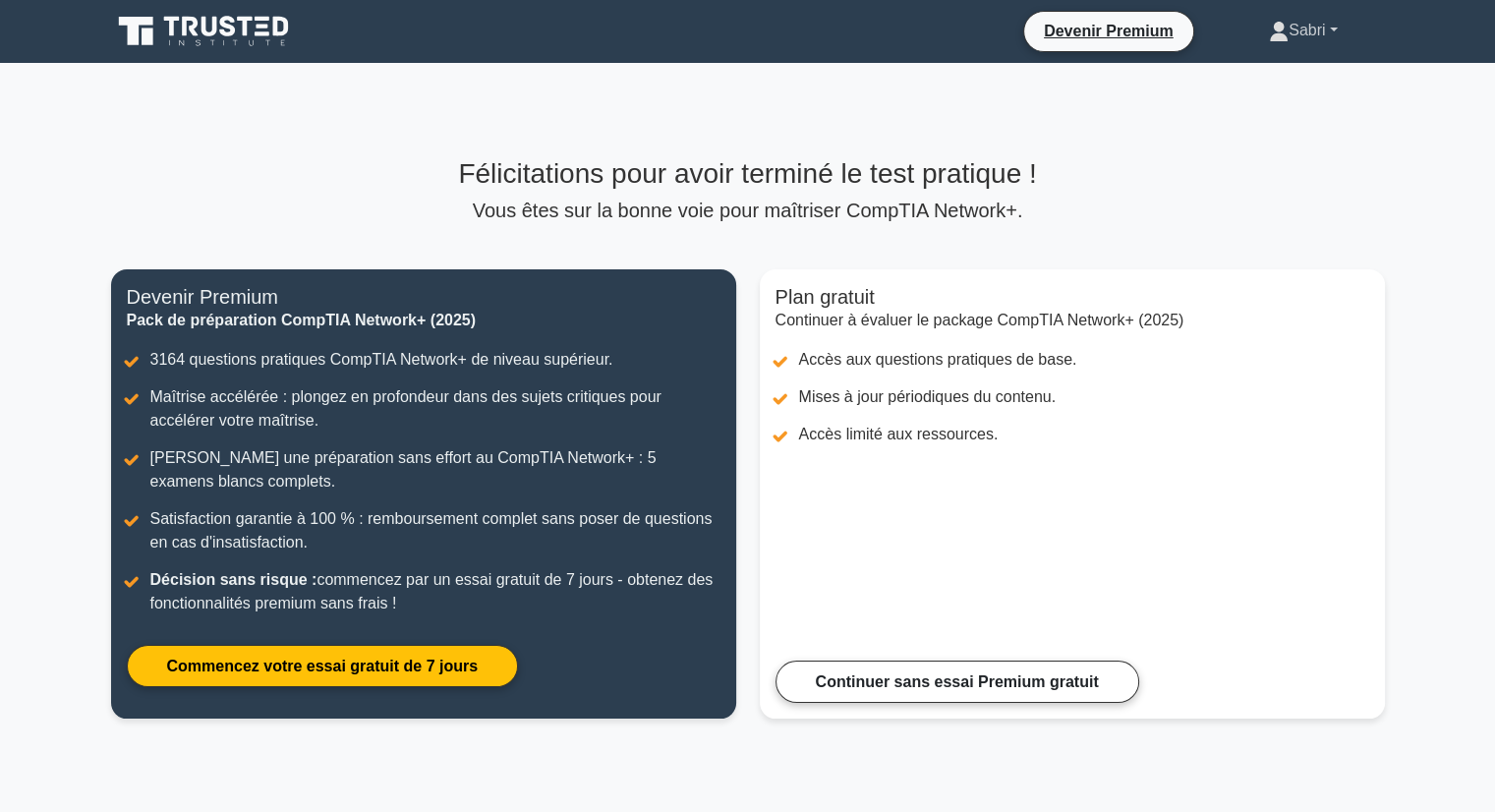
click at [1303, 37] on font "Sabri" at bounding box center [1307, 30] width 37 height 17
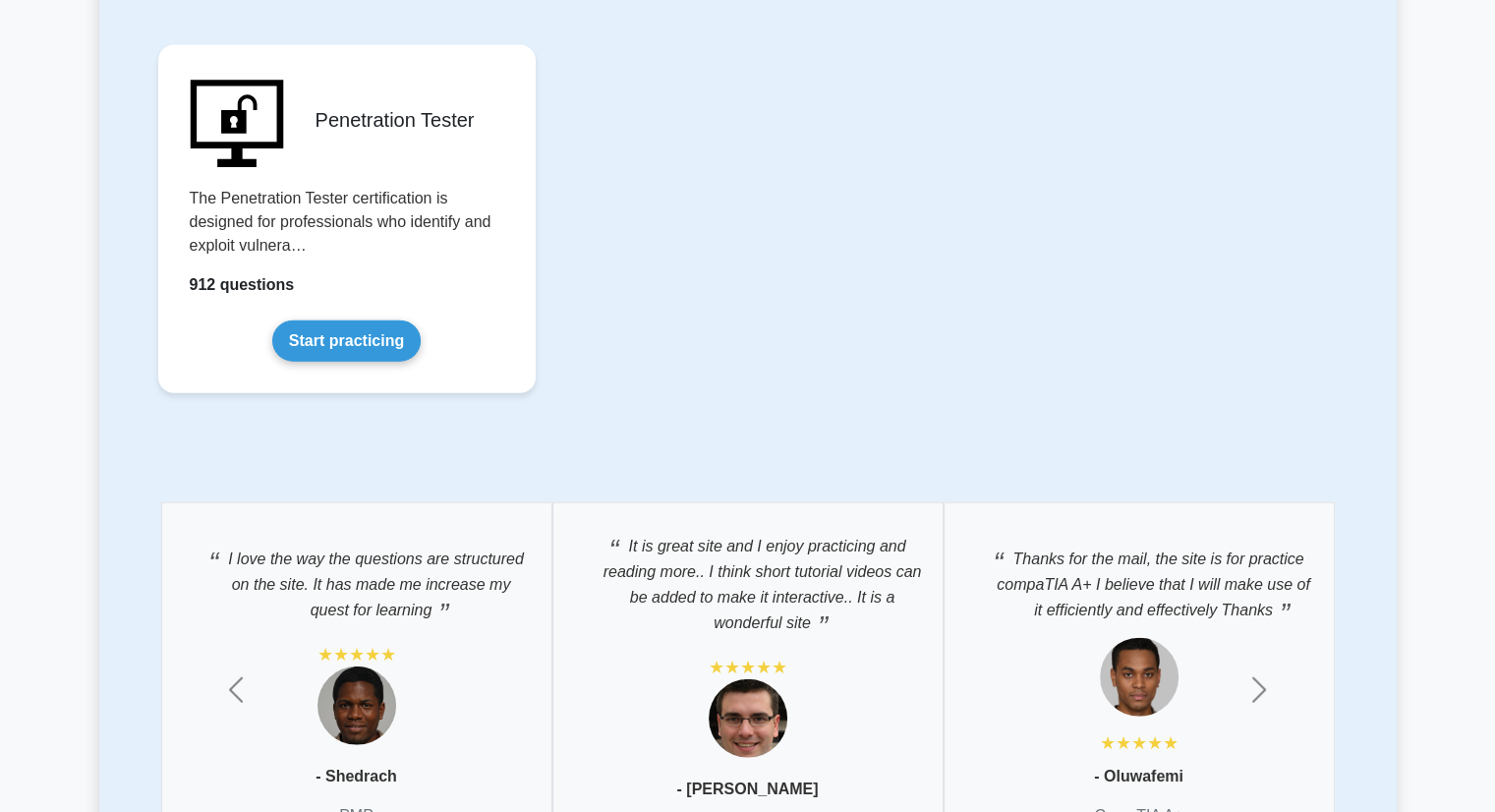
scroll to position [3735, 0]
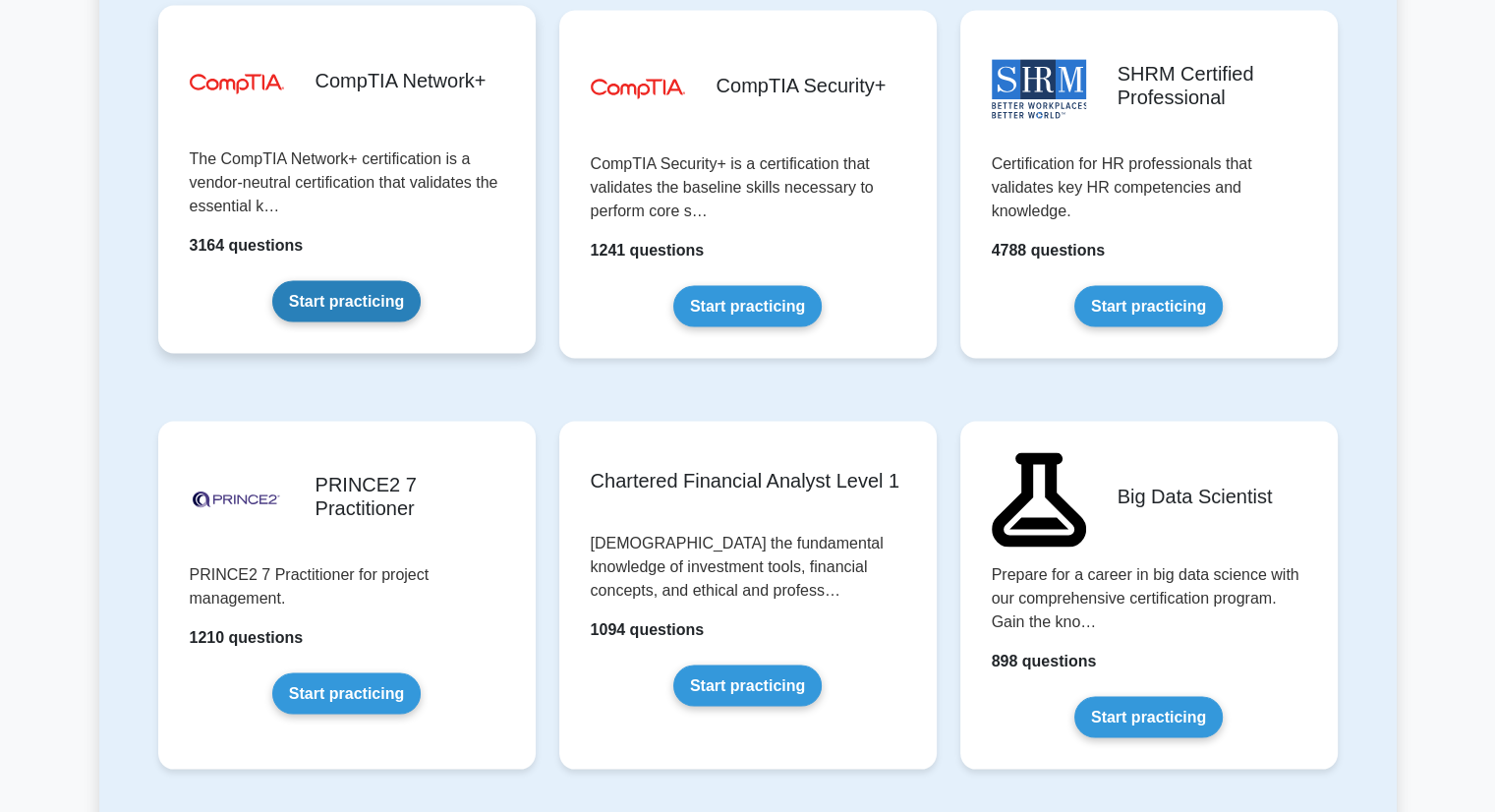
click at [374, 280] on link "Start practicing" at bounding box center [346, 301] width 148 height 41
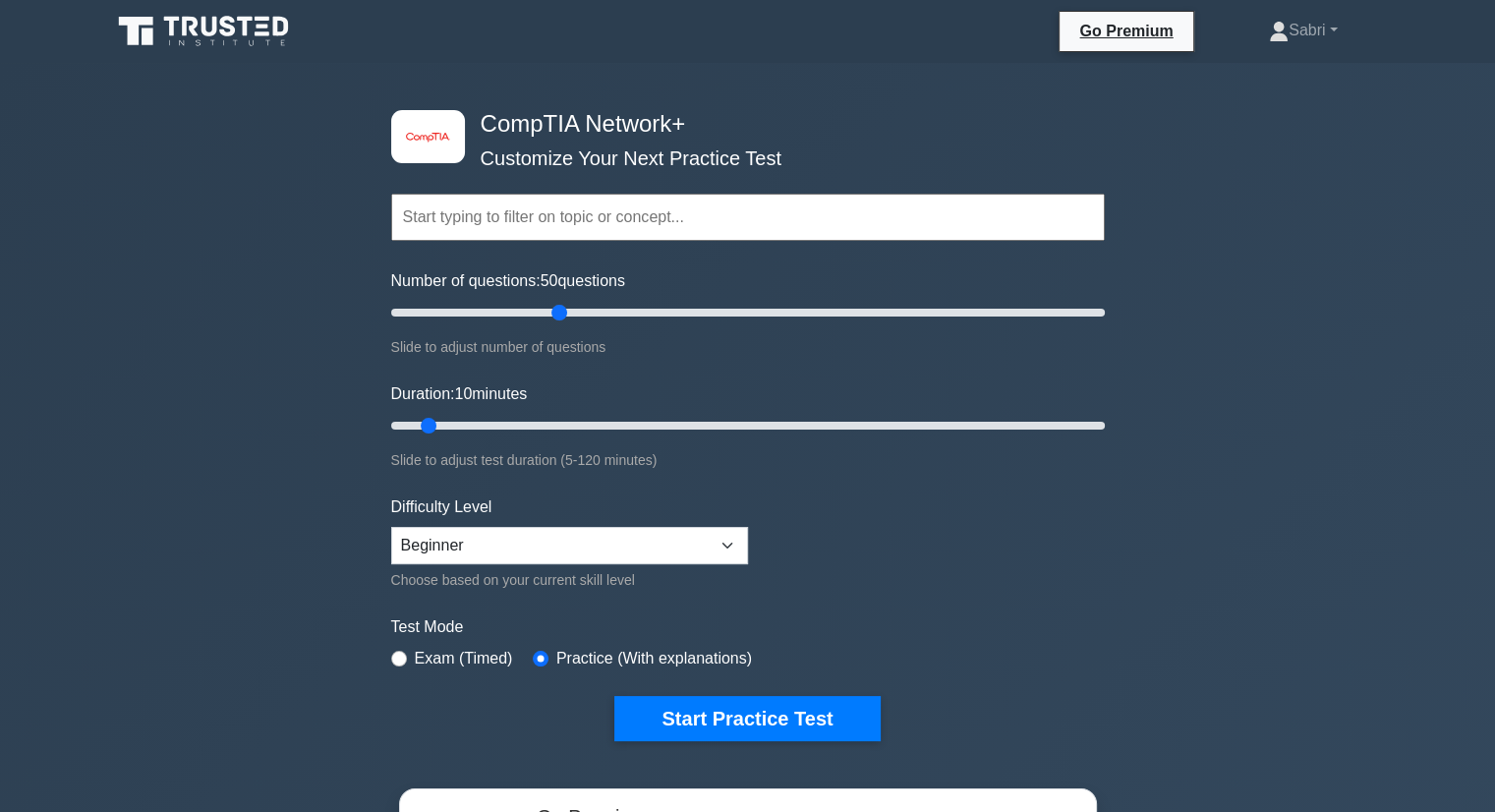
drag, startPoint x: 452, startPoint y: 308, endPoint x: 563, endPoint y: 334, distance: 114.0
type input "50"
click at [563, 325] on input "Number of questions: 50 questions" at bounding box center [747, 313] width 713 height 24
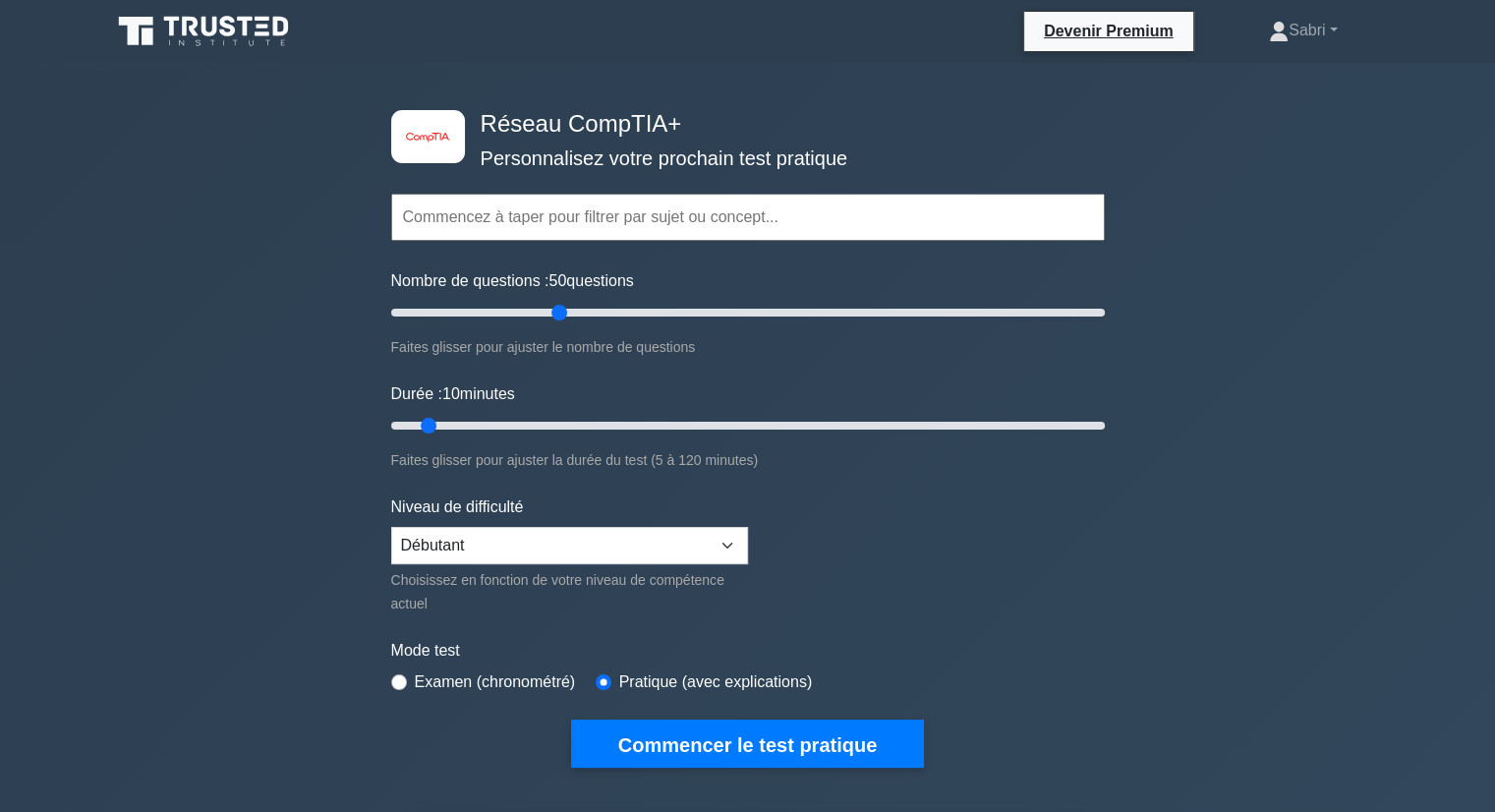
click at [1215, 181] on div "image/svg+xml Réseau CompTIA+ Personnalisez votre prochain test pratique Thèmes…" at bounding box center [747, 714] width 1495 height 1303
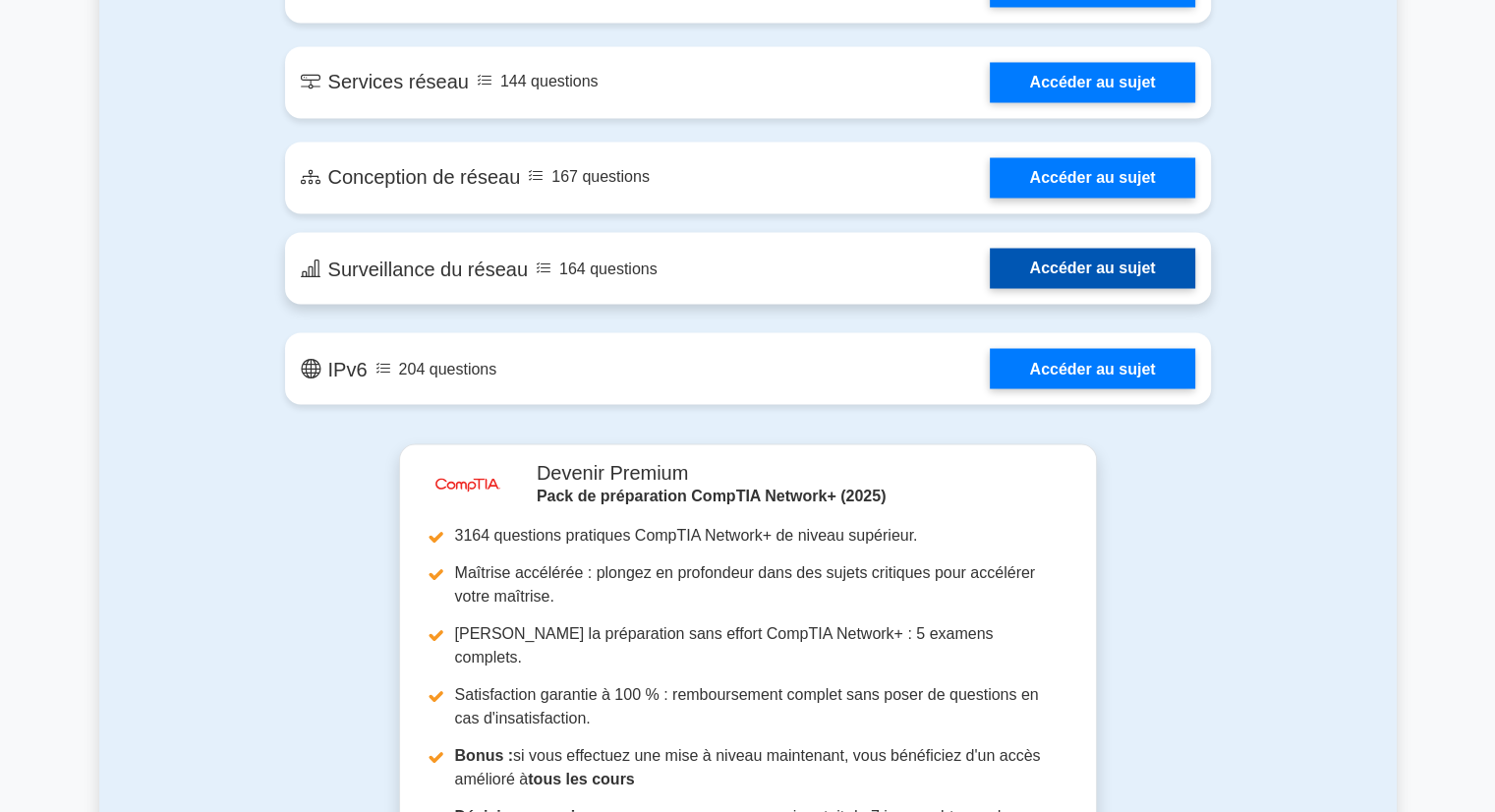
scroll to position [4227, 0]
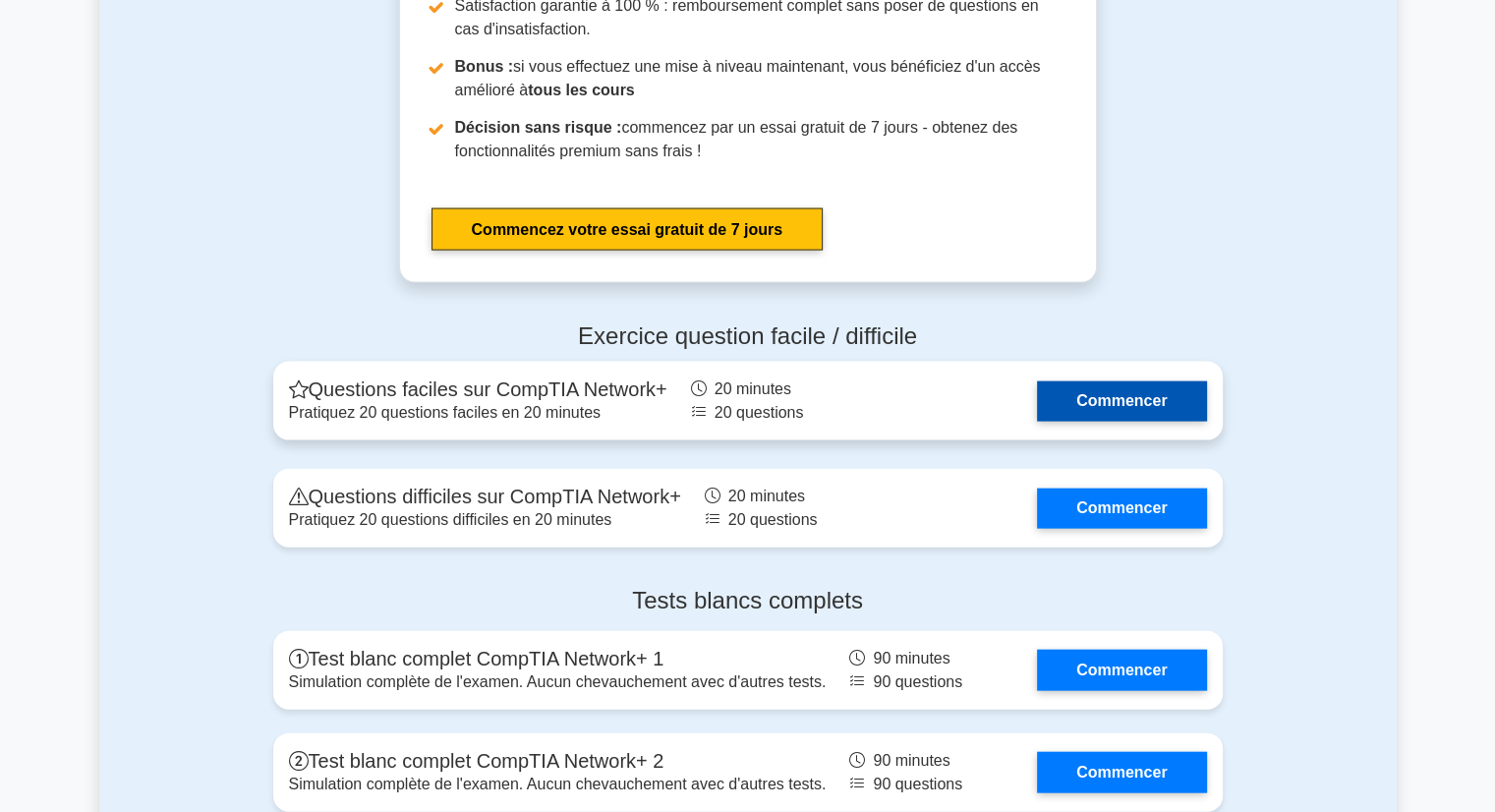
click at [1137, 382] on link "Commencer" at bounding box center [1121, 402] width 169 height 40
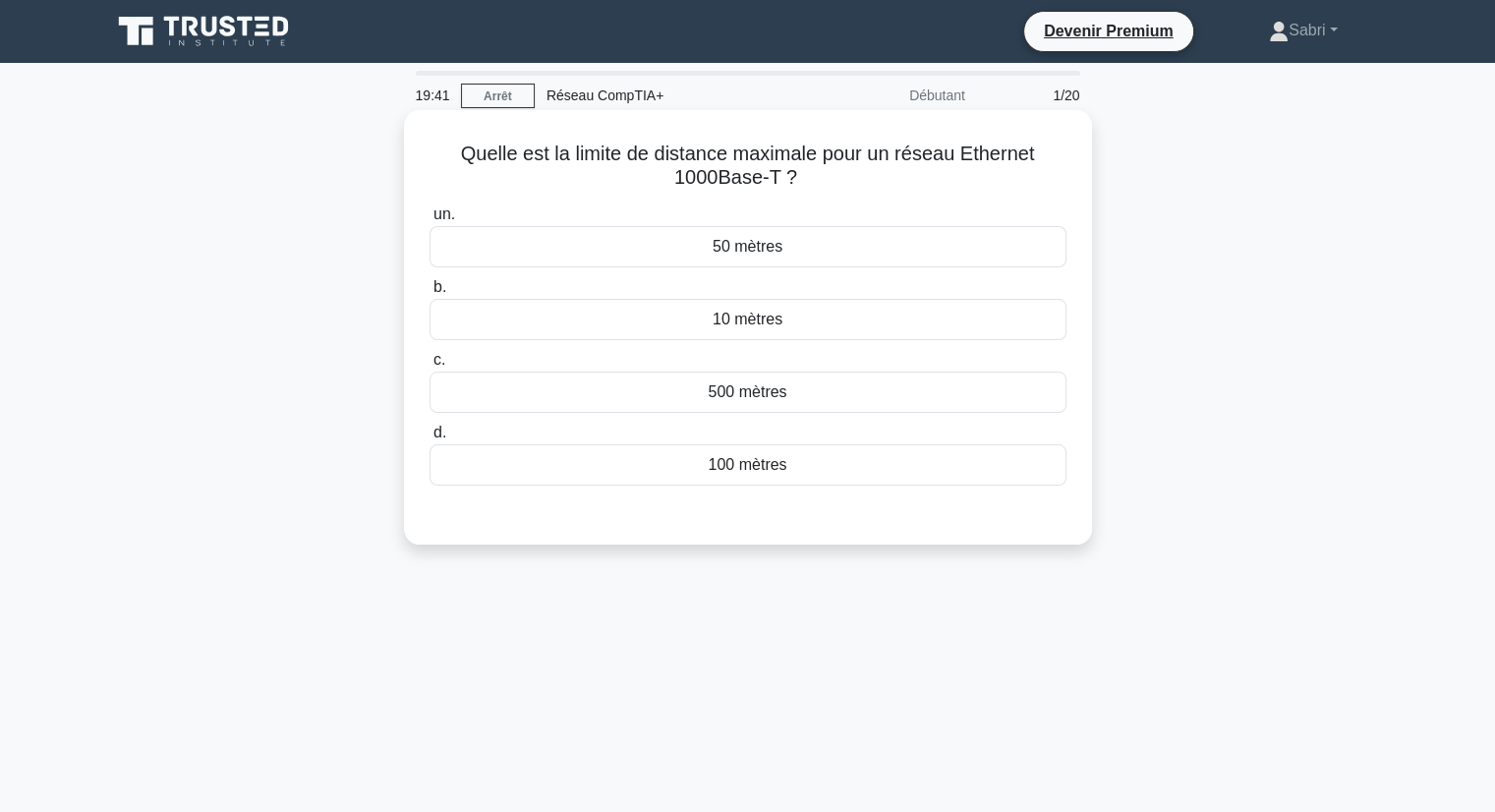
click at [858, 396] on div "500 mètres" at bounding box center [748, 393] width 637 height 41
click at [429, 367] on input "c. 500 mètres" at bounding box center [429, 360] width 0 height 13
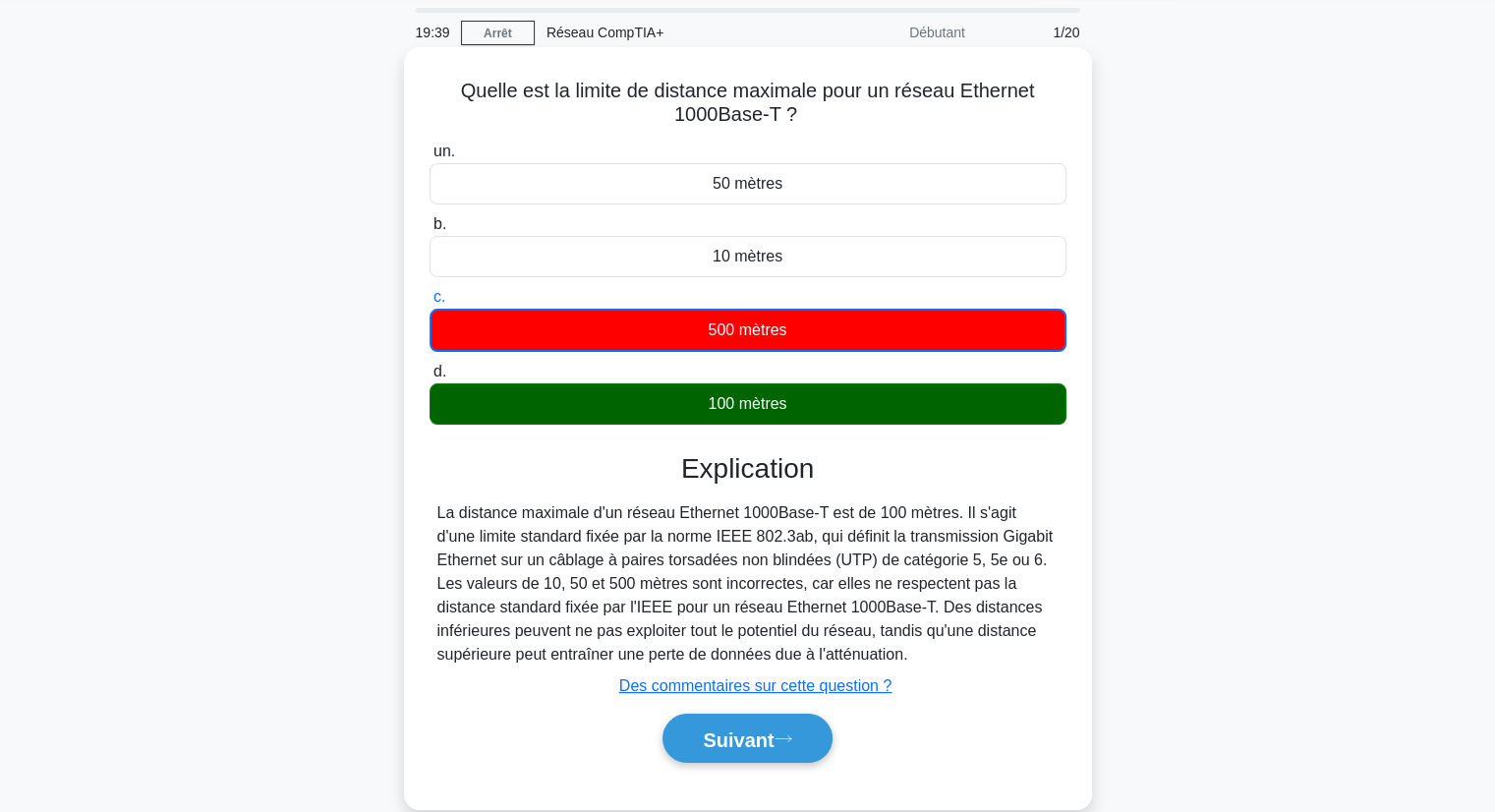
scroll to position [99, 0]
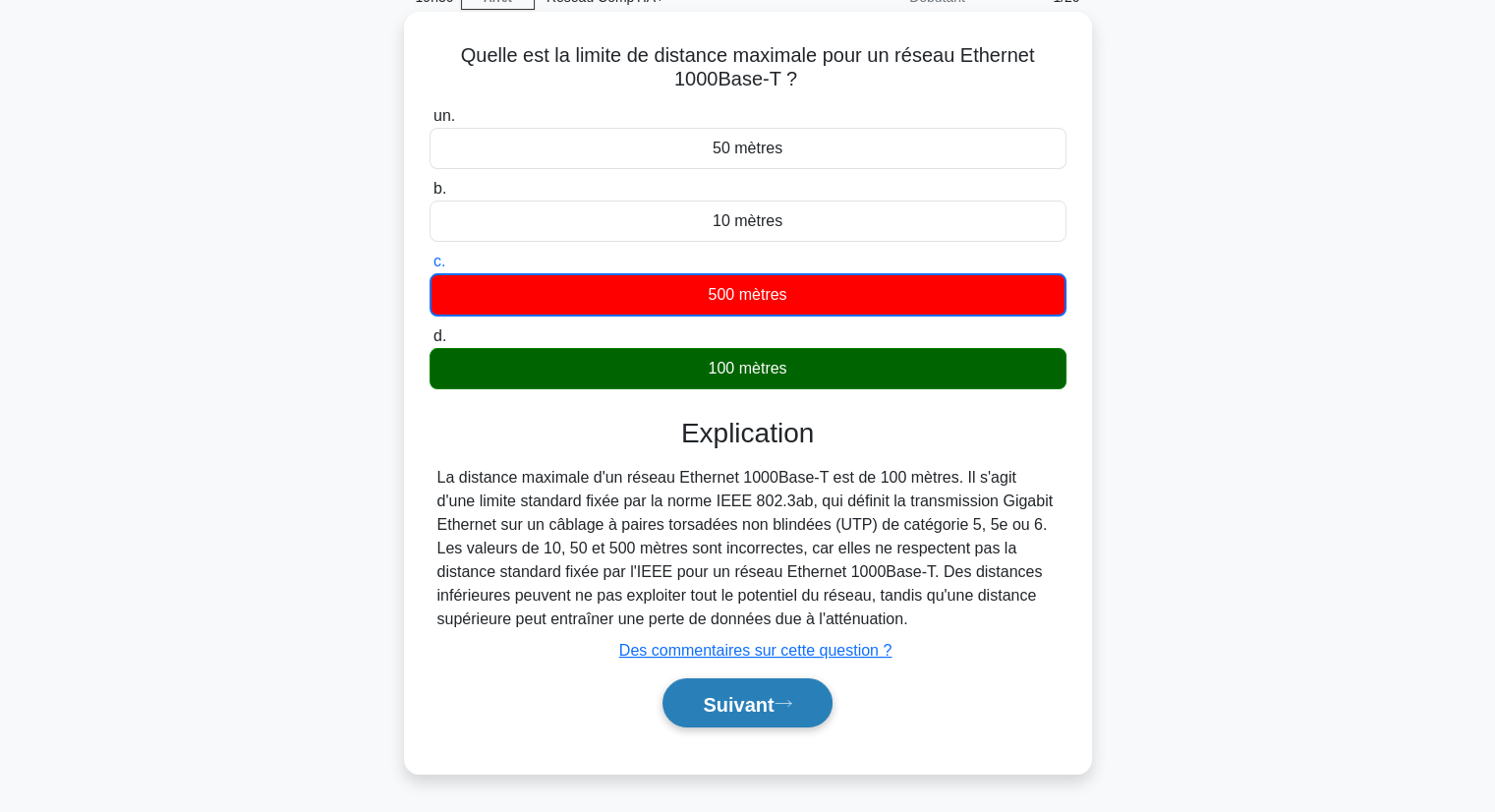
click at [735, 693] on font "Suivant" at bounding box center [738, 703] width 71 height 22
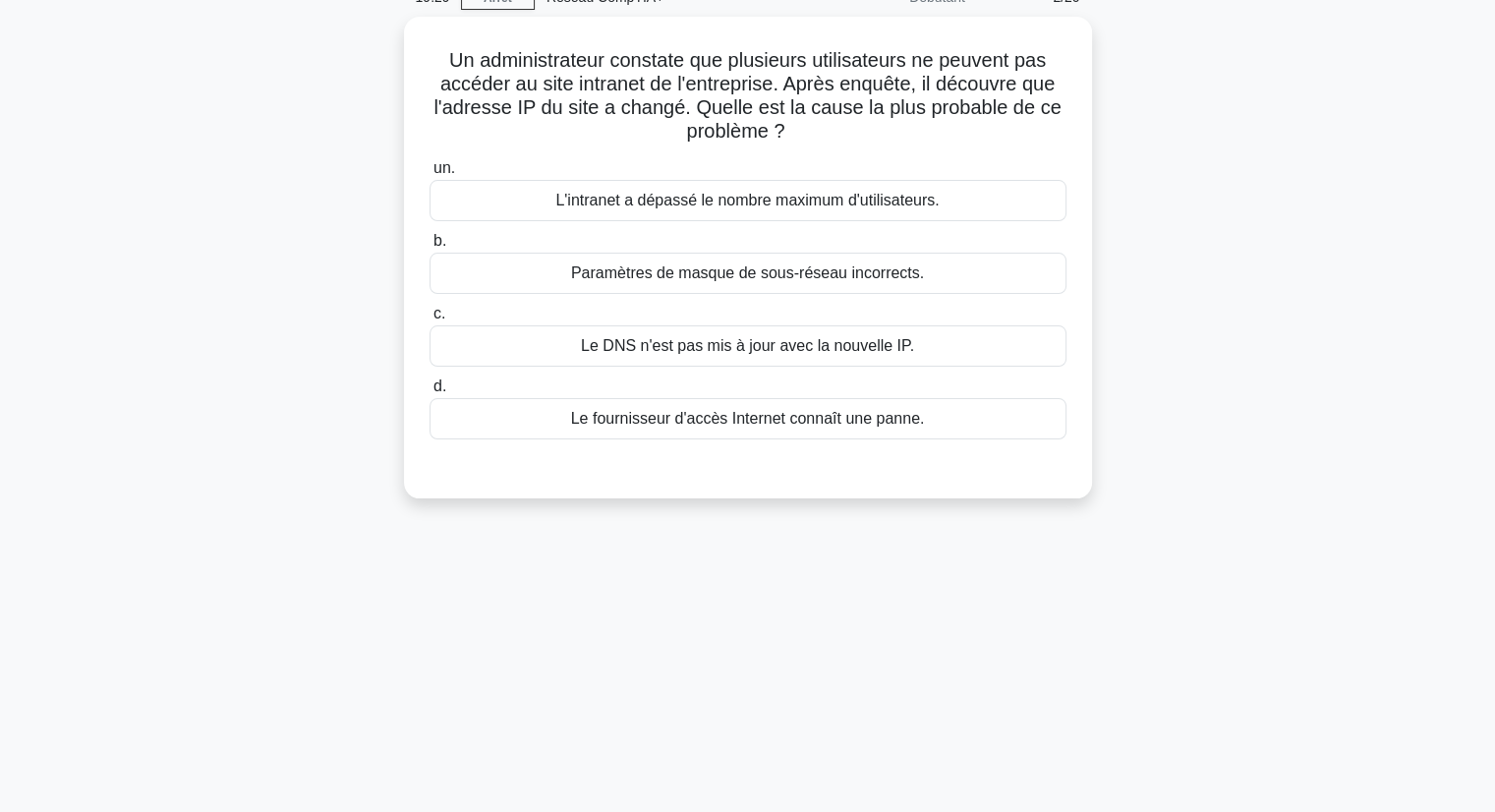
scroll to position [0, 0]
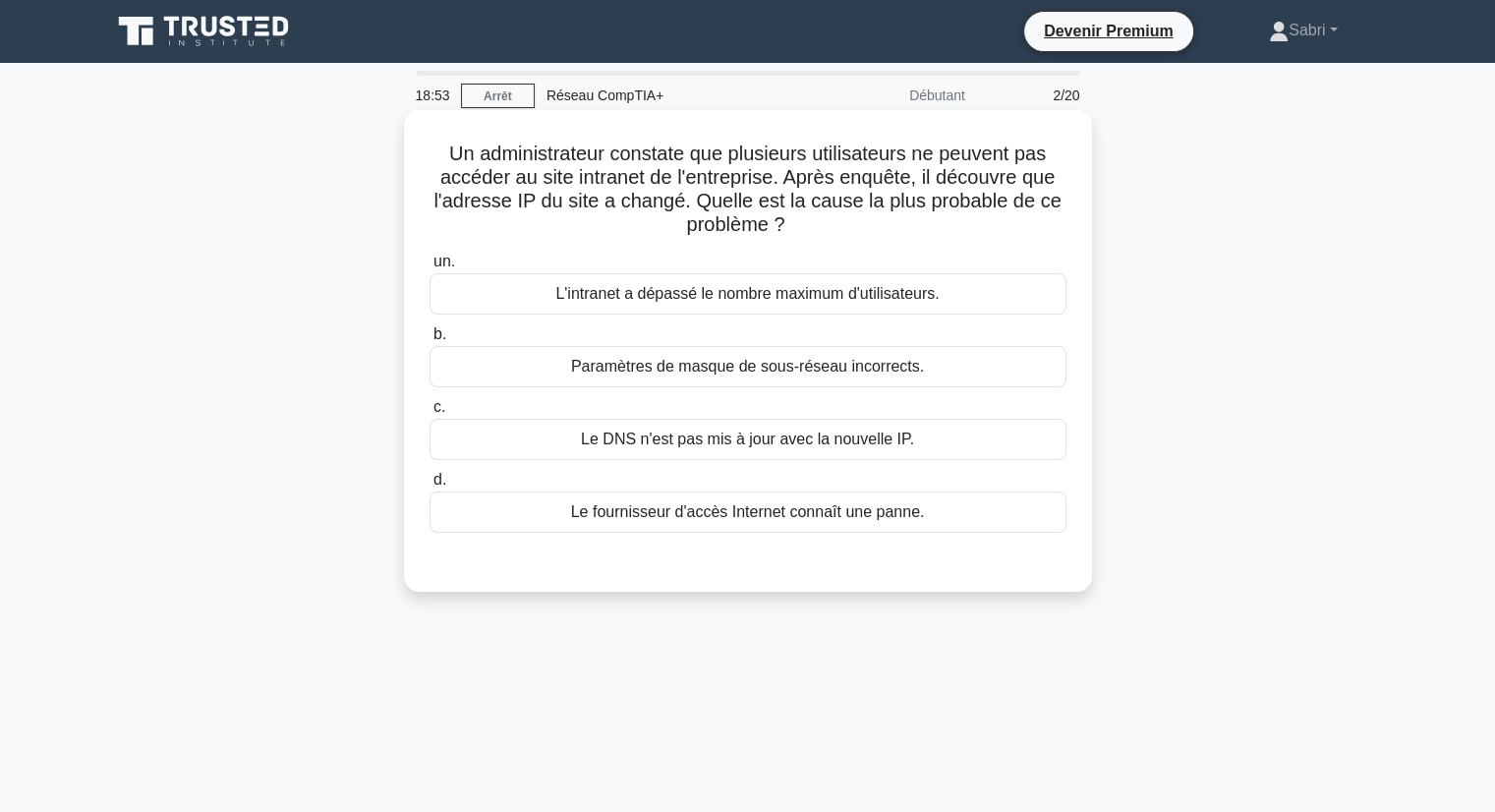
click at [744, 436] on font "Le DNS n'est pas mis à jour avec la nouvelle IP." at bounding box center [748, 438] width 334 height 17
click at [429, 413] on input "c. Le DNS n'est pas mis à jour avec la nouvelle IP." at bounding box center [429, 406] width 0 height 13
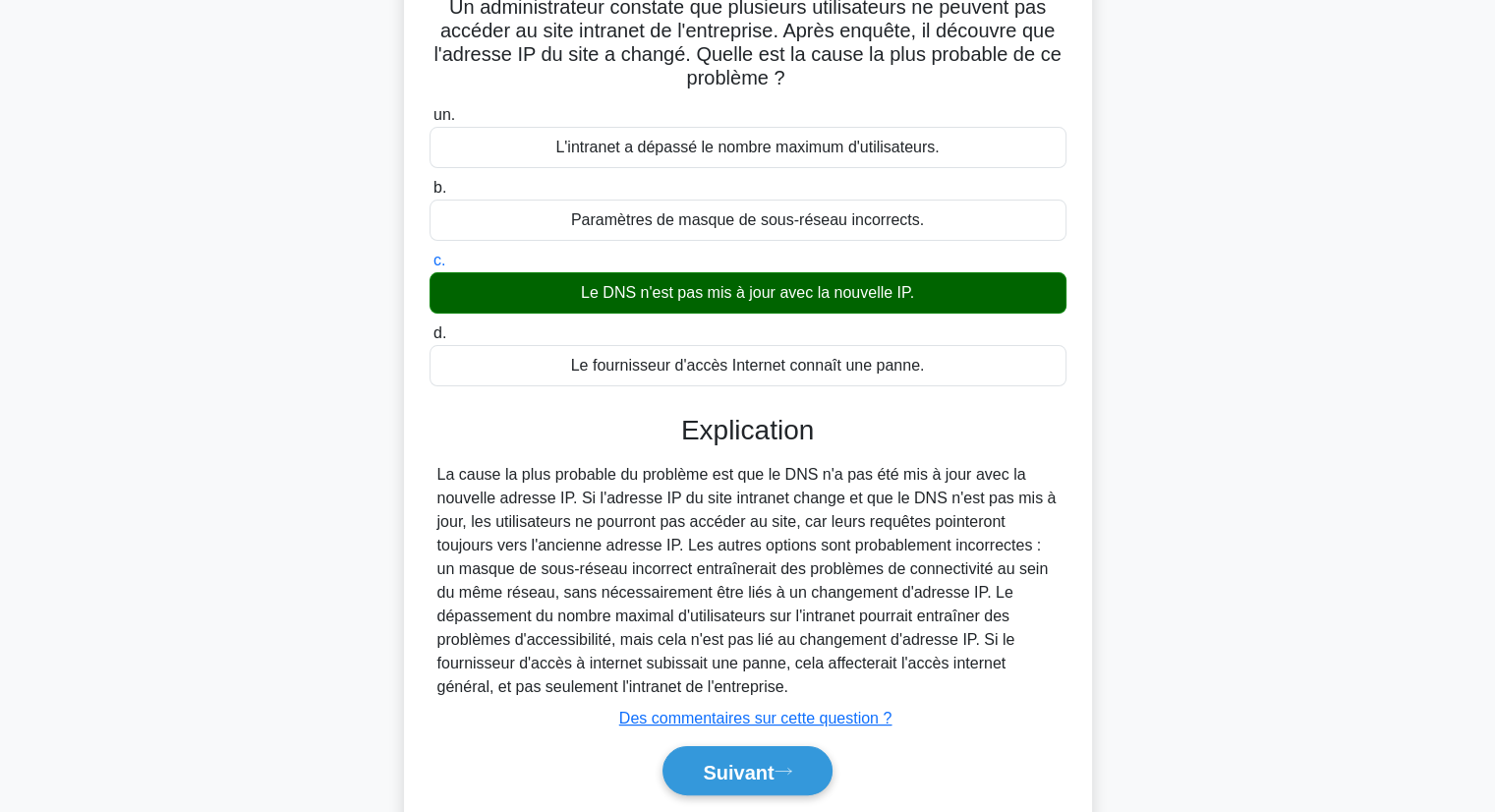
scroll to position [196, 0]
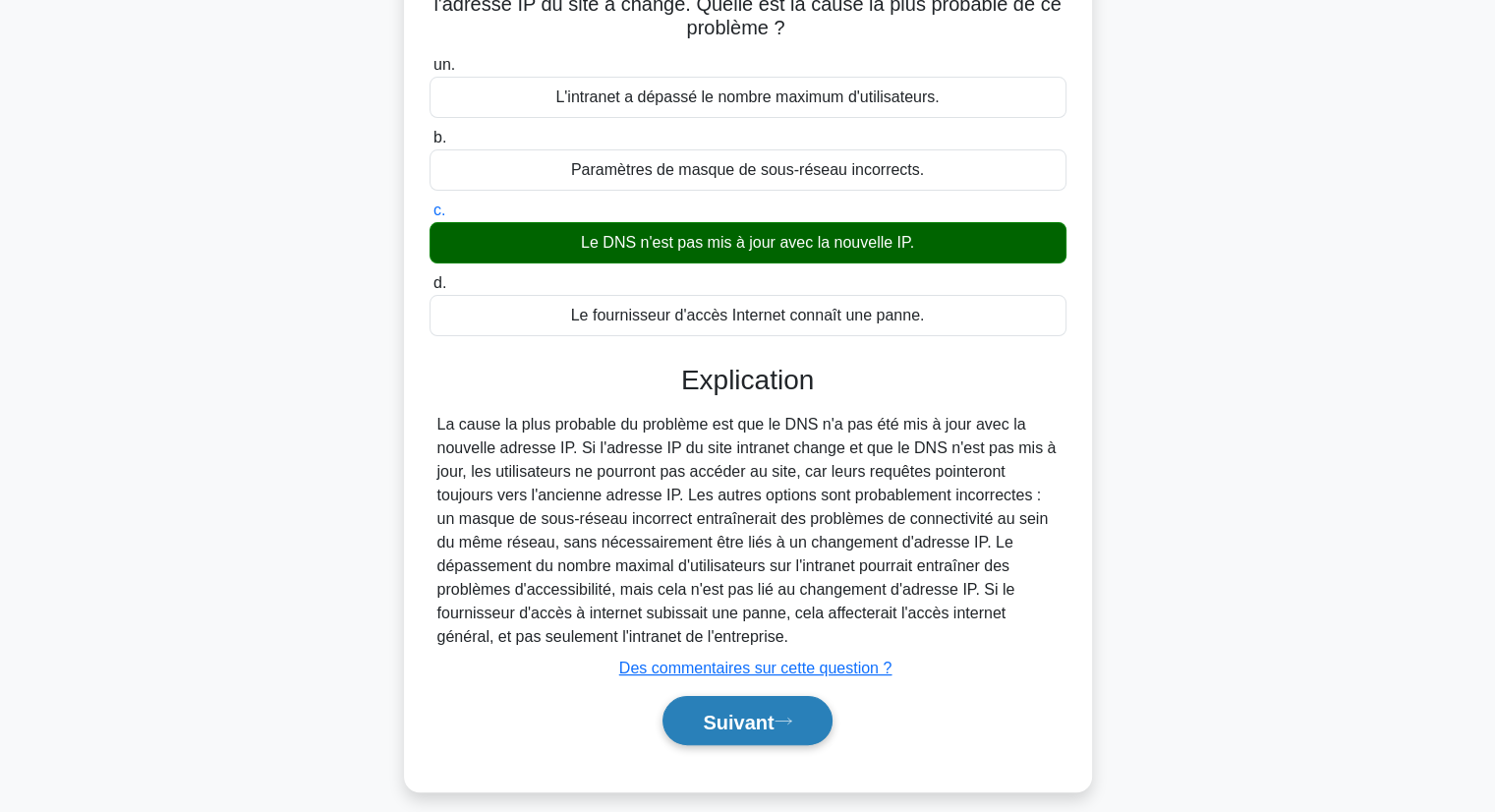
click at [738, 712] on font "Suivant" at bounding box center [738, 721] width 71 height 22
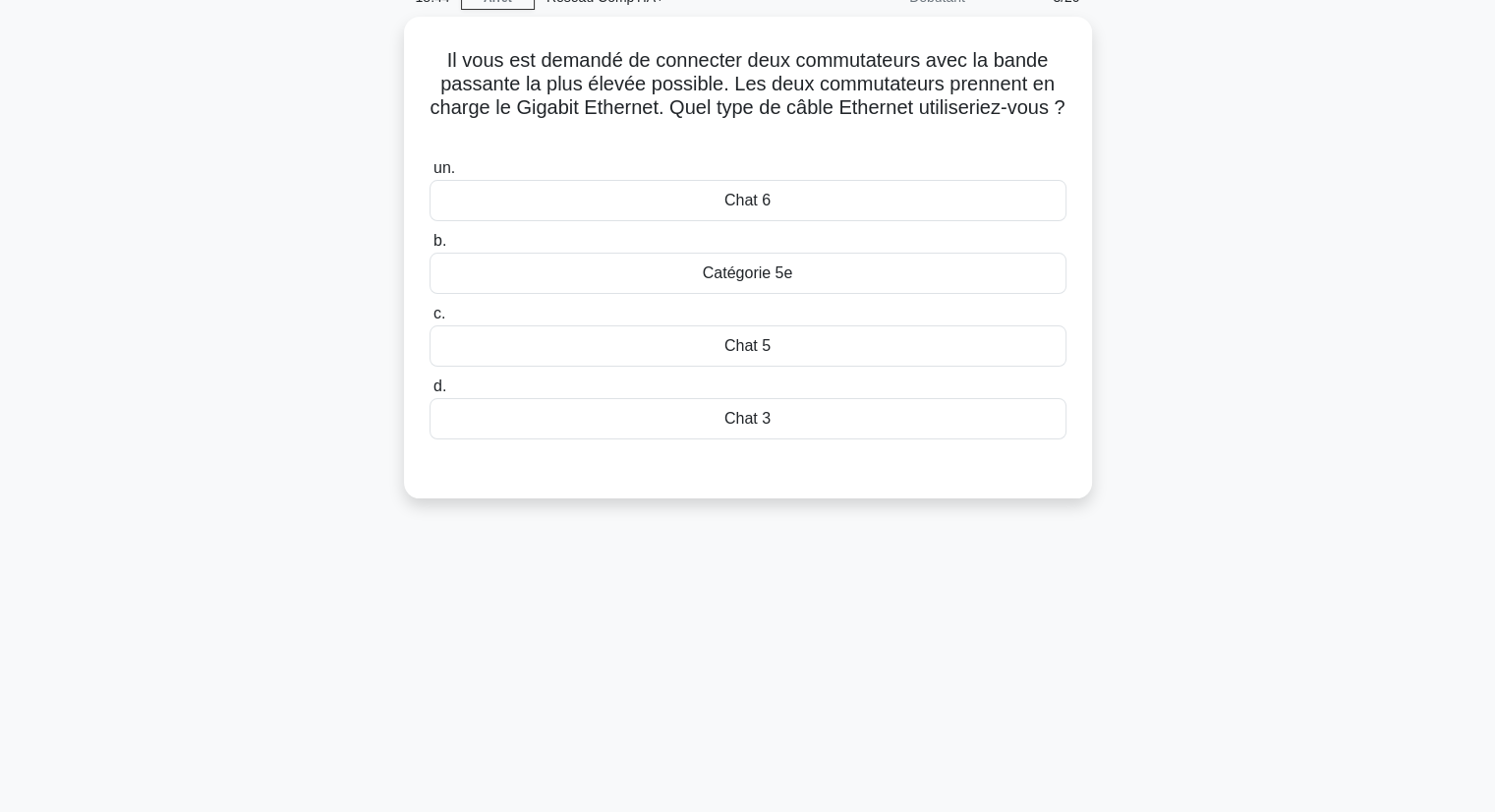
scroll to position [0, 0]
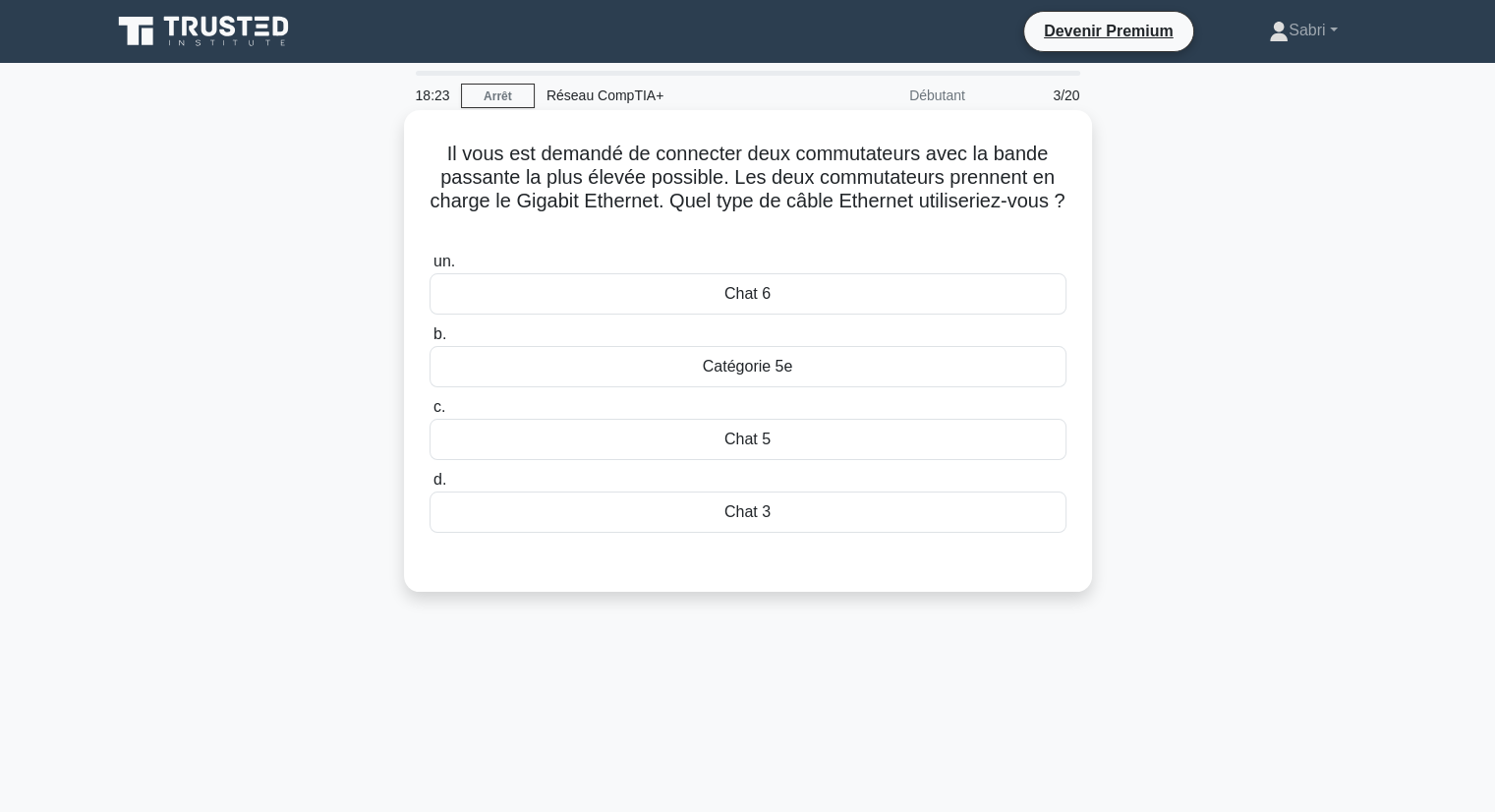
click at [775, 298] on div "Chat 6" at bounding box center [748, 294] width 637 height 41
click at [429, 268] on input "un. Chat 6" at bounding box center [429, 261] width 0 height 13
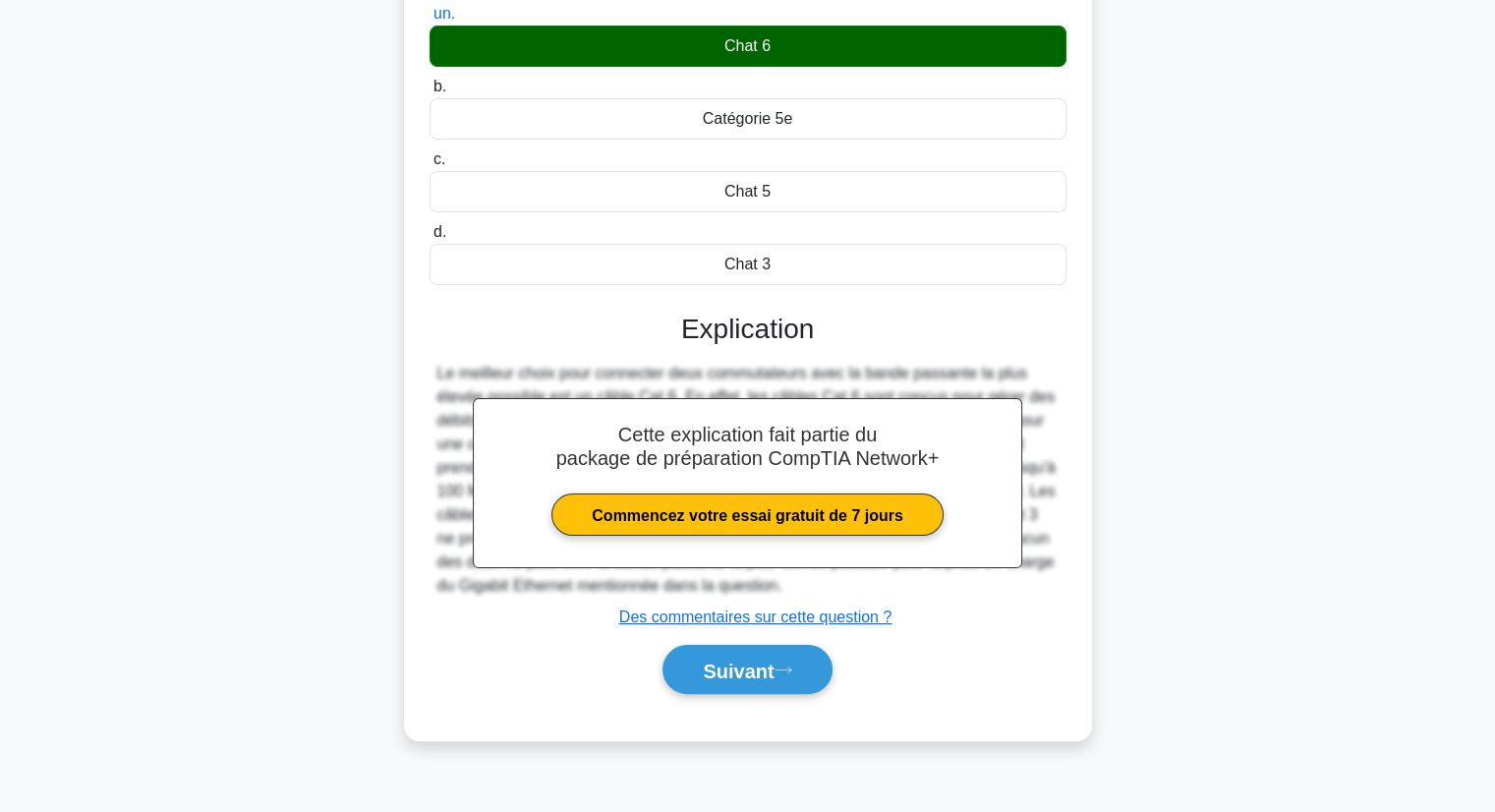
scroll to position [251, 0]
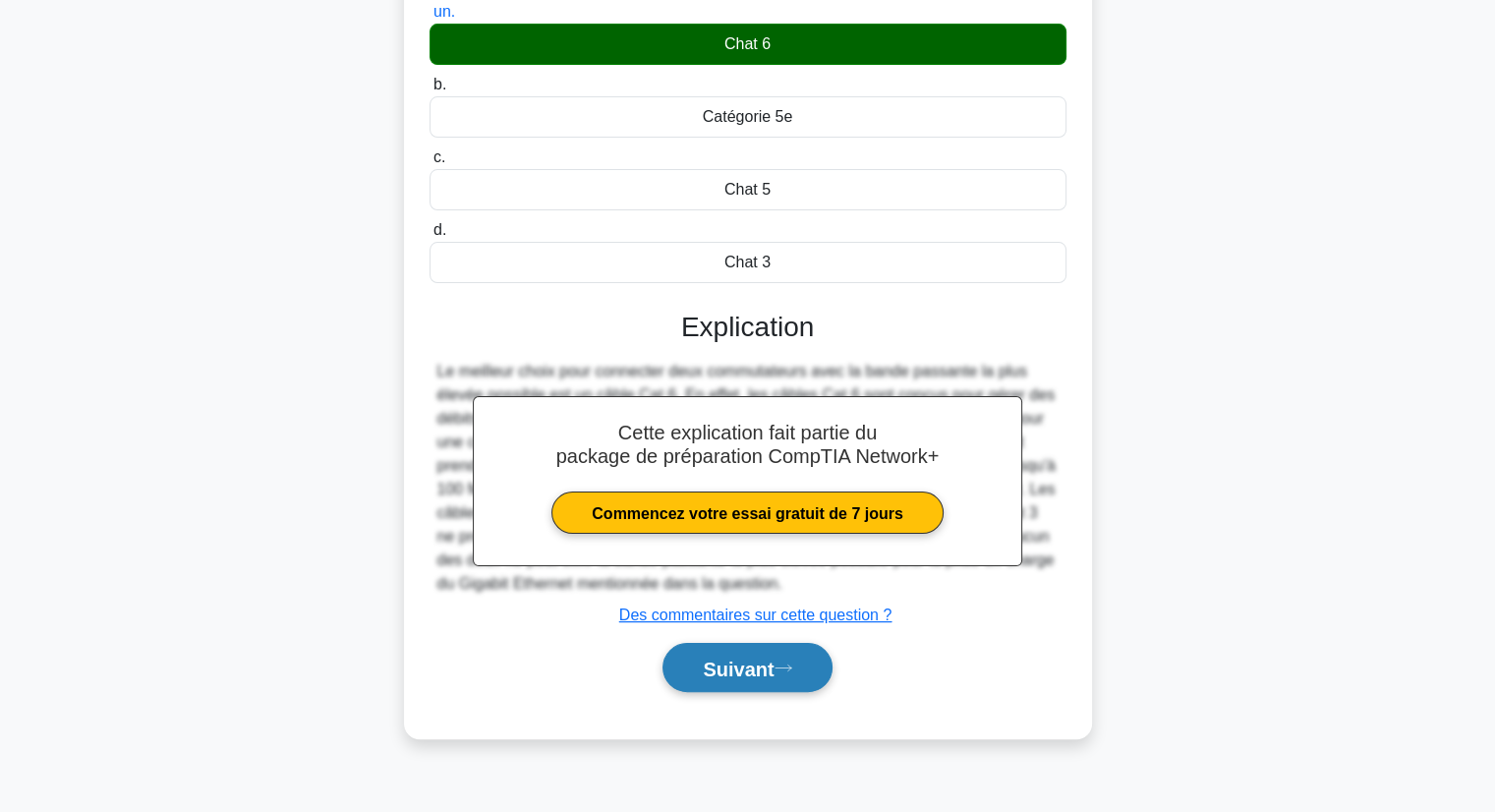
click at [735, 661] on font "Suivant" at bounding box center [738, 668] width 71 height 22
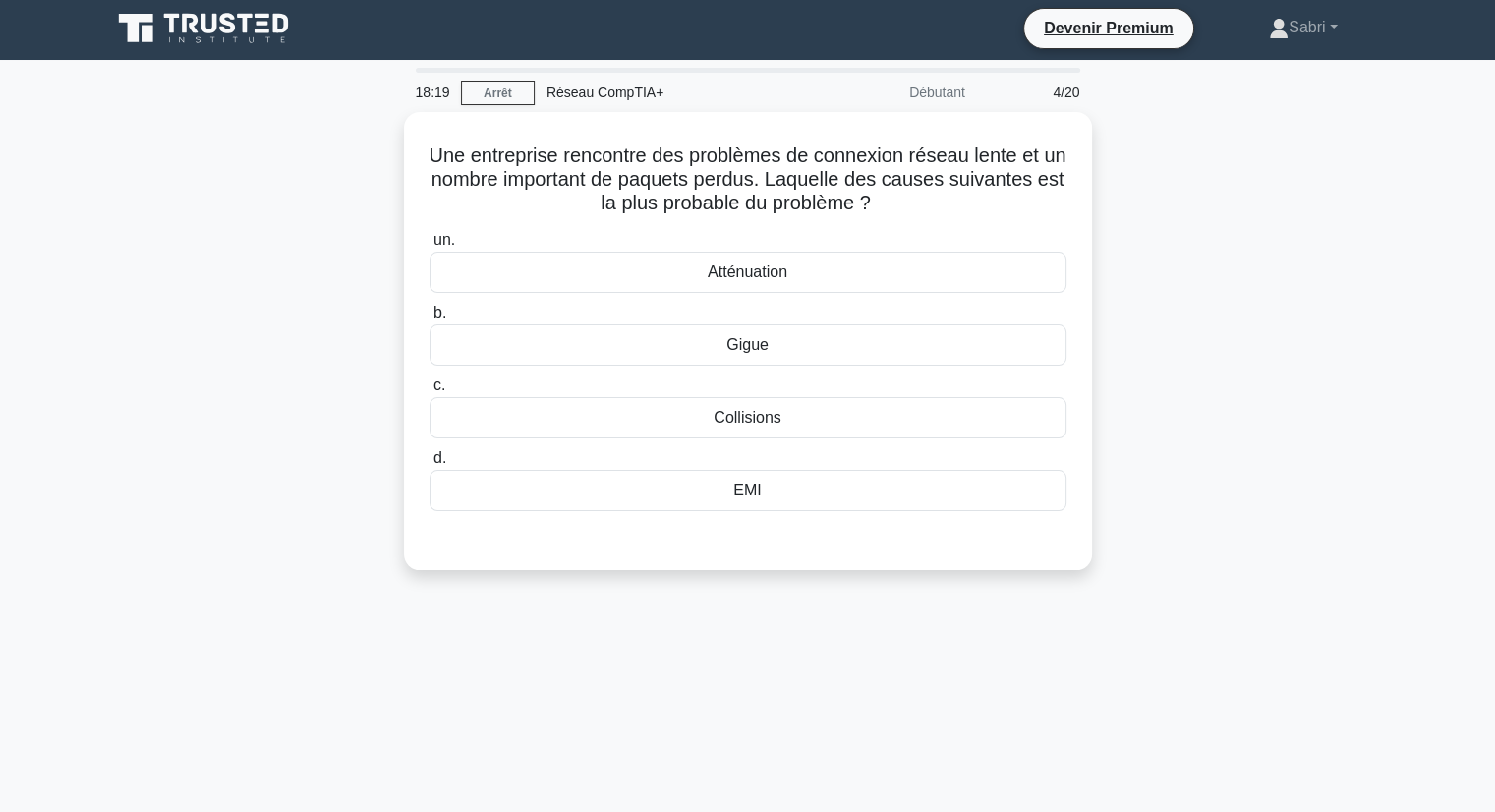
scroll to position [0, 0]
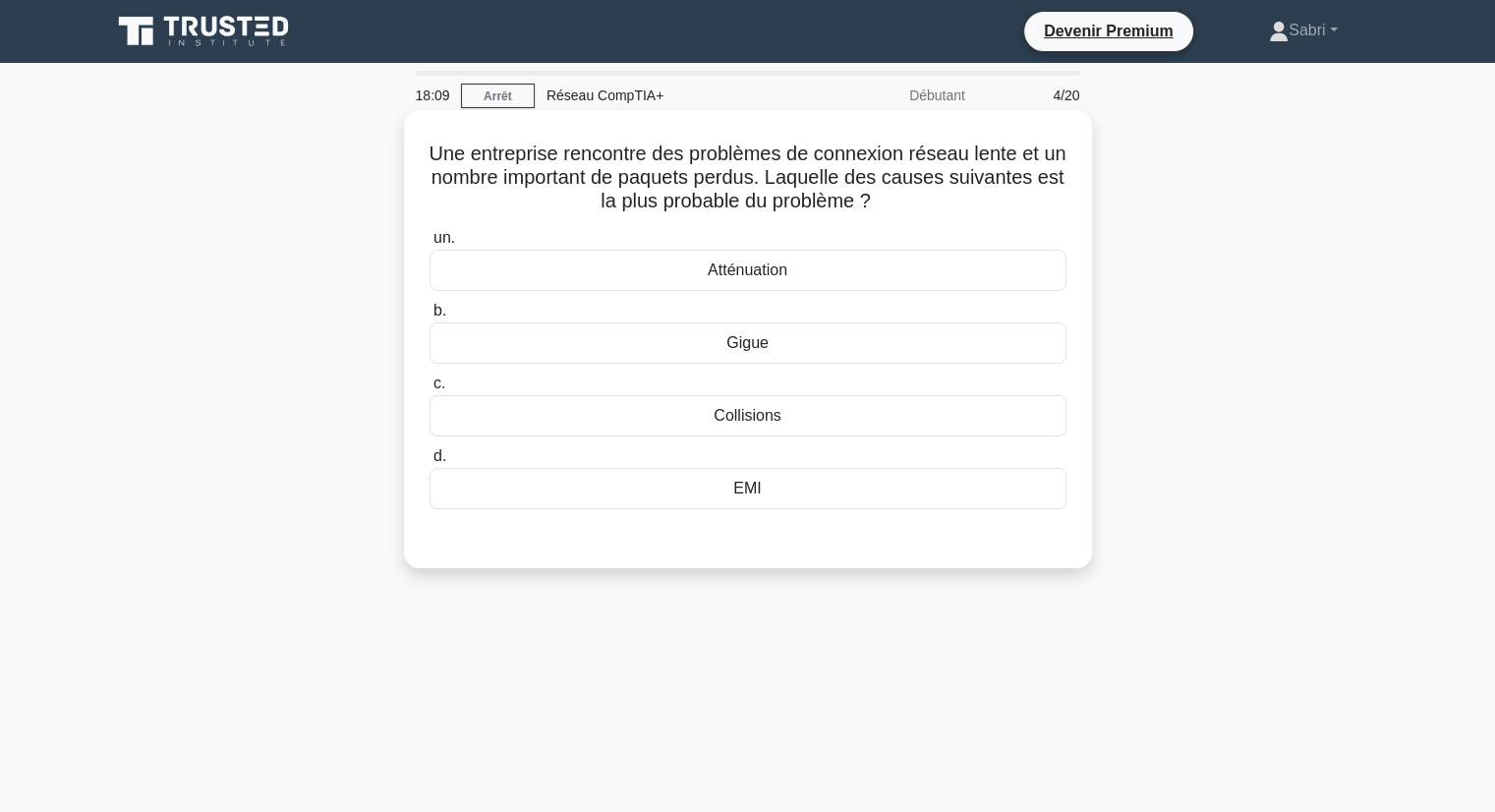
click at [781, 292] on div "un. Atténuation b. Gigue c. d." at bounding box center [747, 367] width 660 height 291
click at [783, 278] on font "Atténuation" at bounding box center [747, 269] width 80 height 17
click at [429, 245] on input "un. Atténuation" at bounding box center [429, 238] width 0 height 13
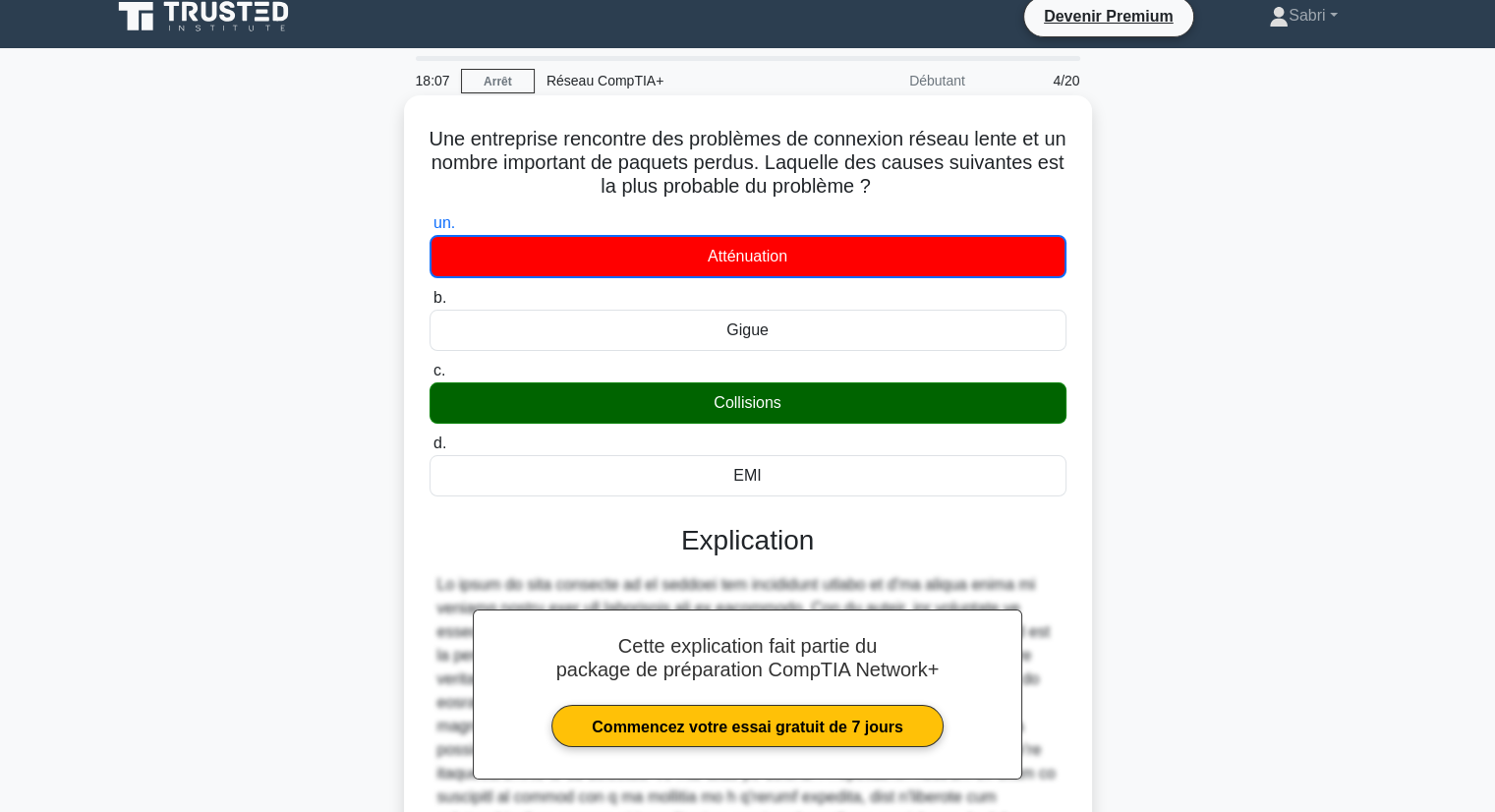
scroll to position [261, 0]
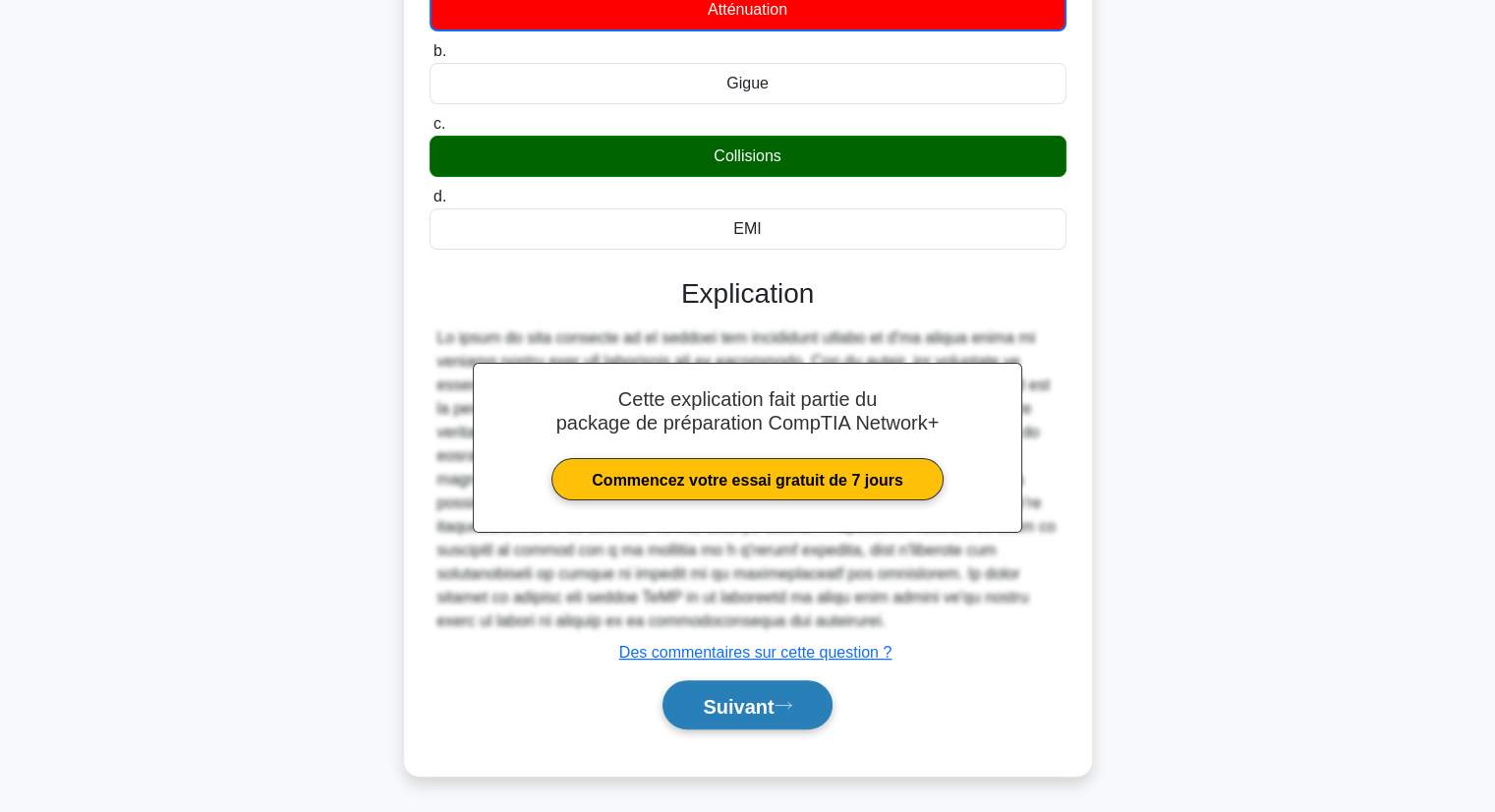
click at [743, 715] on button "Suivant" at bounding box center [746, 704] width 169 height 50
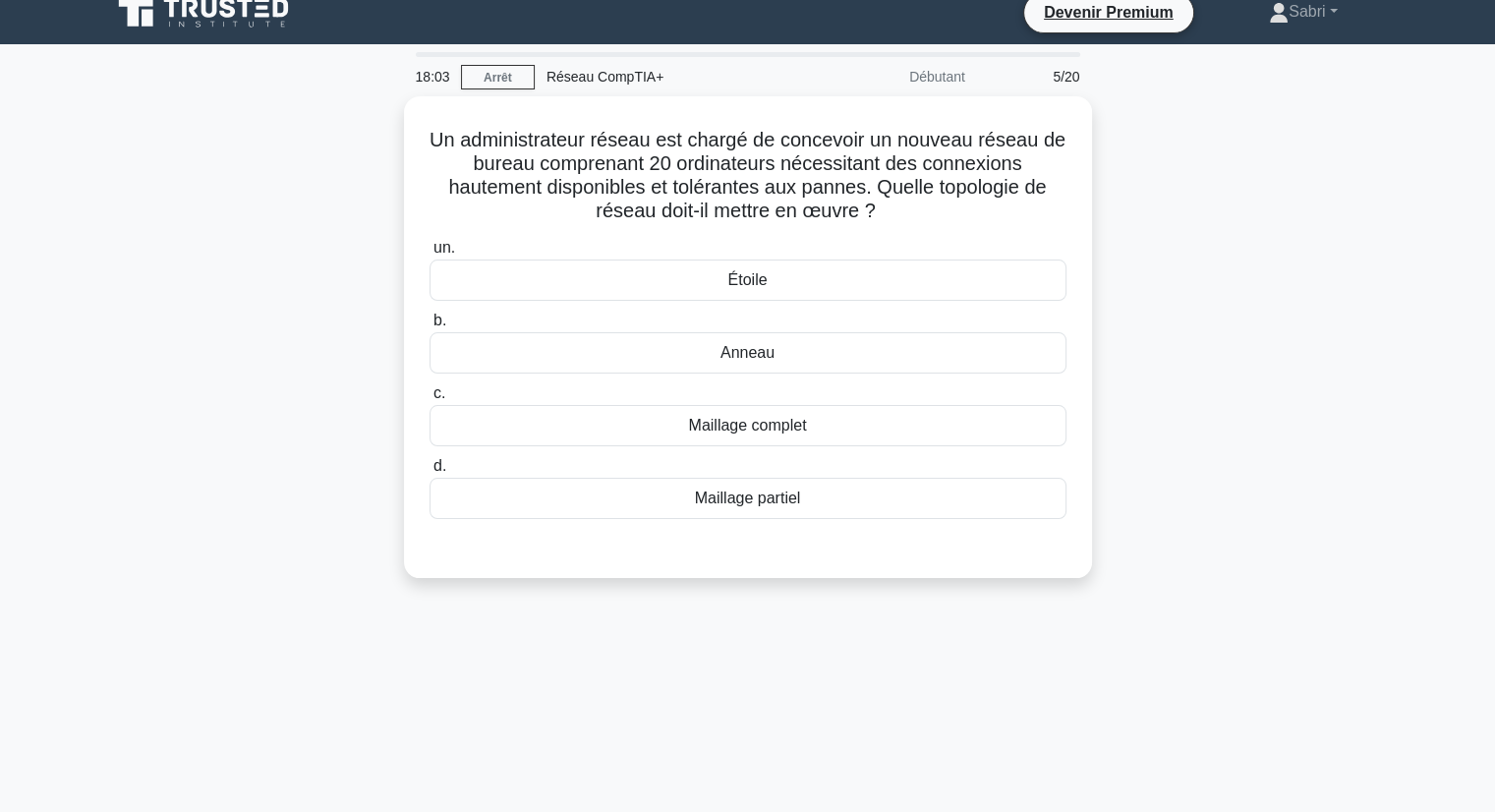
scroll to position [0, 0]
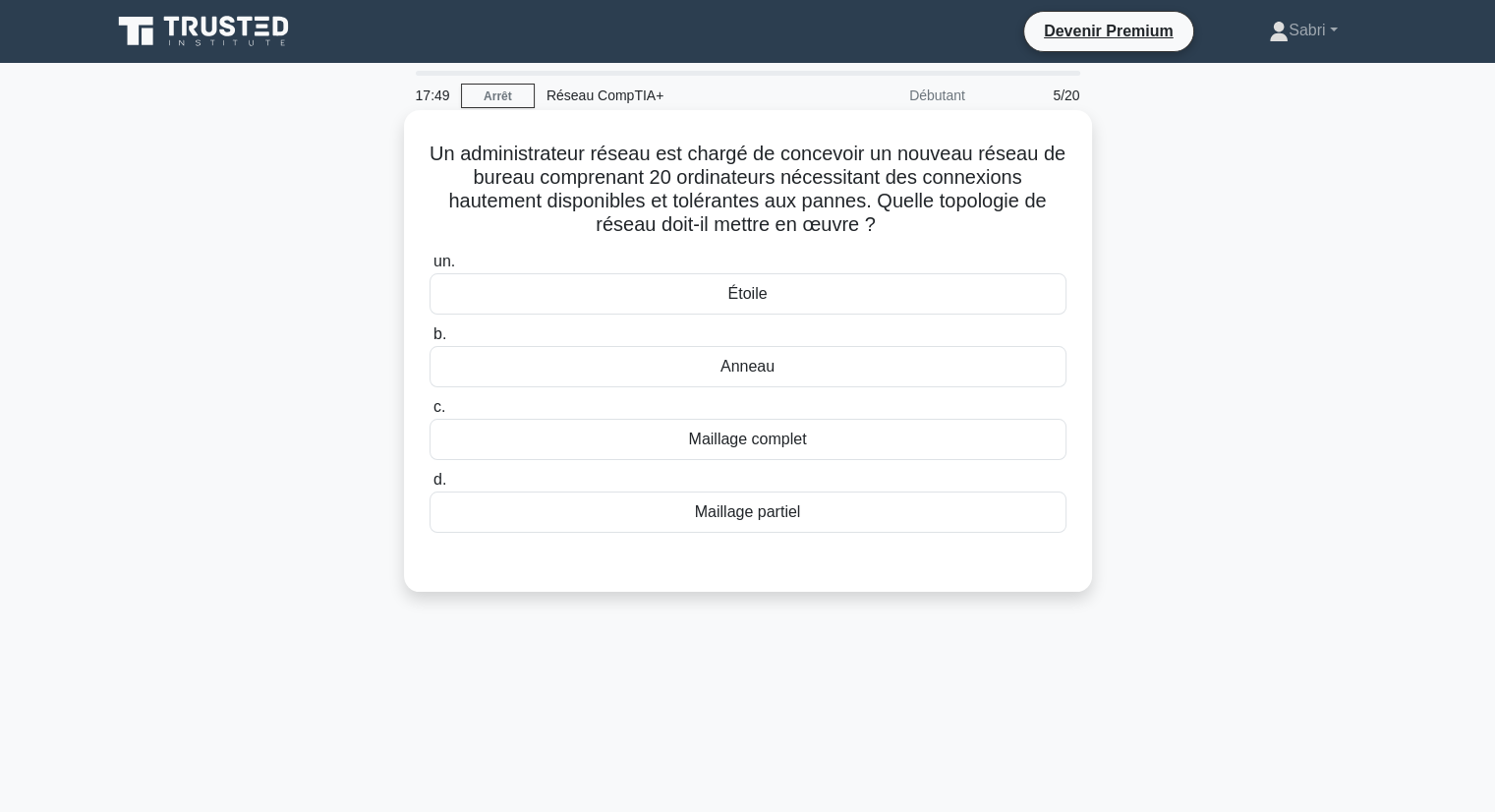
click at [763, 451] on font "Maillage complet" at bounding box center [747, 439] width 118 height 24
click at [429, 413] on input "c. Maillage complet" at bounding box center [429, 406] width 0 height 13
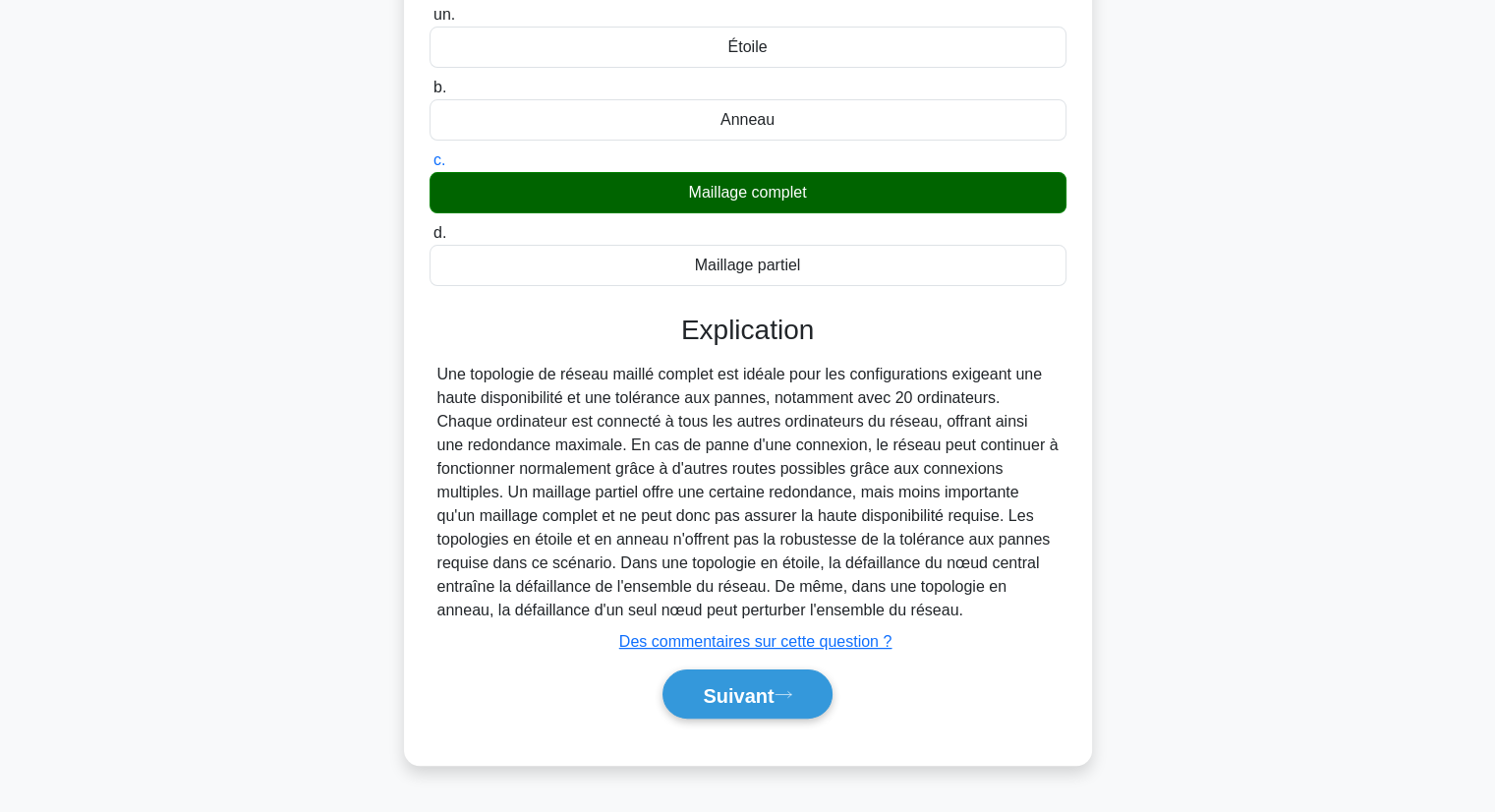
scroll to position [251, 0]
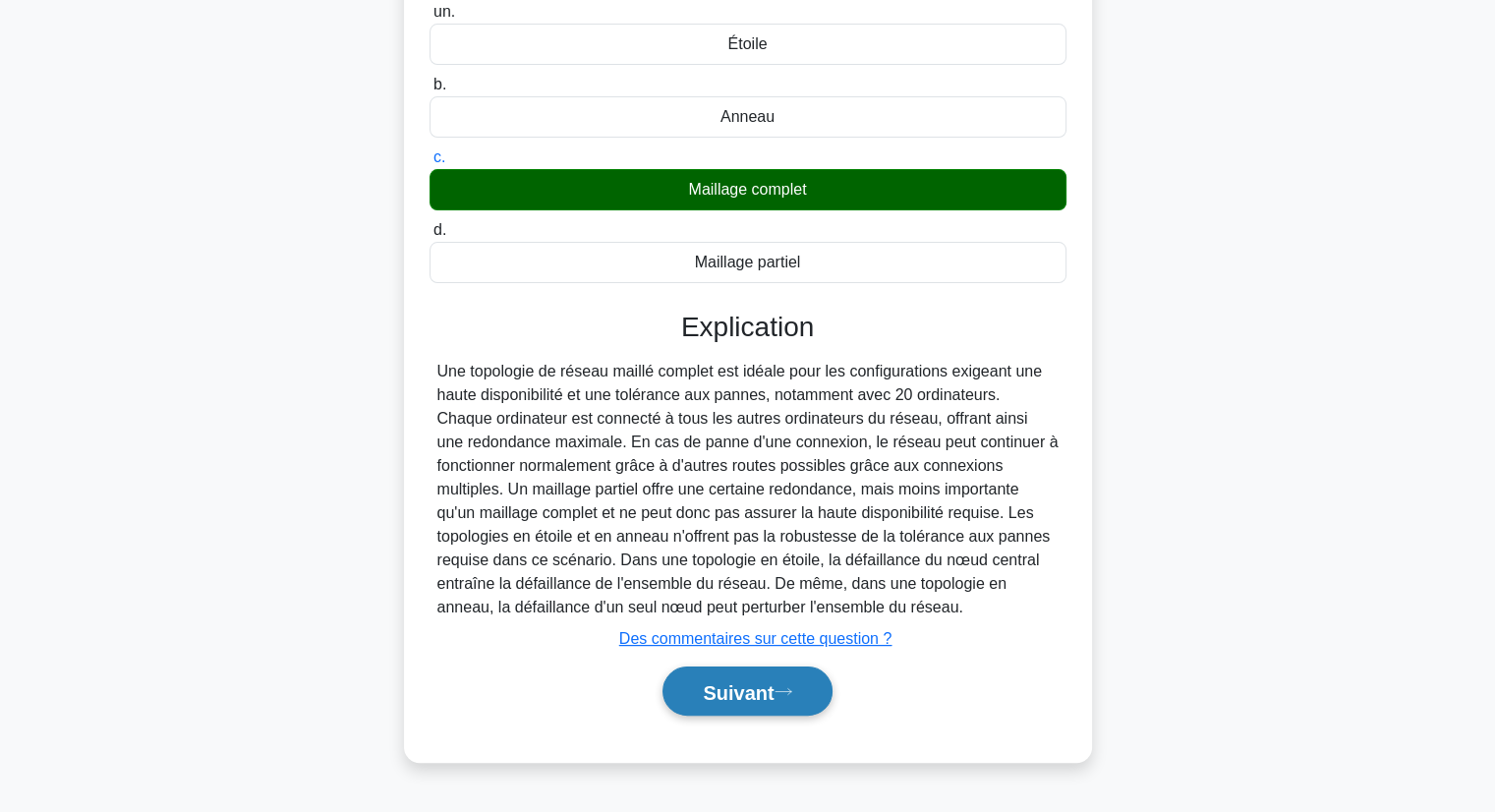
click at [710, 668] on button "Suivant" at bounding box center [746, 691] width 169 height 50
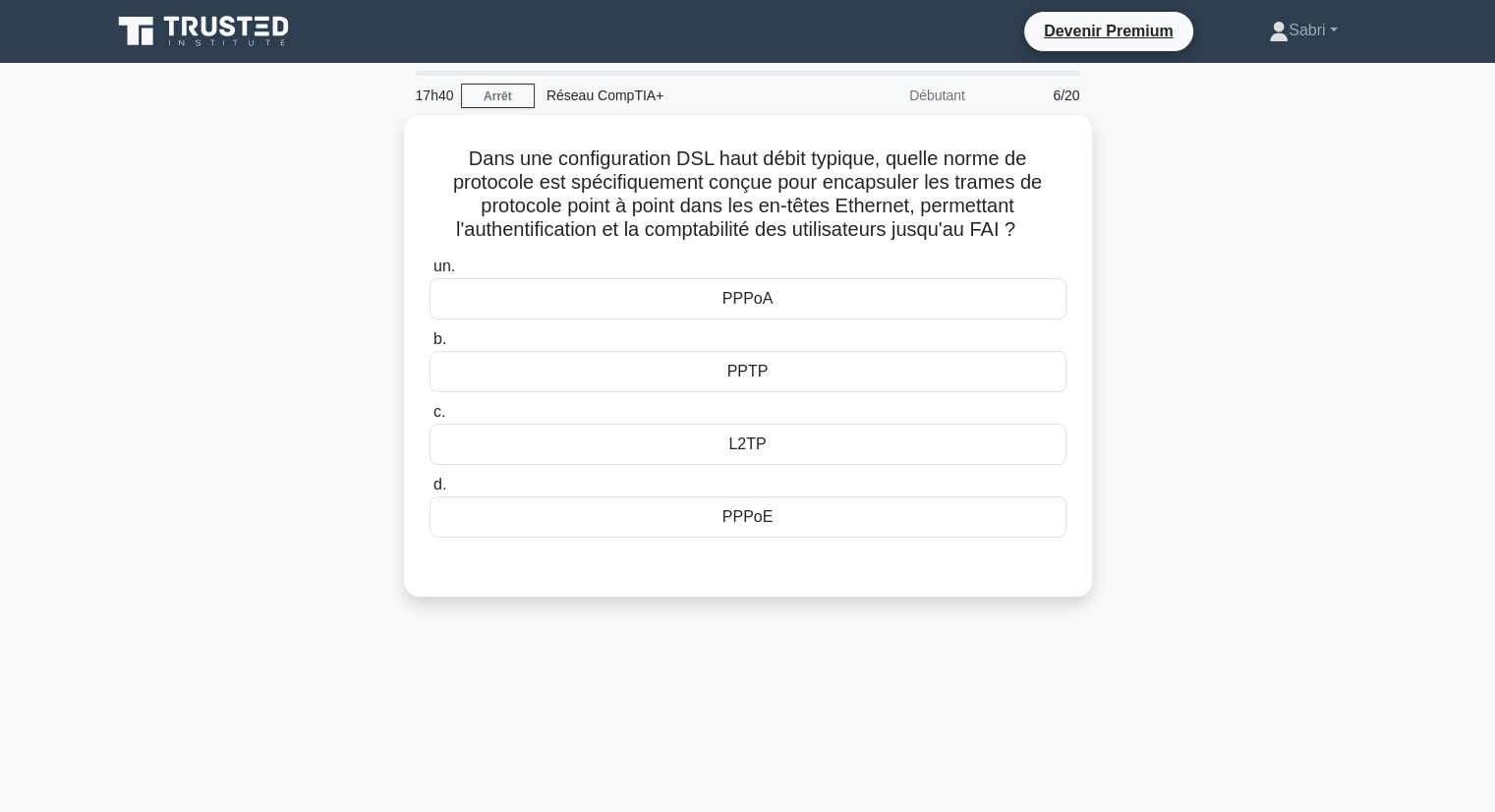
scroll to position [0, 0]
click at [1290, 56] on nav "Devenir Premium Sabri Profil" at bounding box center [747, 32] width 1495 height 63
click at [1298, 40] on link "Sabri" at bounding box center [1303, 31] width 162 height 39
click at [1256, 91] on link "Profil" at bounding box center [1300, 77] width 155 height 32
